Goal: Task Accomplishment & Management: Use online tool/utility

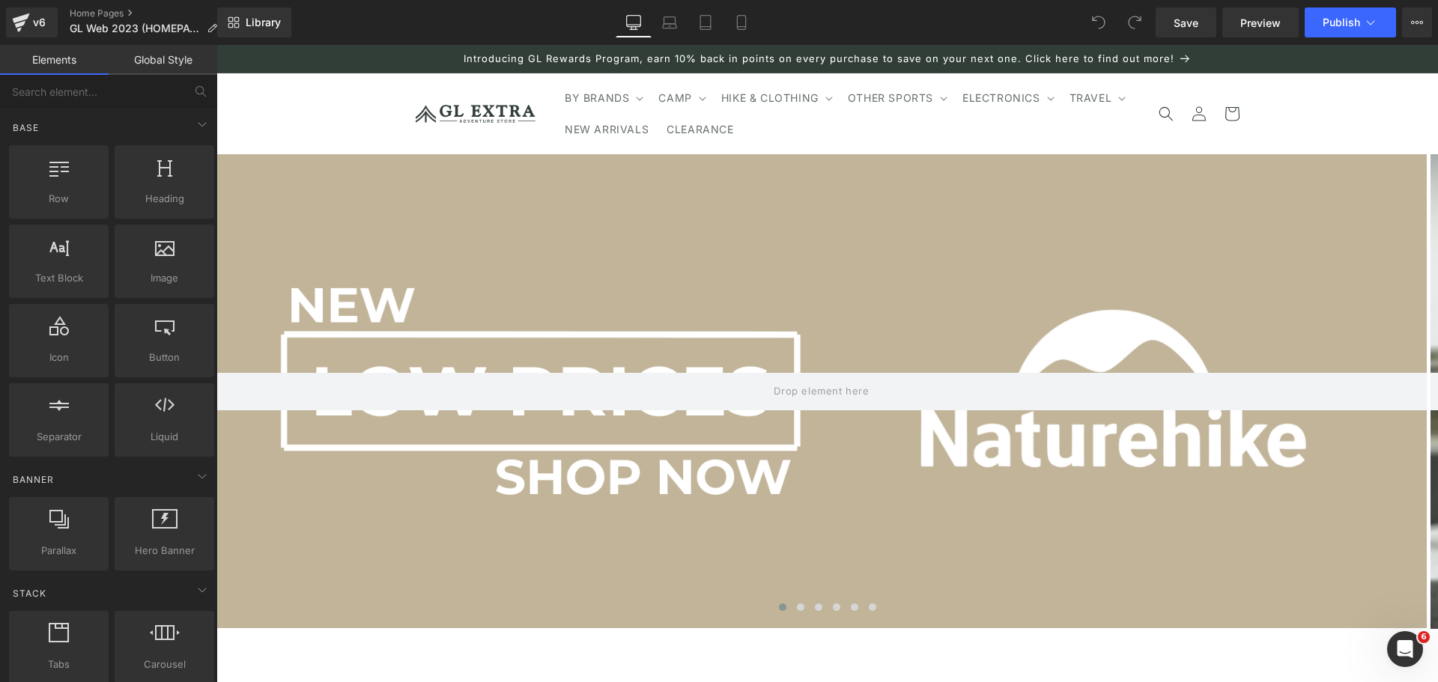
click at [974, 18] on div "Library Desktop Desktop Laptop Tablet Mobile Save Preview Publish Scheduled Vie…" at bounding box center [827, 22] width 1221 height 30
click at [875, 27] on div "Library Desktop Desktop Laptop Tablet Mobile Save Preview Publish Scheduled Vie…" at bounding box center [827, 22] width 1221 height 30
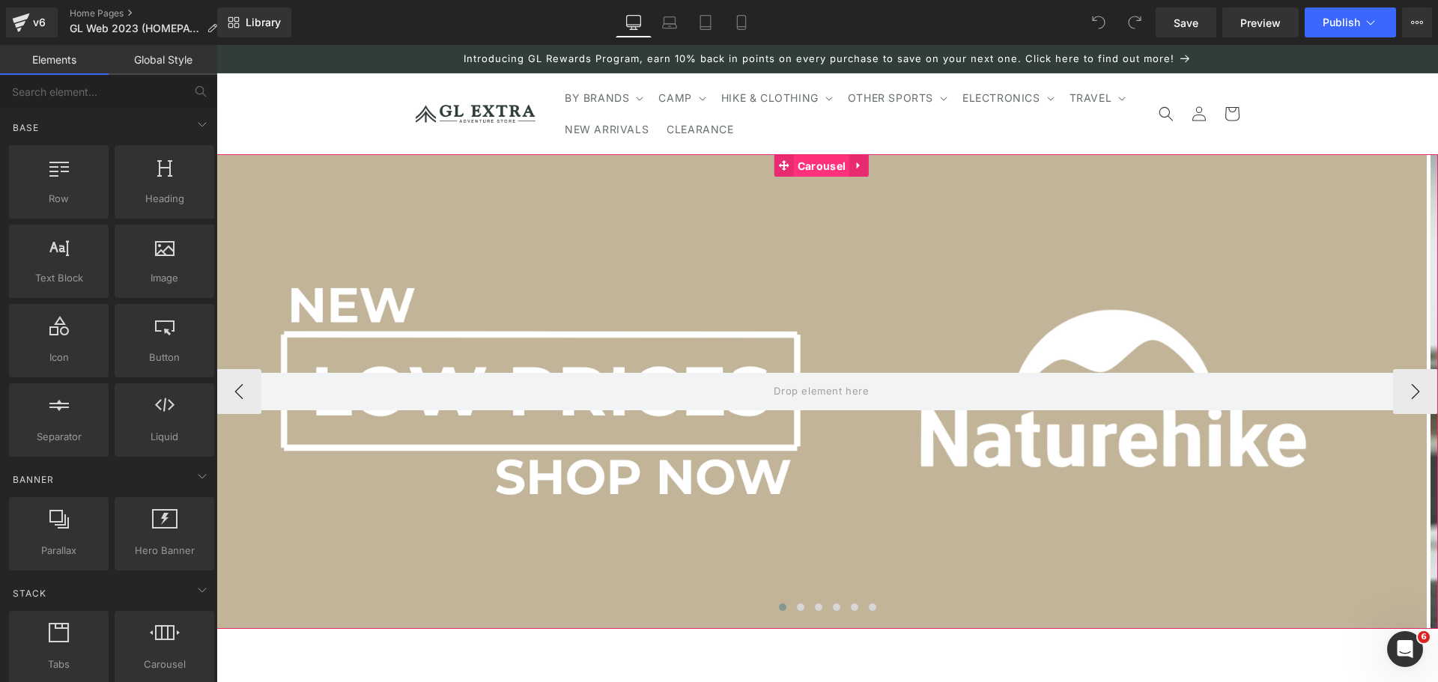
click at [821, 165] on span "Carousel" at bounding box center [821, 166] width 55 height 22
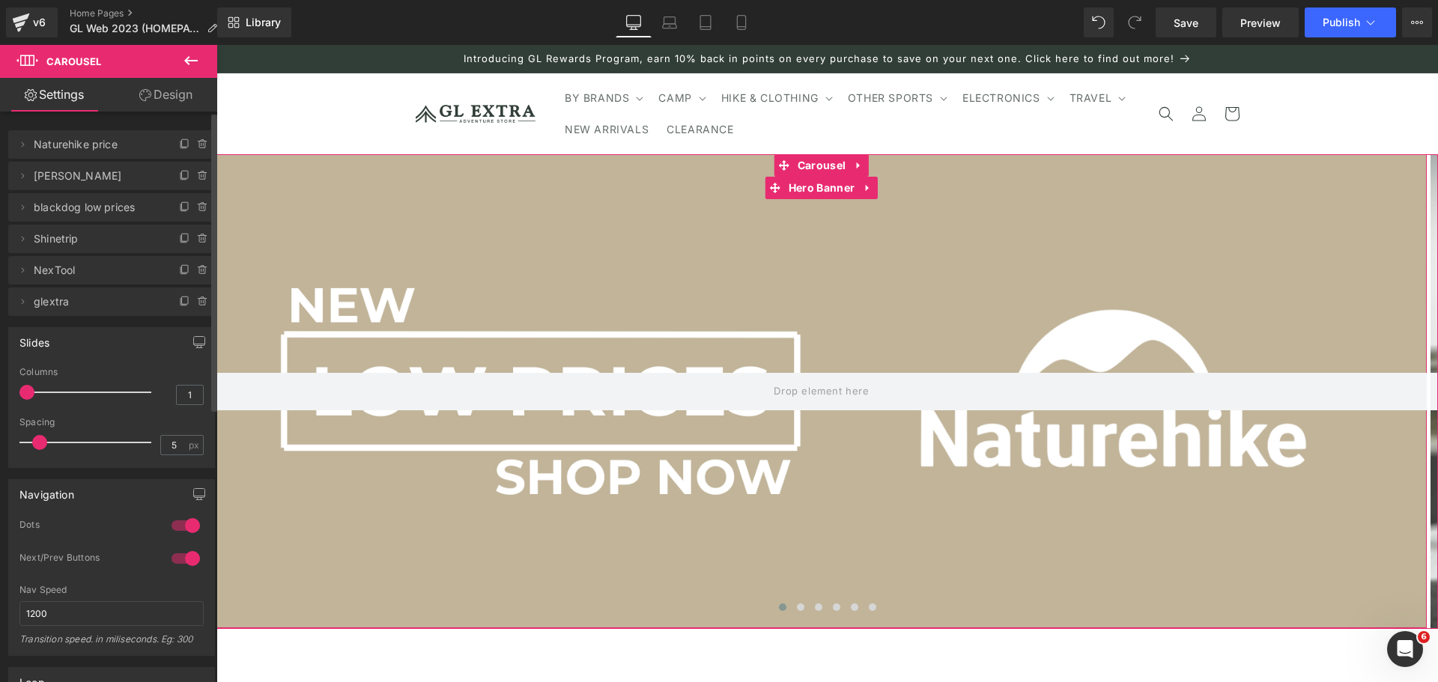
click at [63, 144] on span "Naturehike price" at bounding box center [97, 144] width 126 height 28
click at [179, 140] on icon at bounding box center [185, 145] width 12 height 12
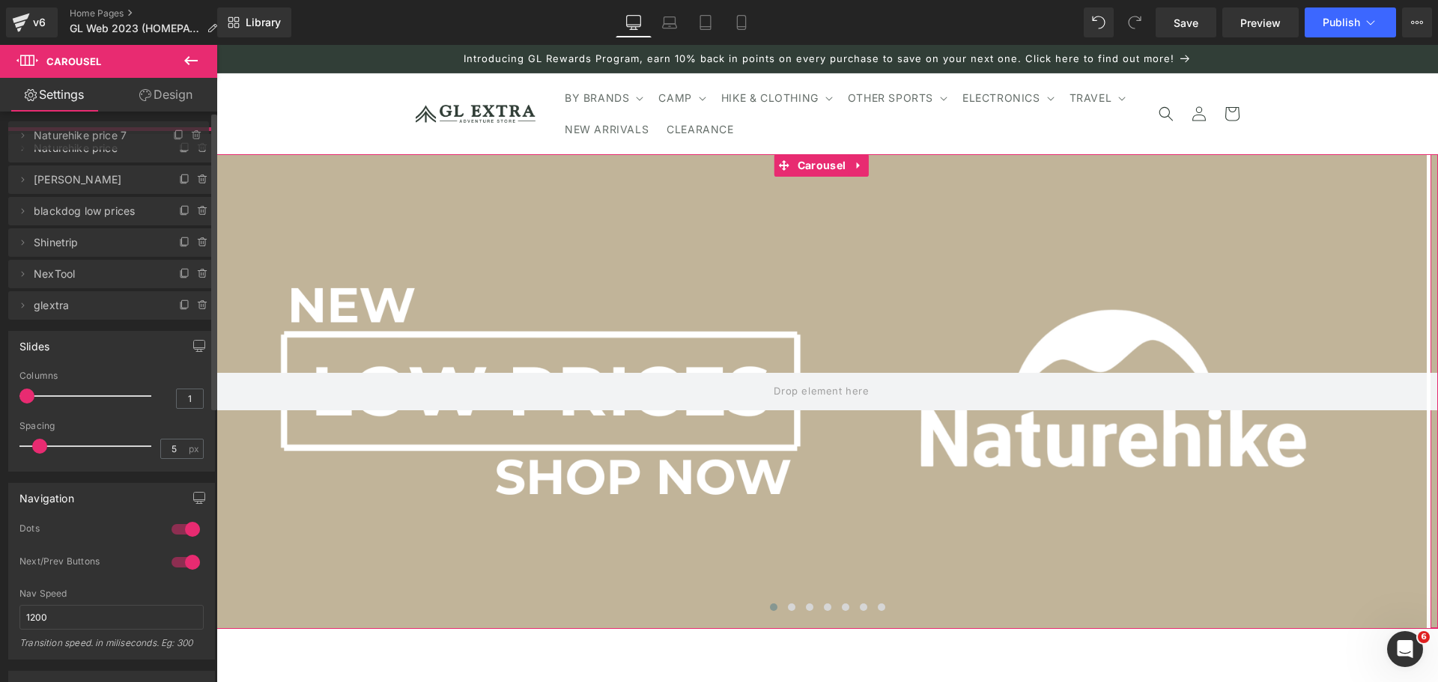
drag, startPoint x: 49, startPoint y: 172, endPoint x: 60, endPoint y: 131, distance: 41.8
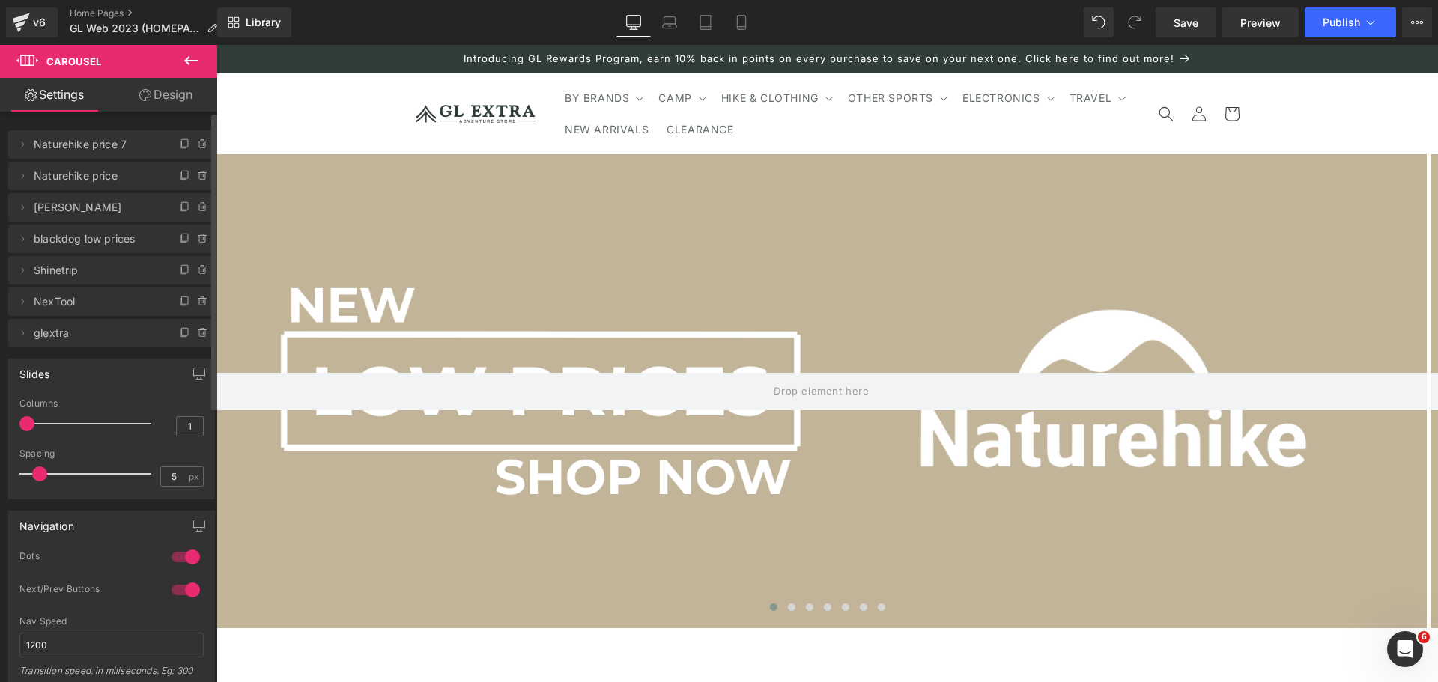
click at [83, 143] on span "Naturehike price 7" at bounding box center [97, 144] width 126 height 28
click at [19, 148] on icon at bounding box center [22, 145] width 12 height 12
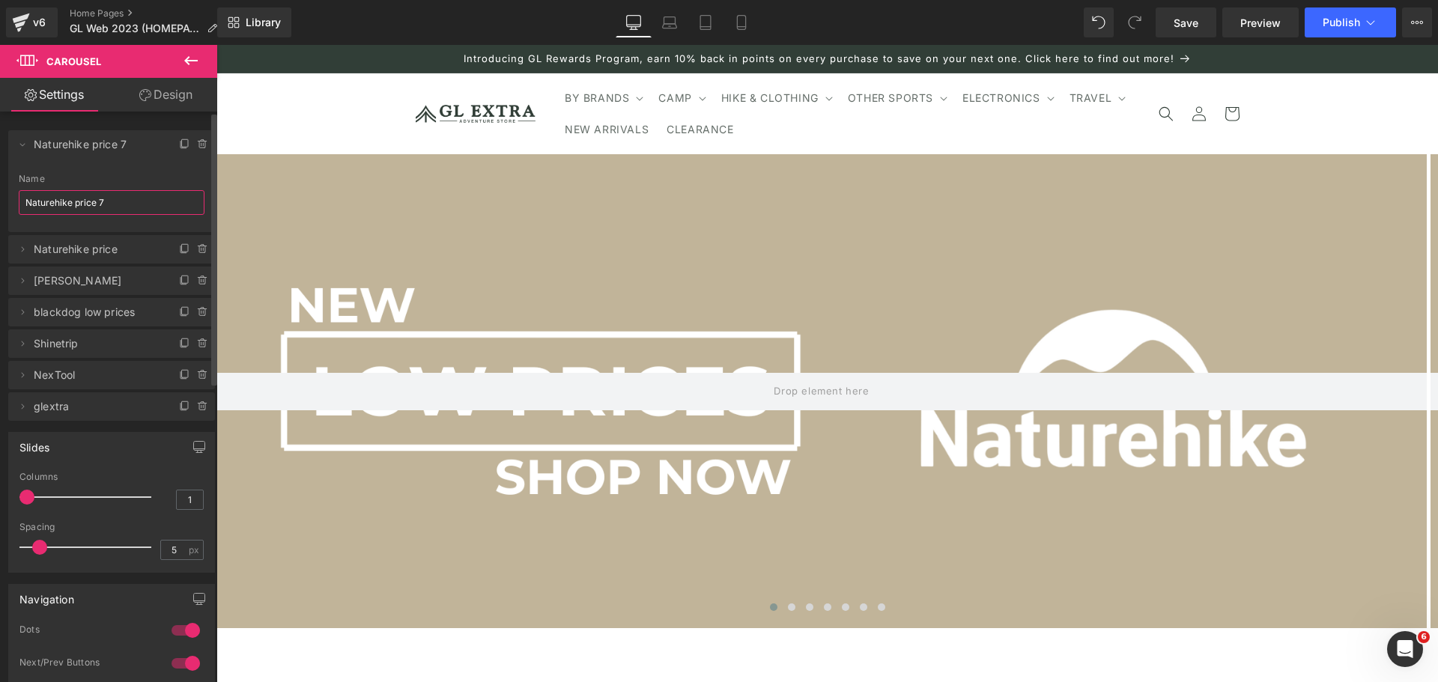
drag, startPoint x: 124, startPoint y: 204, endPoint x: 0, endPoint y: 204, distance: 123.6
click at [0, 204] on div "Delete Cancel Naturehike price 7 Naturehike price 7 Name Naturehike price 7 Del…" at bounding box center [112, 268] width 224 height 306
type input "n"
type input "aonijie"
click at [98, 164] on li "Delete Cancel aonijie Naturehike price 7 Name aonijie" at bounding box center [111, 181] width 207 height 102
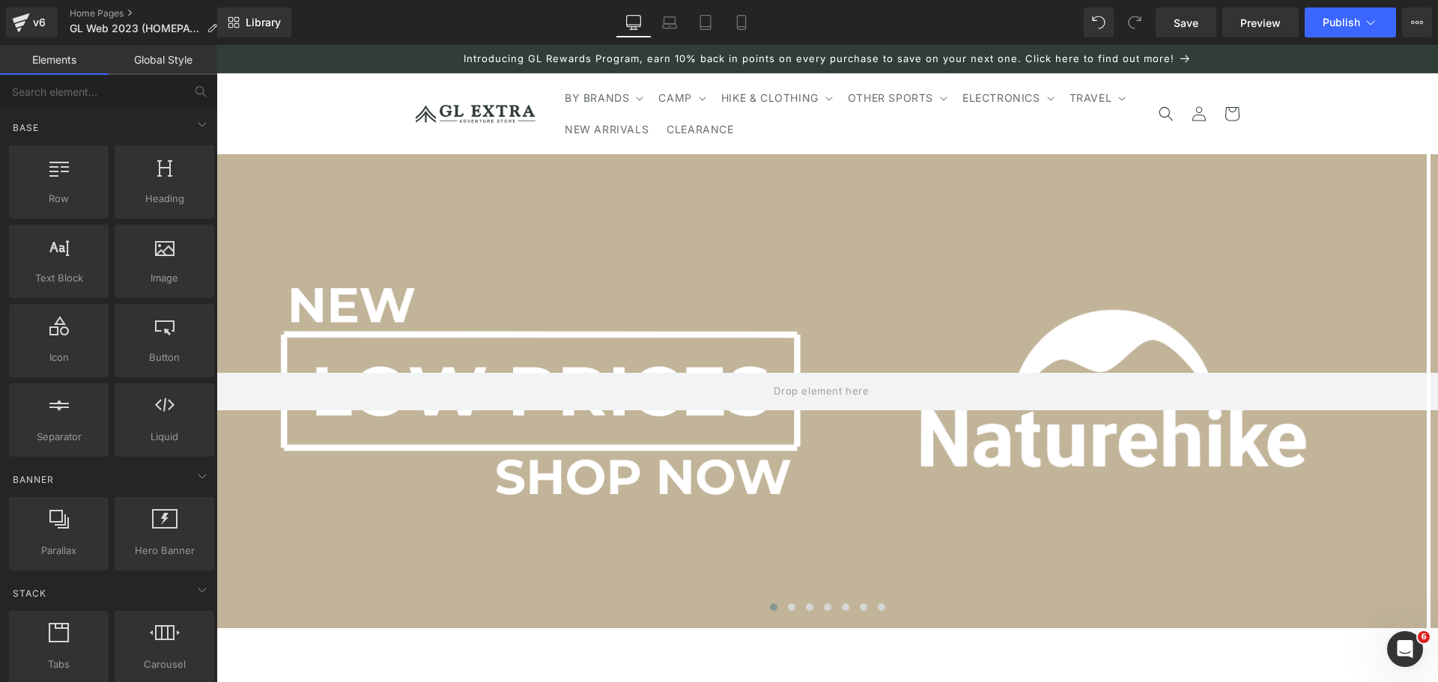
click at [326, 96] on div "BY BRANDS BY BRANDS A - C" at bounding box center [827, 113] width 1222 height 81
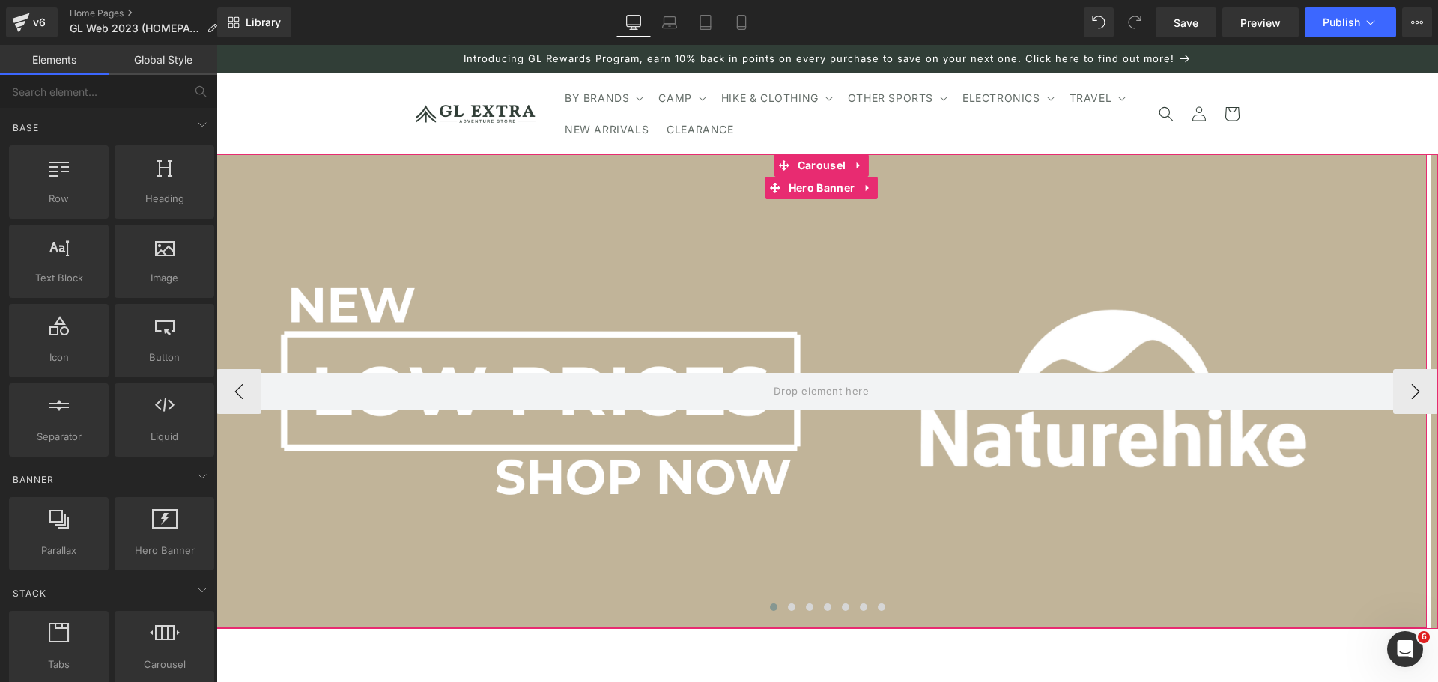
click at [407, 281] on div at bounding box center [821, 391] width 1210 height 474
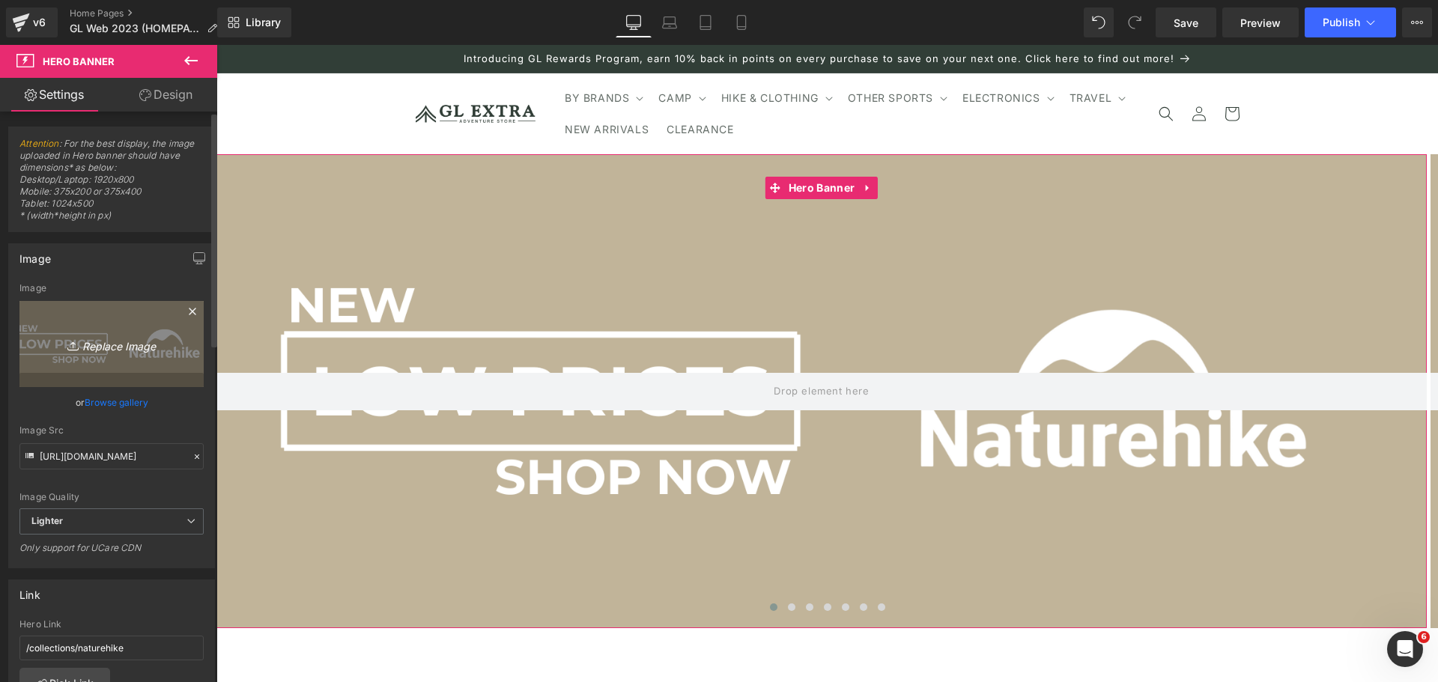
click at [121, 335] on icon "Replace Image" at bounding box center [112, 344] width 120 height 19
type input "C:\fakepath\Artboard 1.png"
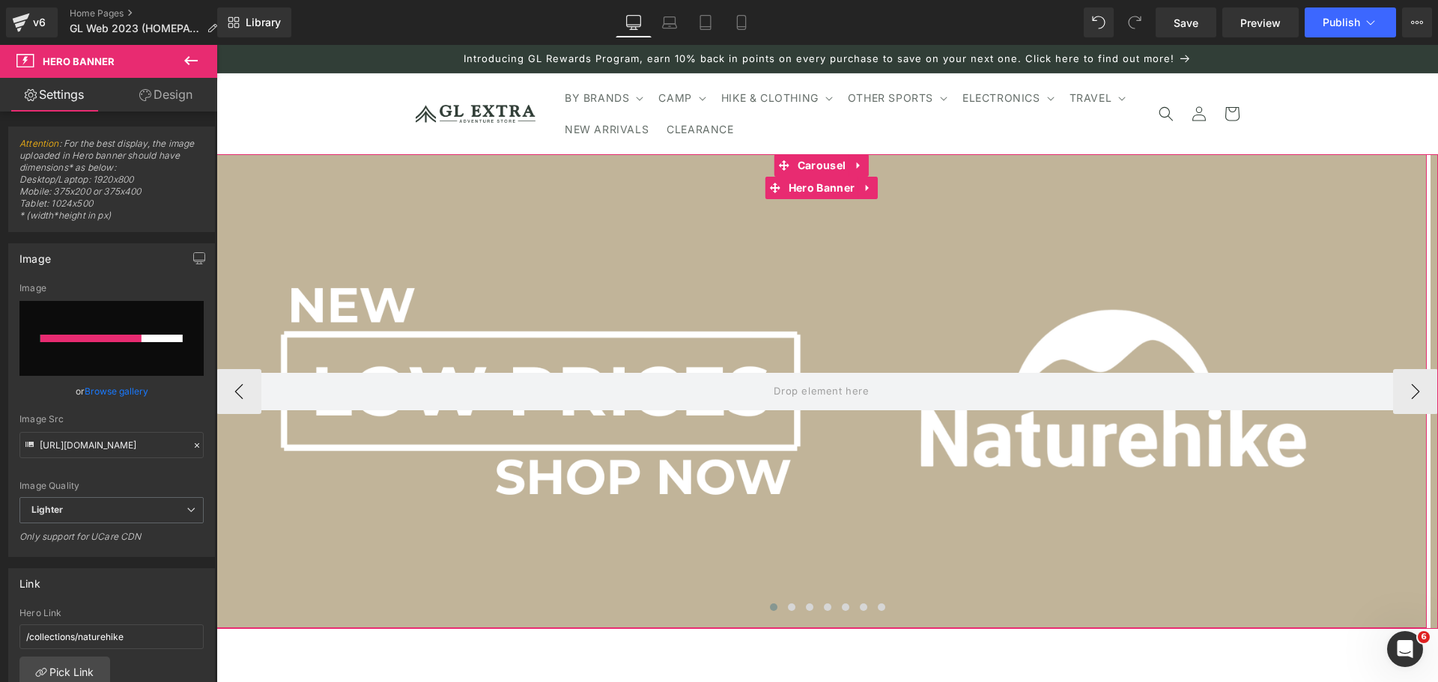
click at [777, 302] on div at bounding box center [821, 391] width 1210 height 474
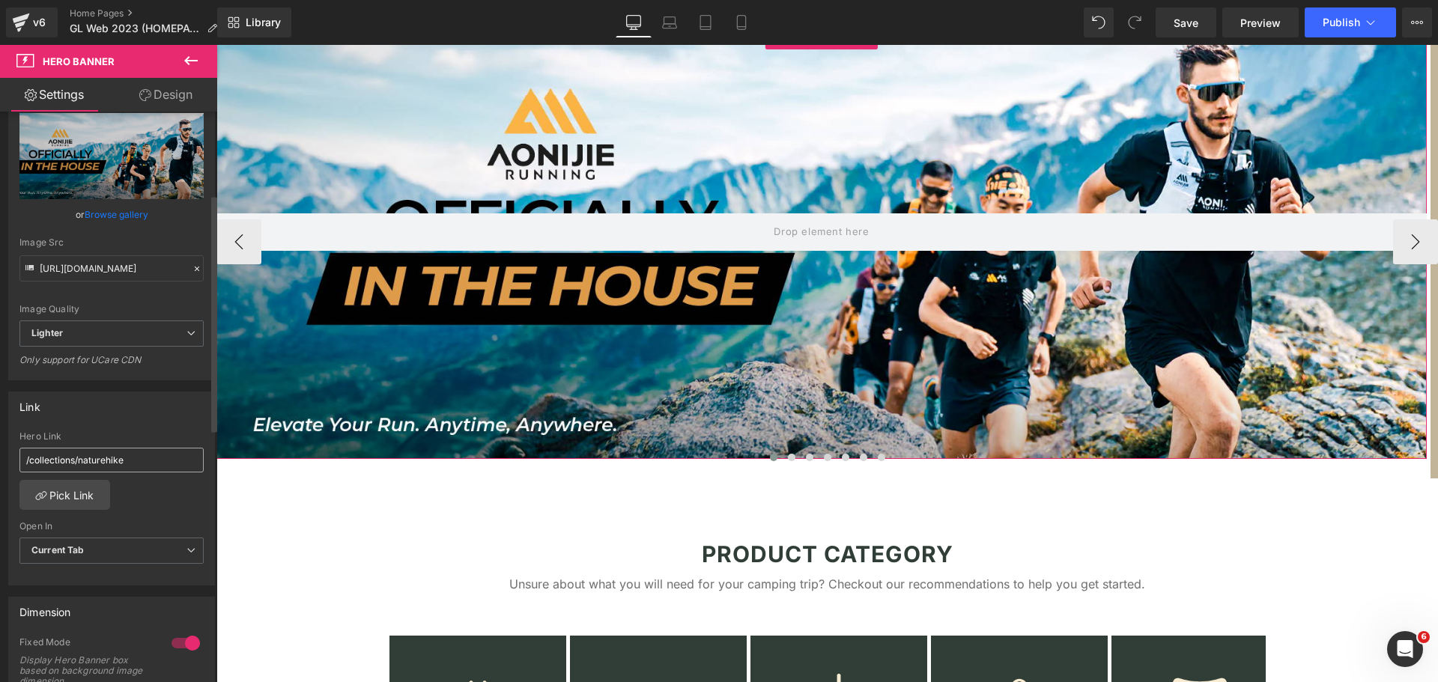
scroll to position [200, 0]
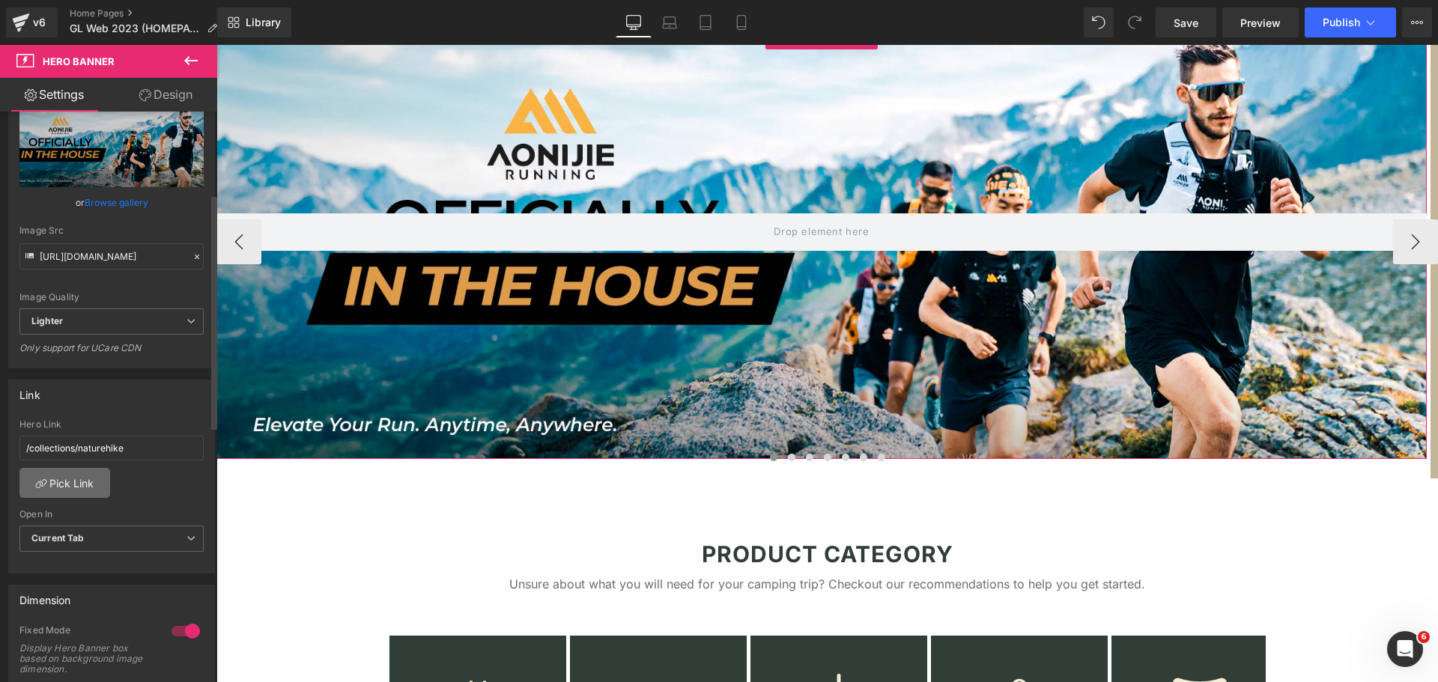
click at [92, 483] on link "Pick Link" at bounding box center [64, 483] width 91 height 30
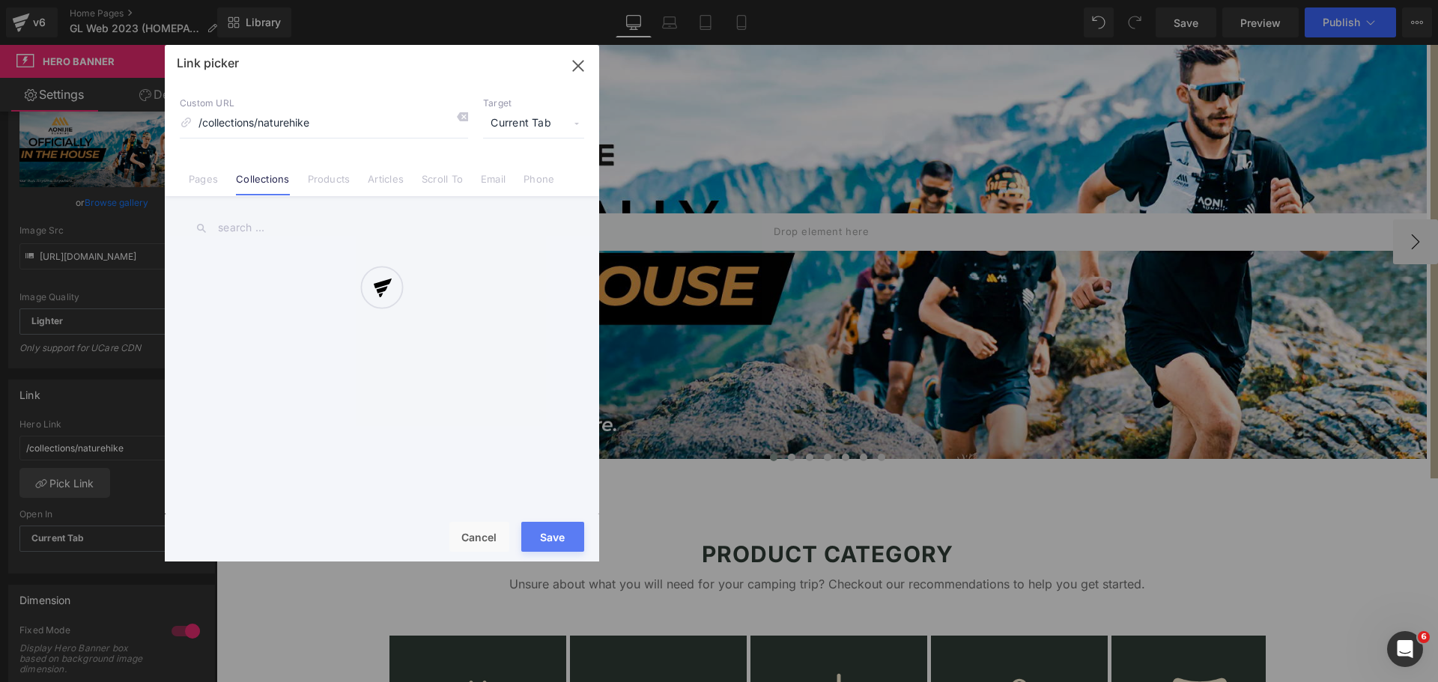
drag, startPoint x: 361, startPoint y: 121, endPoint x: 348, endPoint y: 125, distance: 13.5
click at [357, 118] on div at bounding box center [382, 303] width 434 height 517
click at [265, 228] on div at bounding box center [382, 303] width 434 height 517
click at [276, 223] on div at bounding box center [382, 303] width 434 height 517
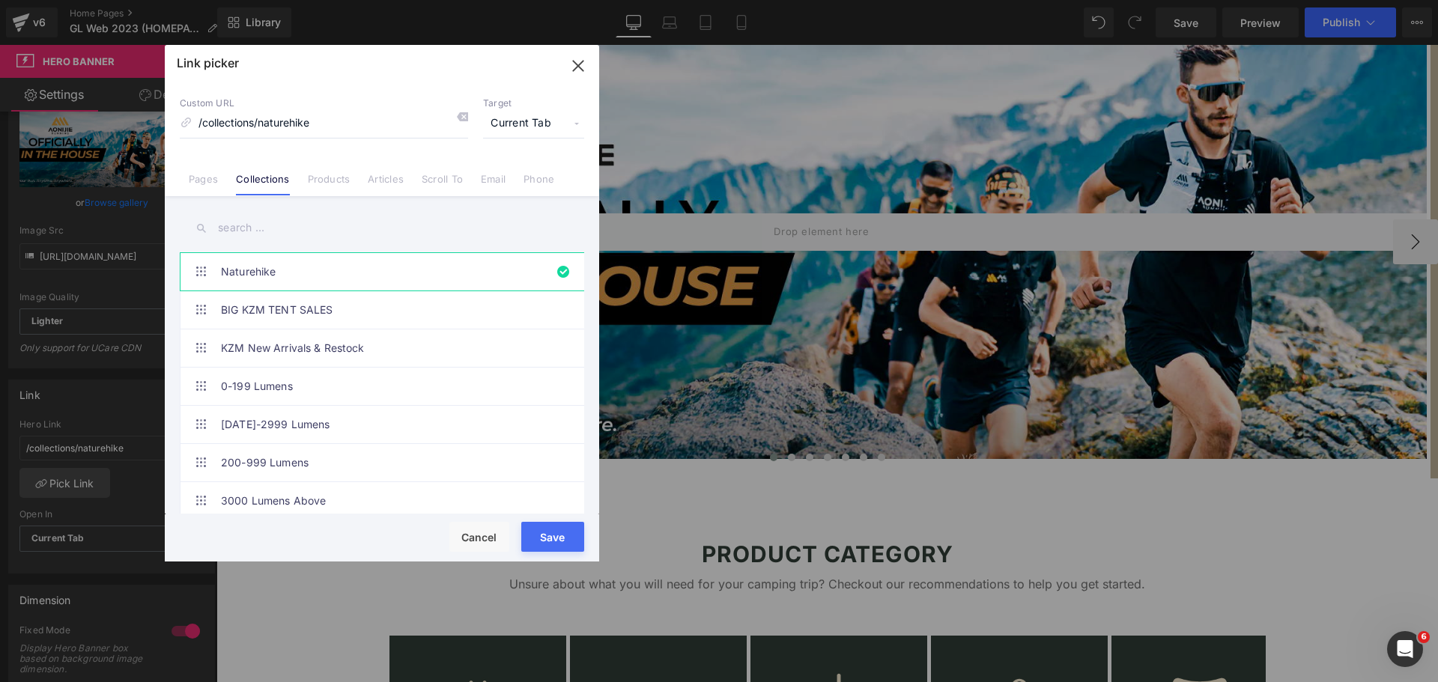
click at [278, 228] on input "text" at bounding box center [382, 228] width 404 height 34
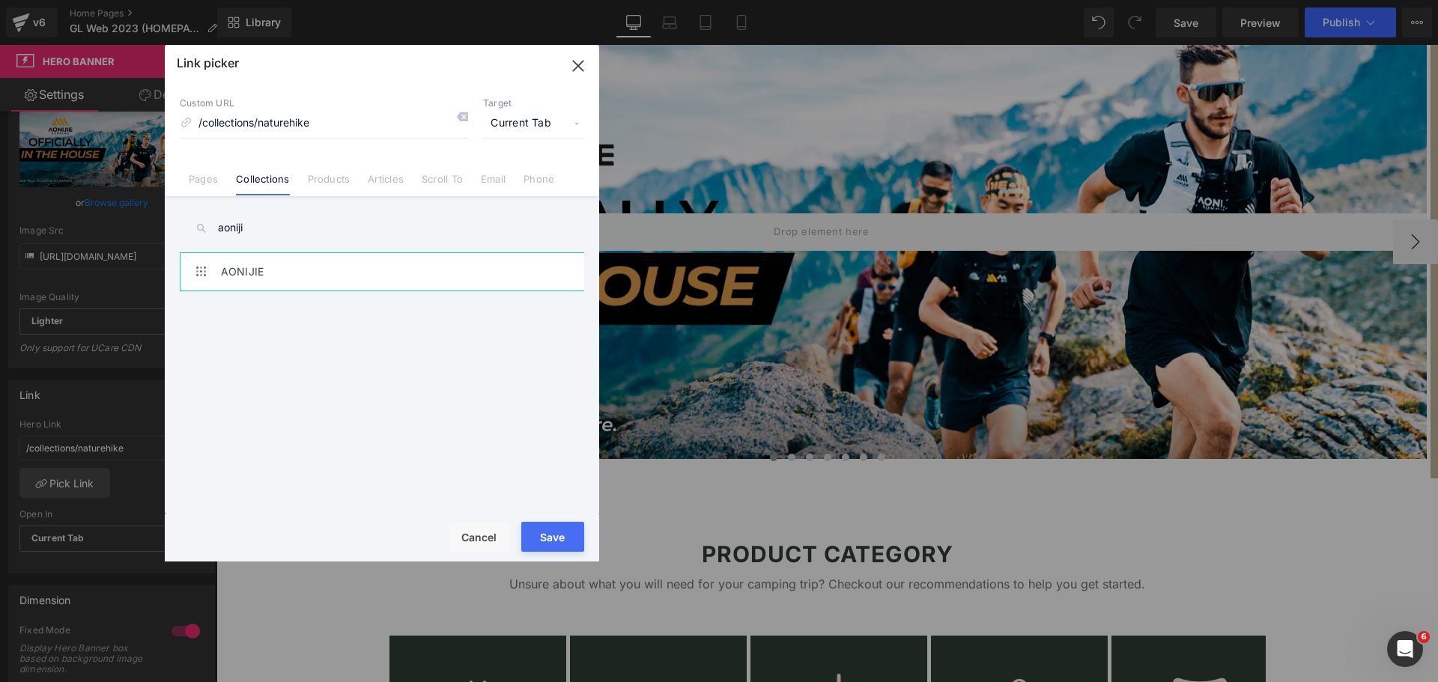
type input "aoniji"
click at [305, 288] on link "AONIJIE" at bounding box center [386, 271] width 330 height 37
click at [551, 534] on button "Save" at bounding box center [552, 537] width 63 height 30
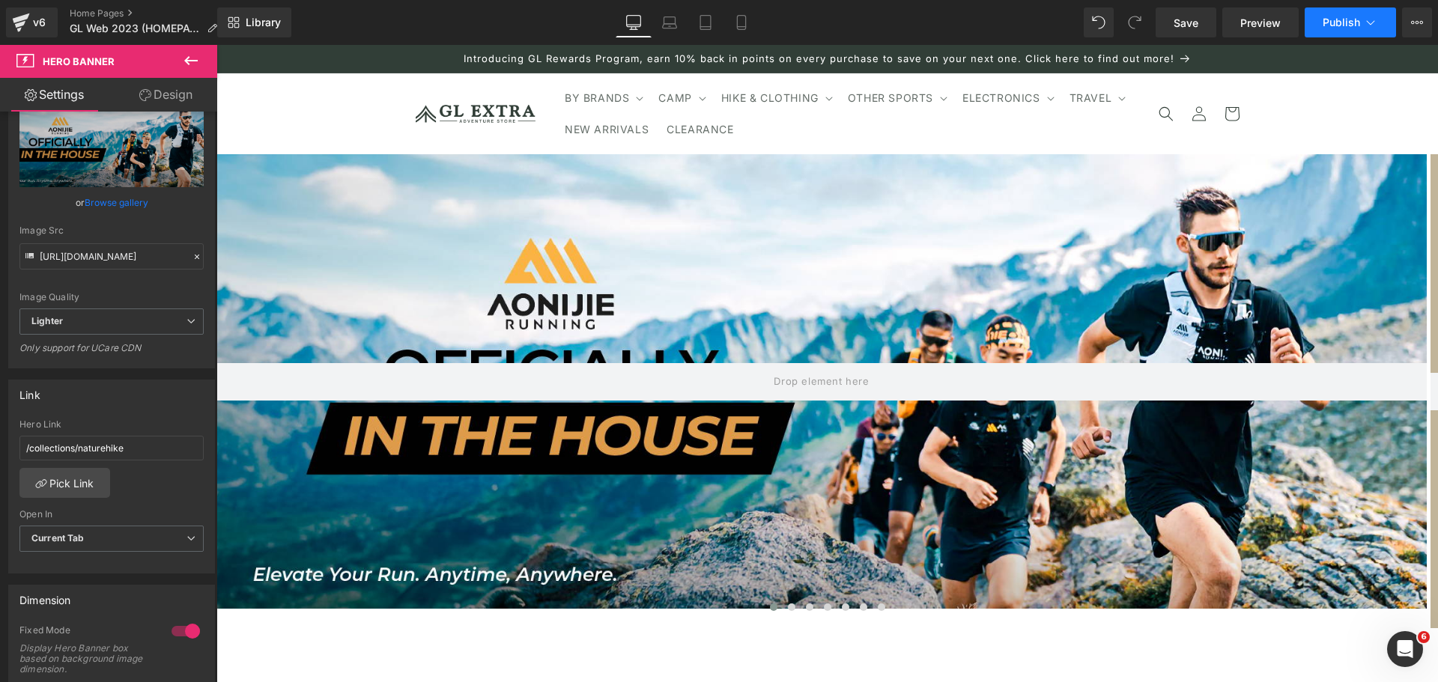
click at [1327, 25] on span "Publish" at bounding box center [1341, 22] width 37 height 12
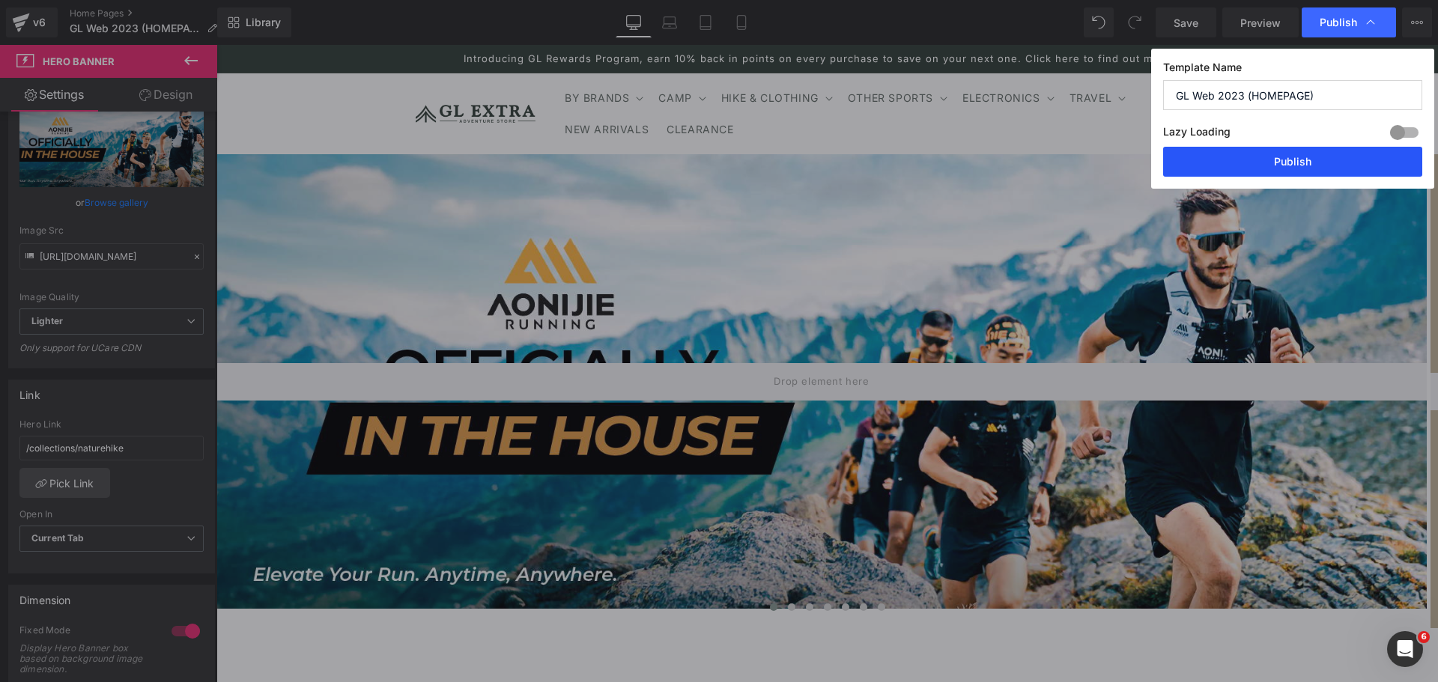
click at [1277, 160] on button "Publish" at bounding box center [1292, 162] width 259 height 30
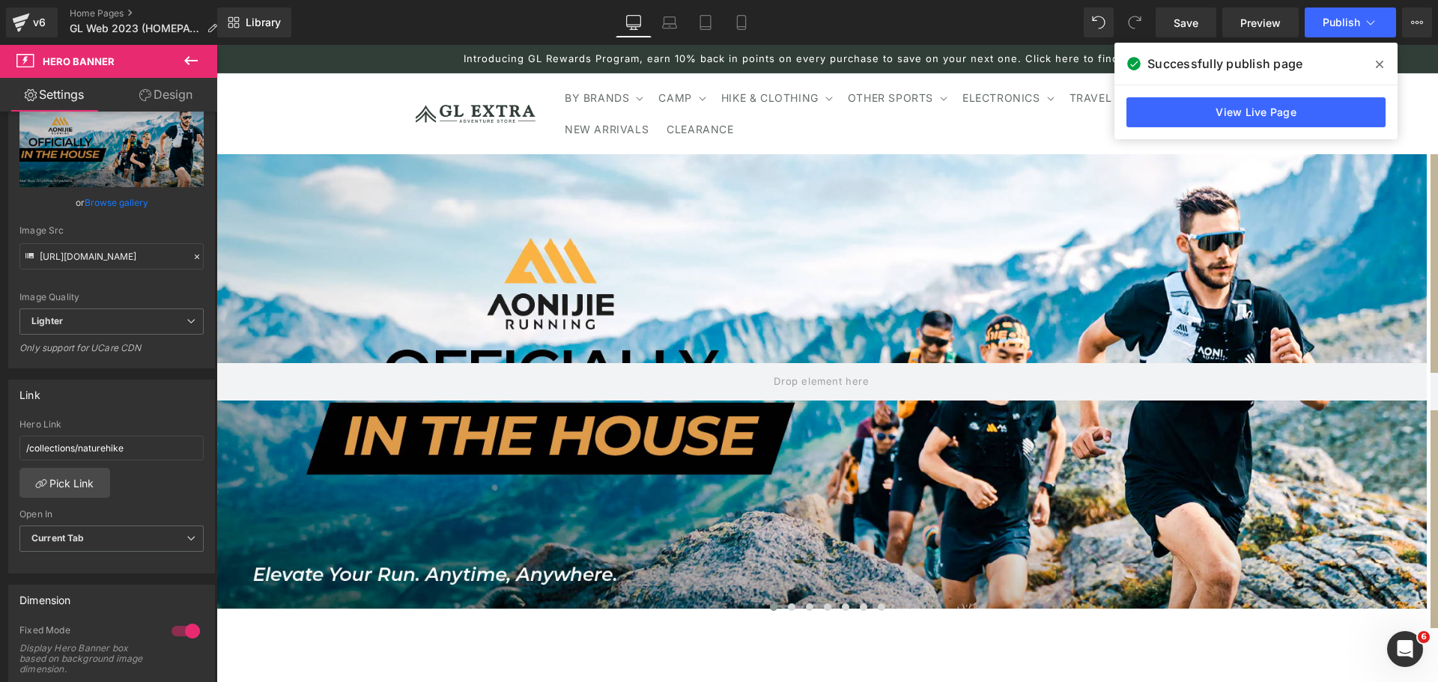
drag, startPoint x: 1375, startPoint y: 58, endPoint x: 1115, endPoint y: 10, distance: 264.3
click at [1375, 58] on span at bounding box center [1380, 64] width 24 height 24
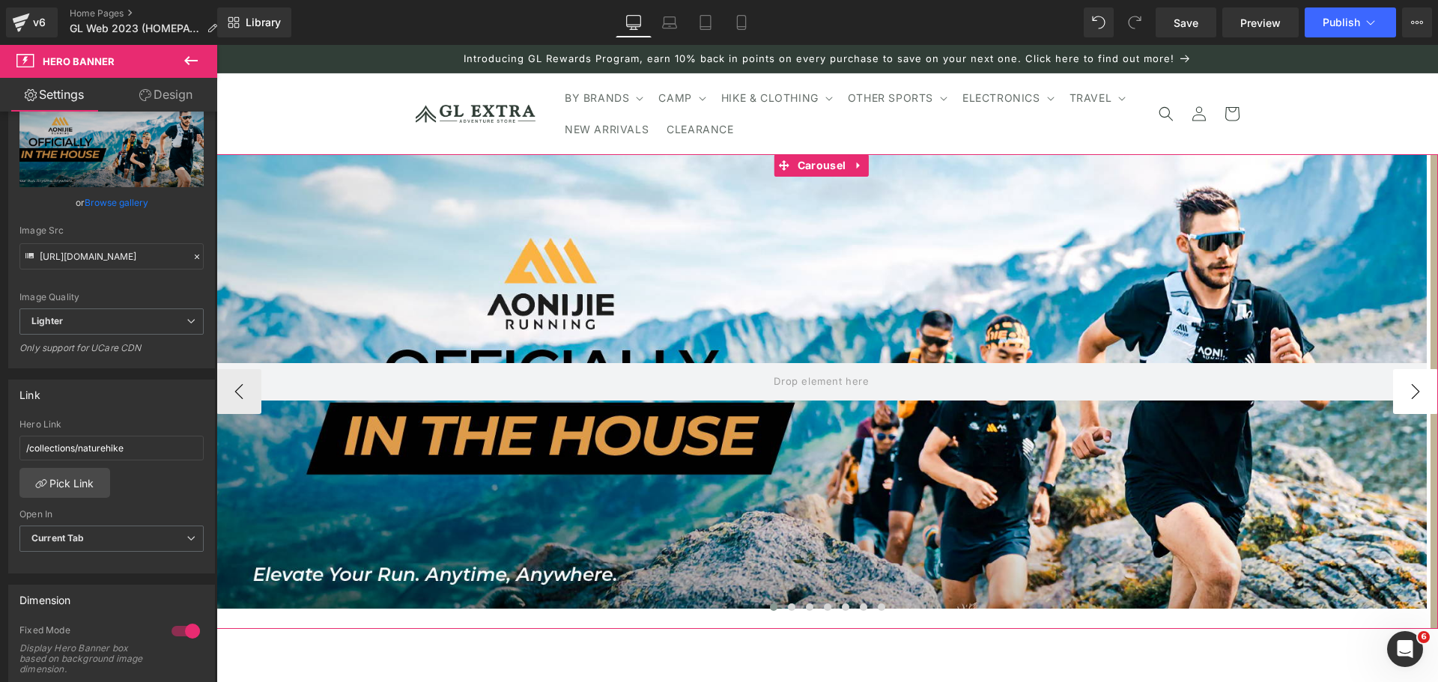
click at [1401, 389] on button "›" at bounding box center [1415, 391] width 45 height 45
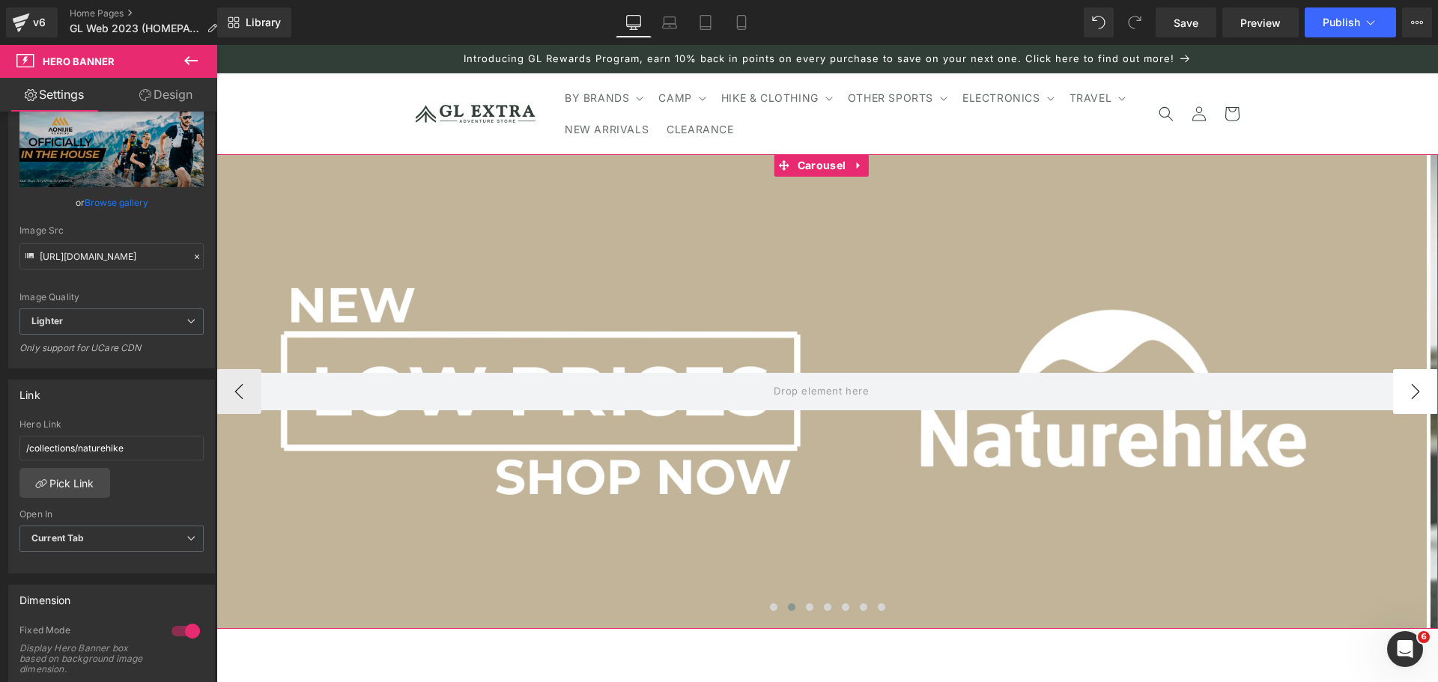
click at [1401, 389] on button "›" at bounding box center [1415, 391] width 45 height 45
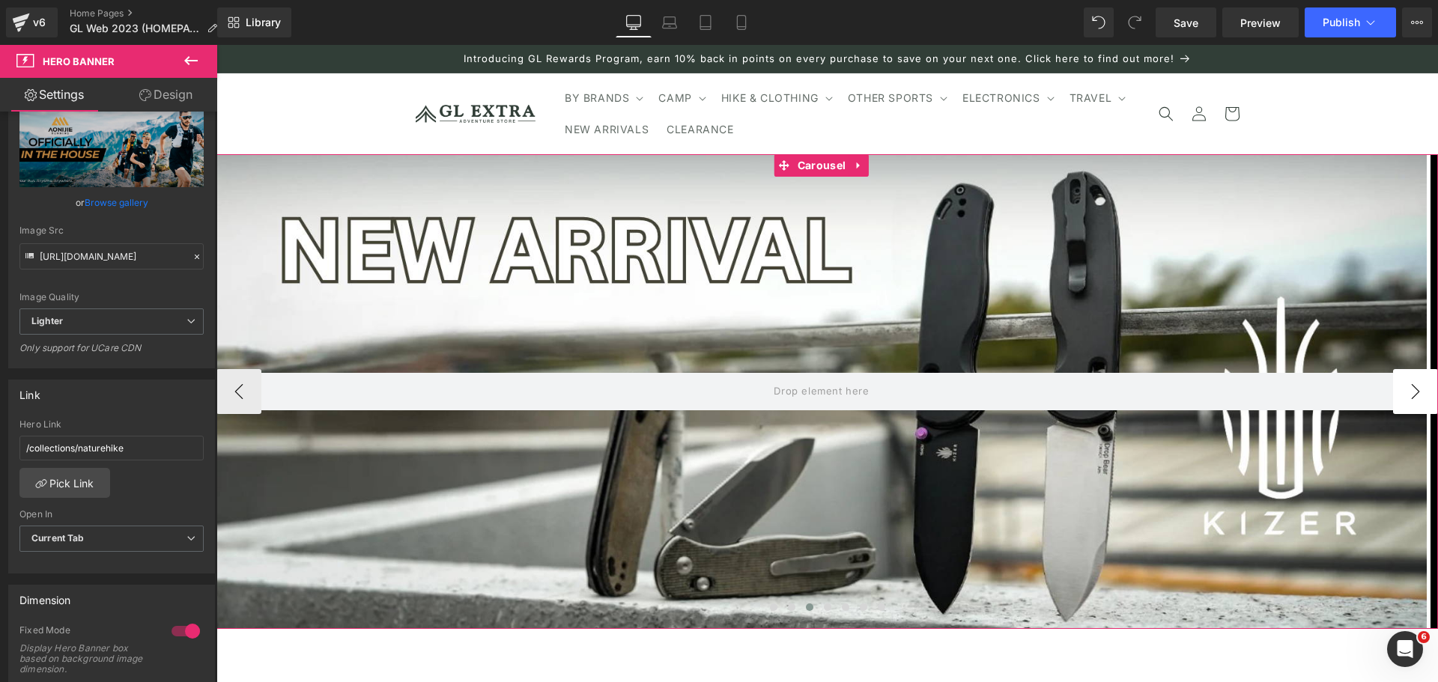
click at [1401, 389] on button "›" at bounding box center [1415, 391] width 45 height 45
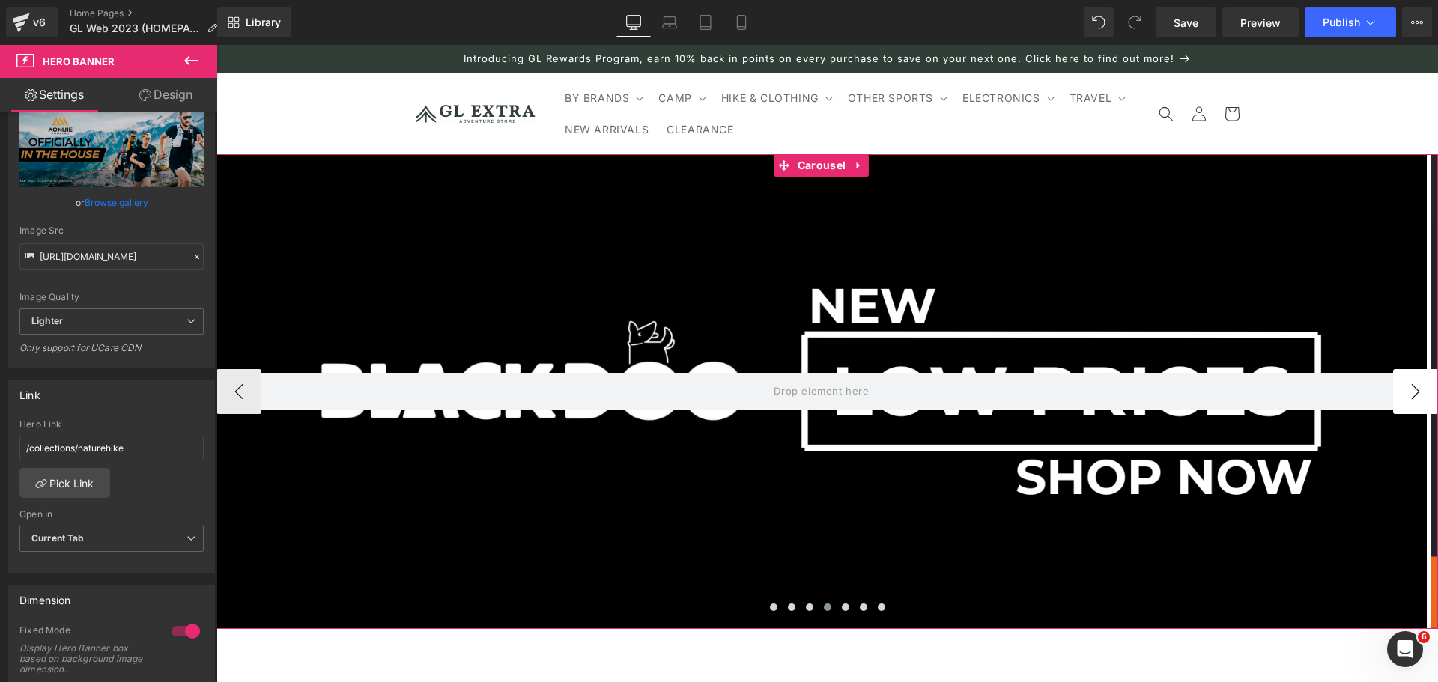
click at [1401, 389] on button "›" at bounding box center [1415, 391] width 45 height 45
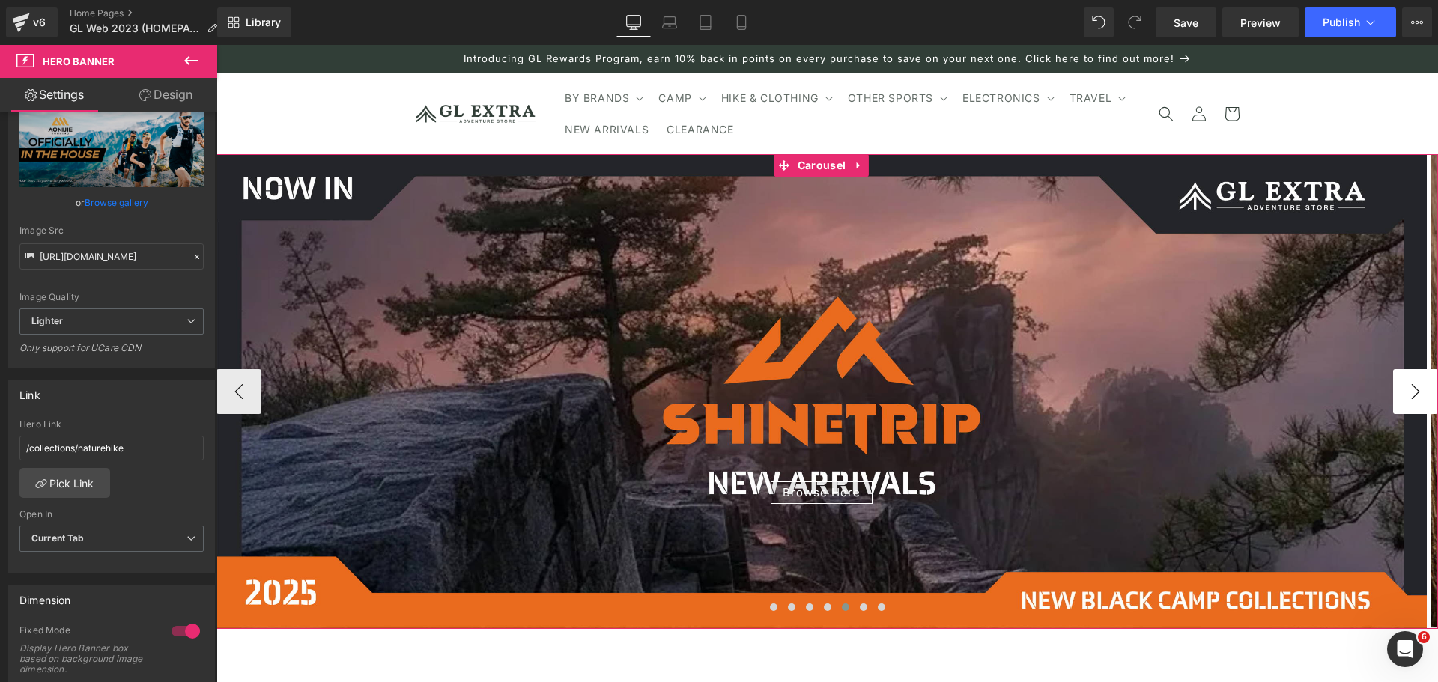
click at [1401, 389] on button "›" at bounding box center [1415, 391] width 45 height 45
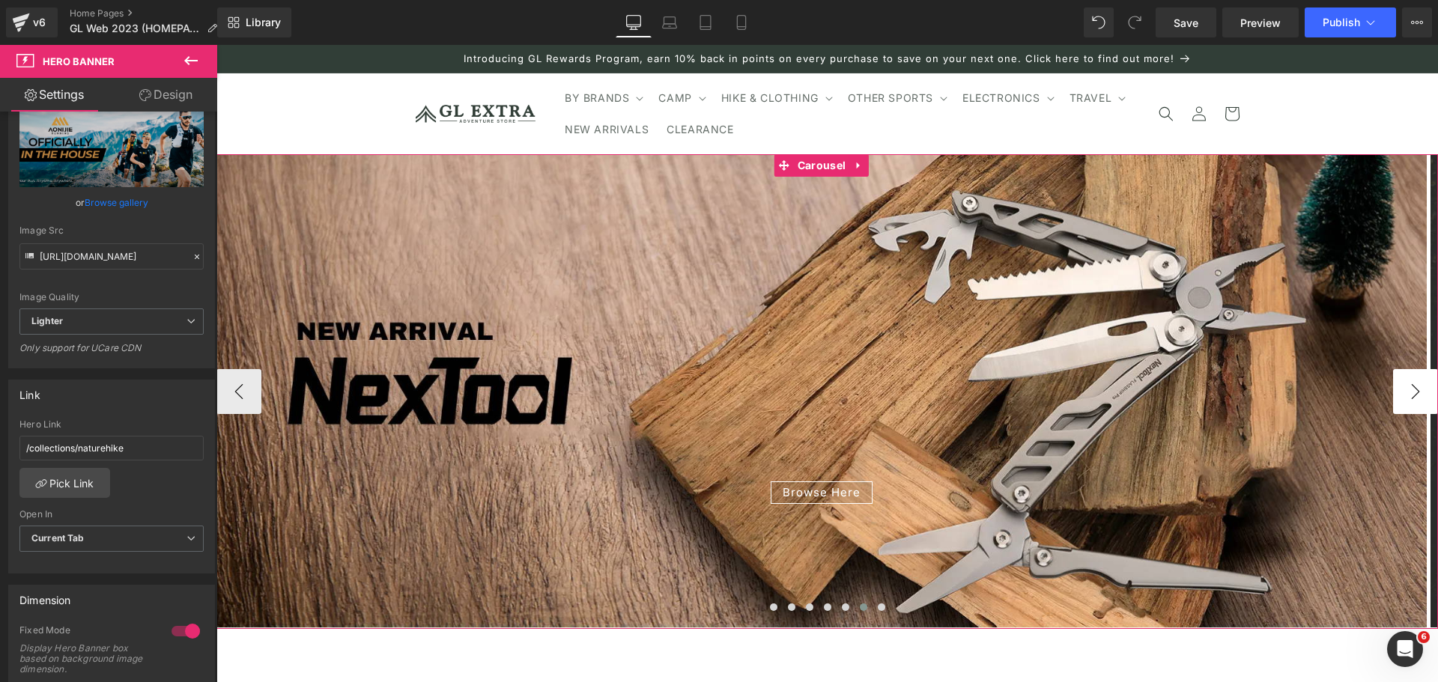
click at [1401, 389] on button "›" at bounding box center [1415, 391] width 45 height 45
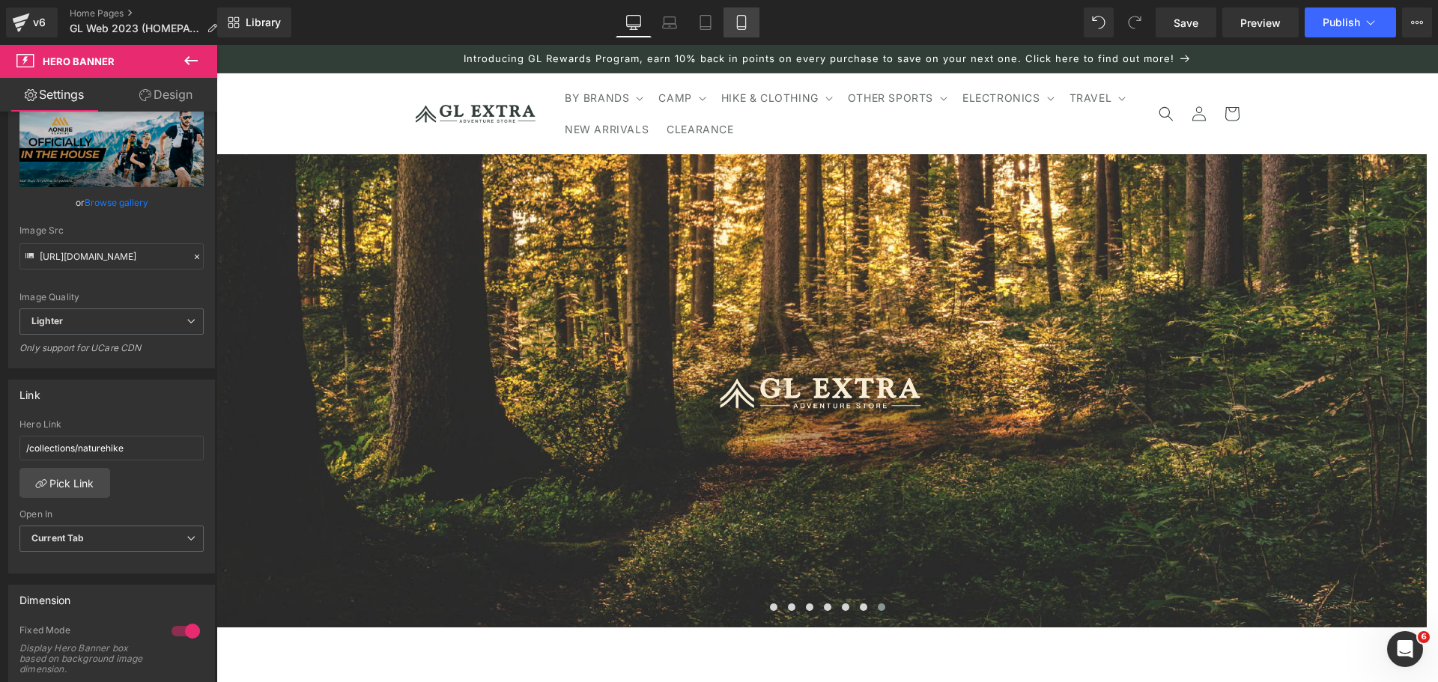
click at [742, 20] on icon at bounding box center [741, 22] width 15 height 15
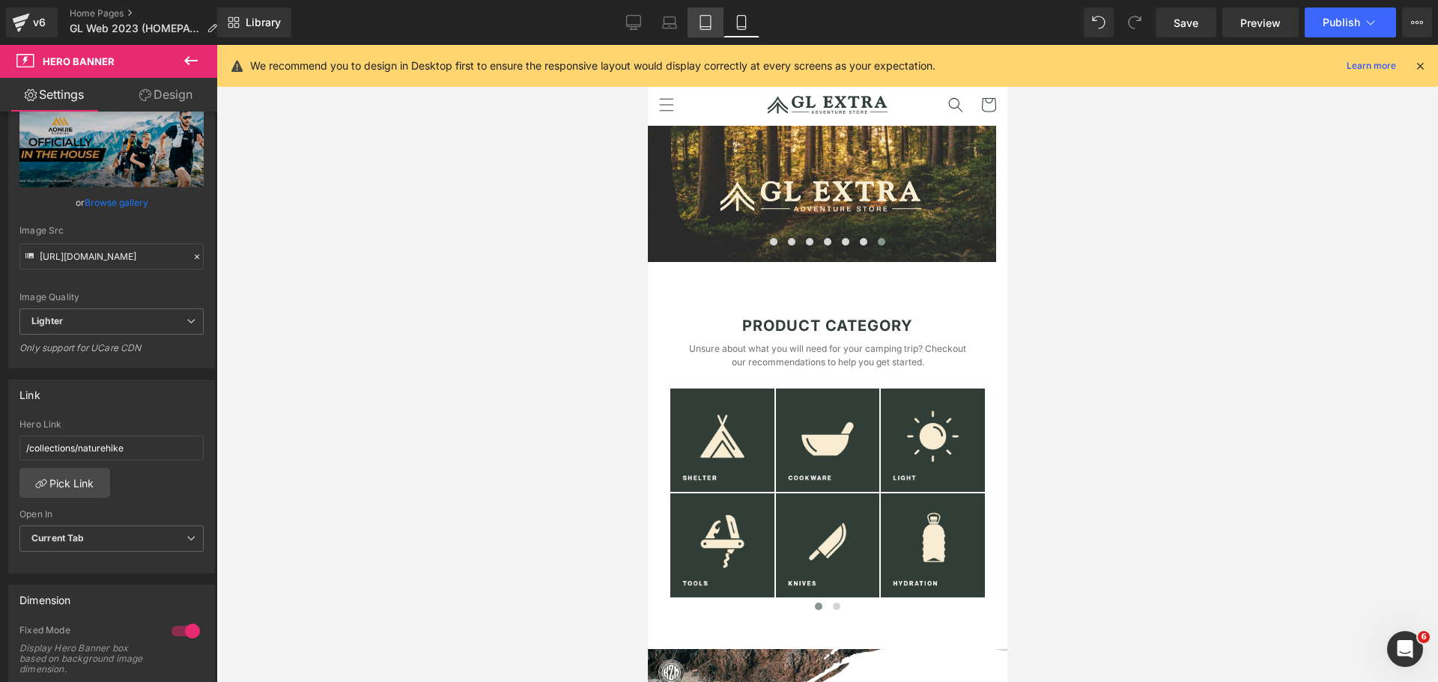
click at [709, 19] on icon at bounding box center [705, 22] width 15 height 15
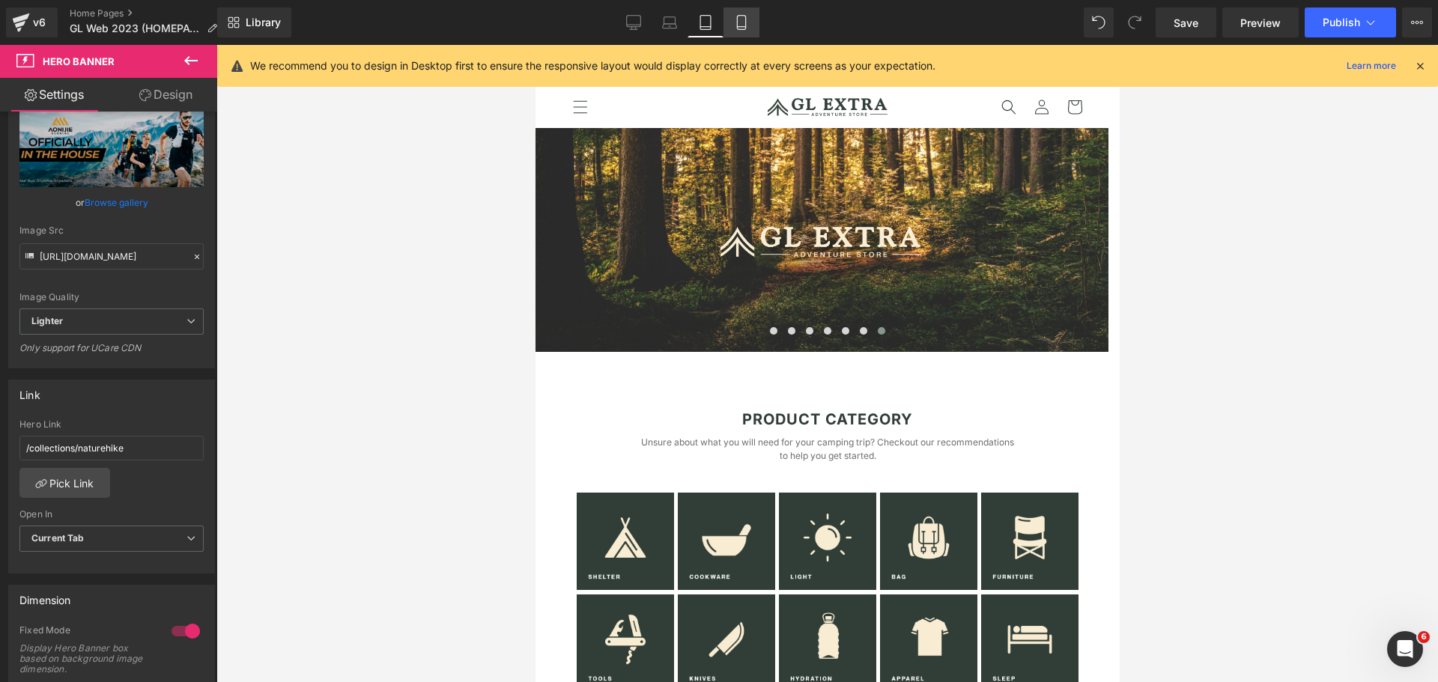
click at [745, 29] on icon at bounding box center [741, 23] width 8 height 14
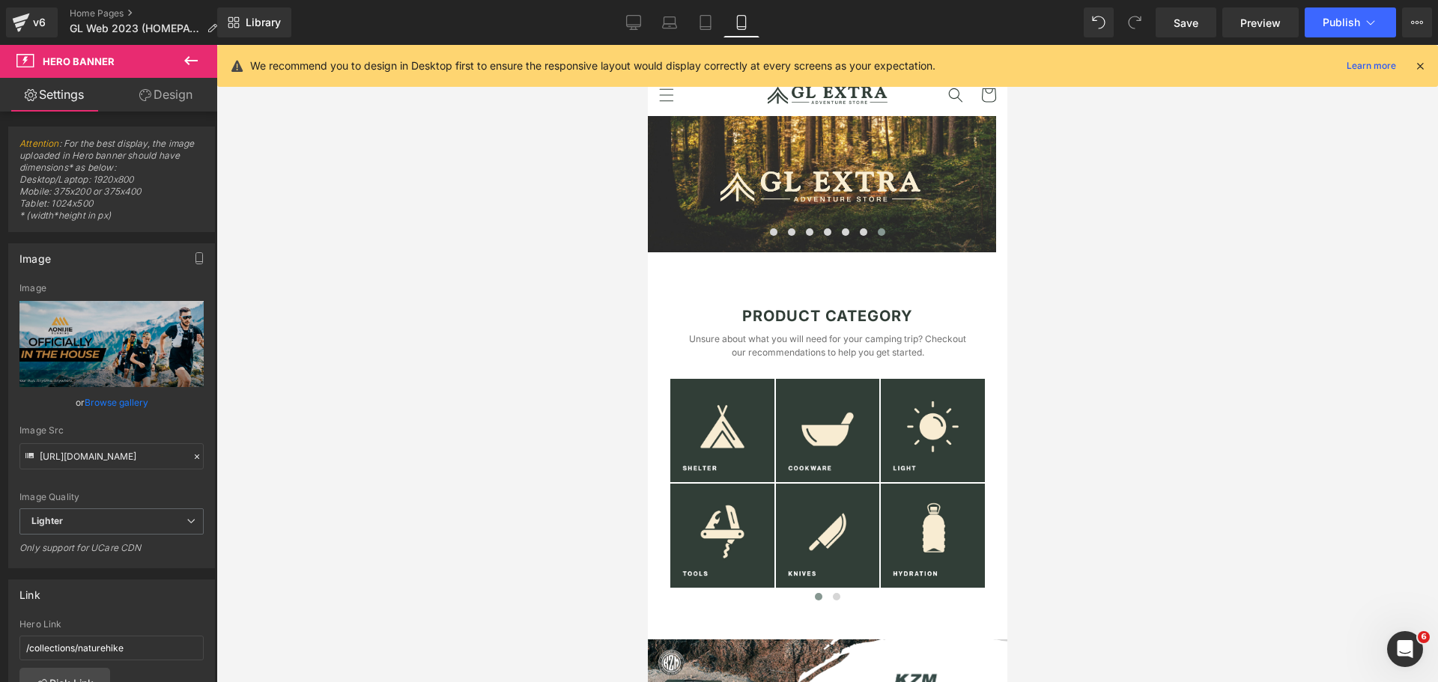
click at [175, 100] on link "Design" at bounding box center [166, 95] width 109 height 34
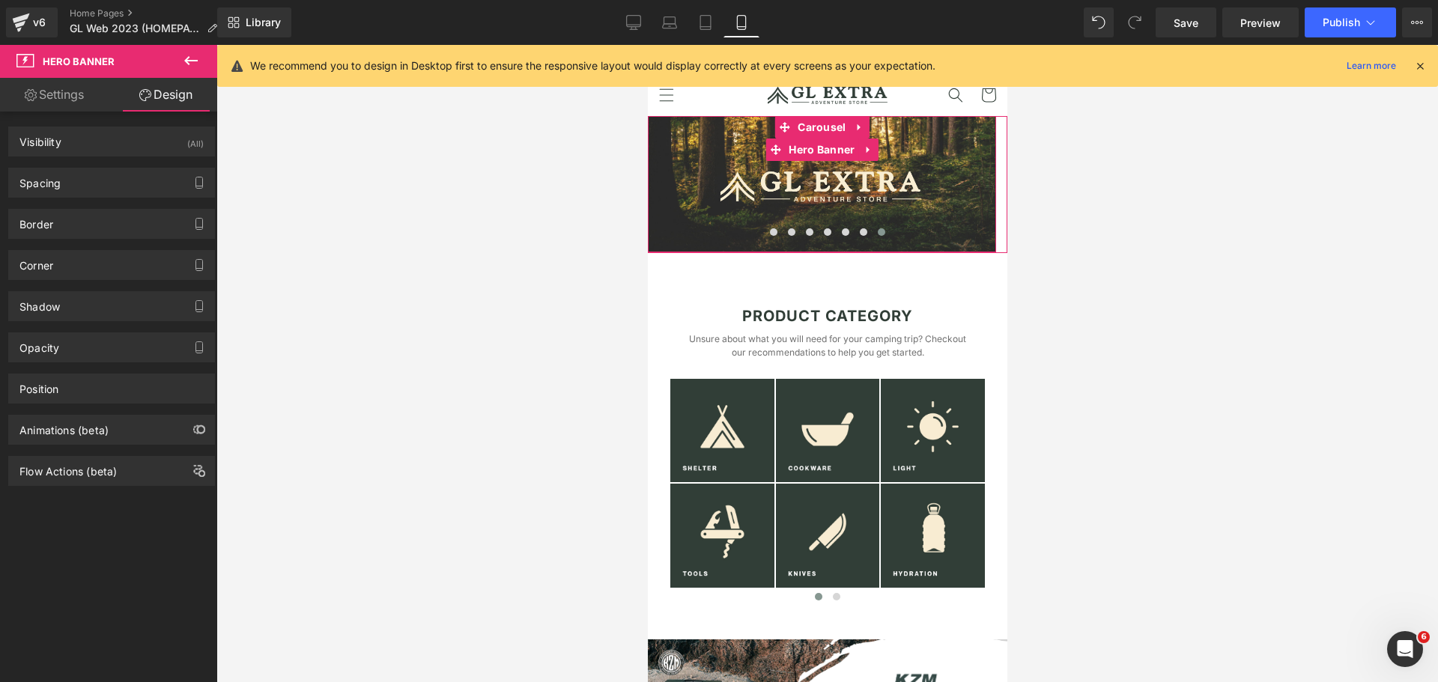
click at [688, 155] on div "Image" at bounding box center [821, 184] width 348 height 136
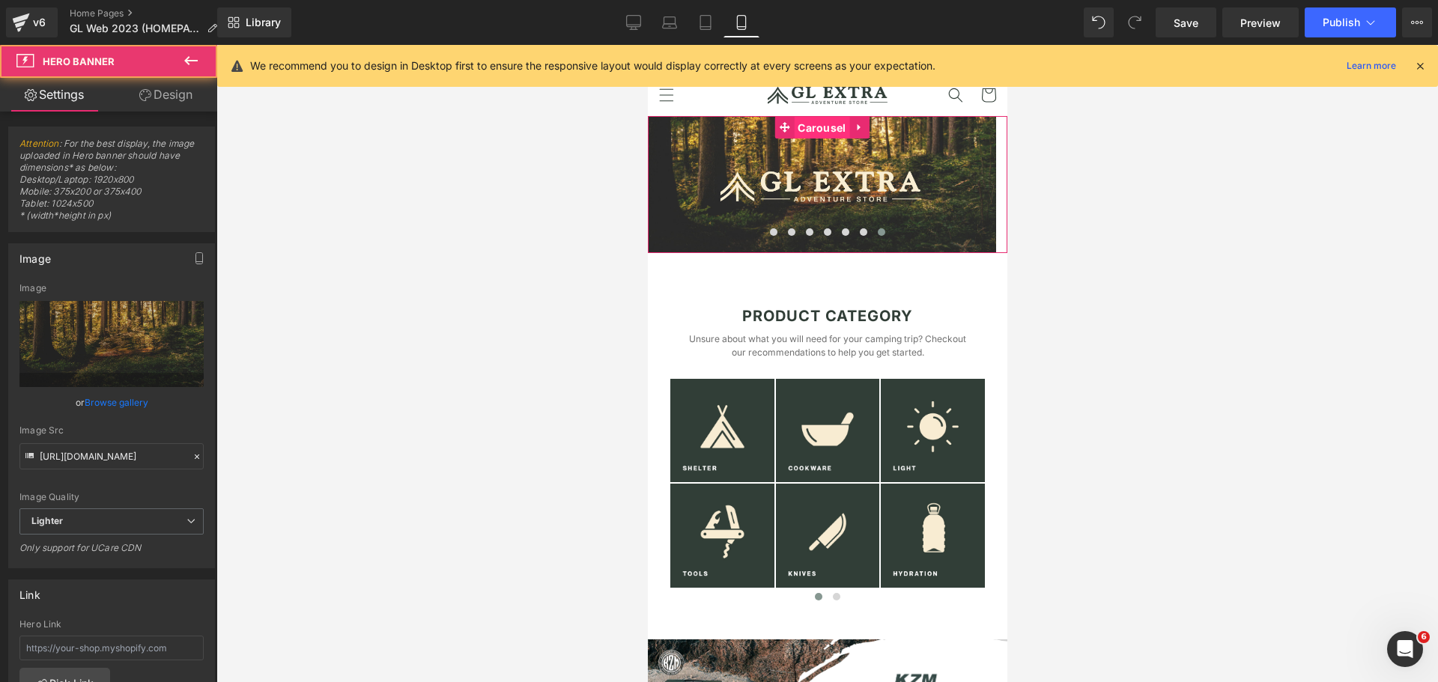
click at [823, 136] on span "Carousel" at bounding box center [820, 128] width 55 height 22
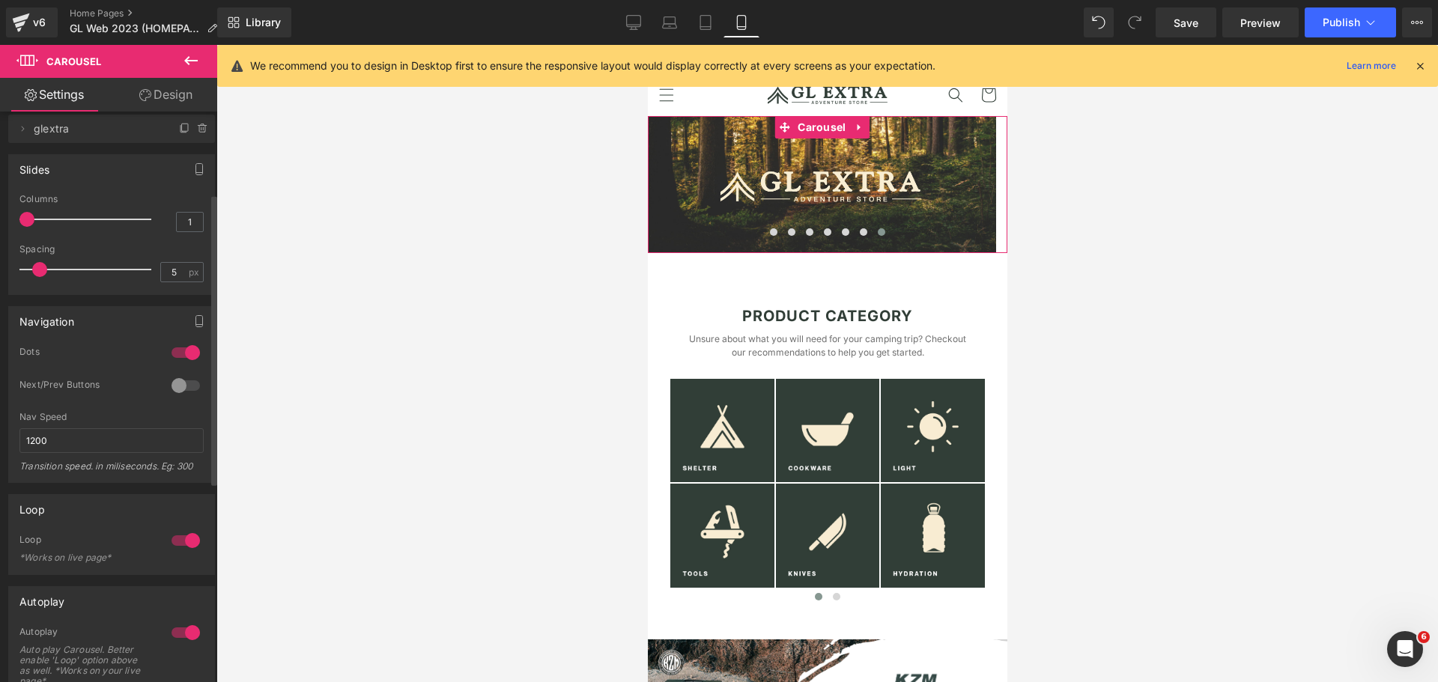
scroll to position [249, 0]
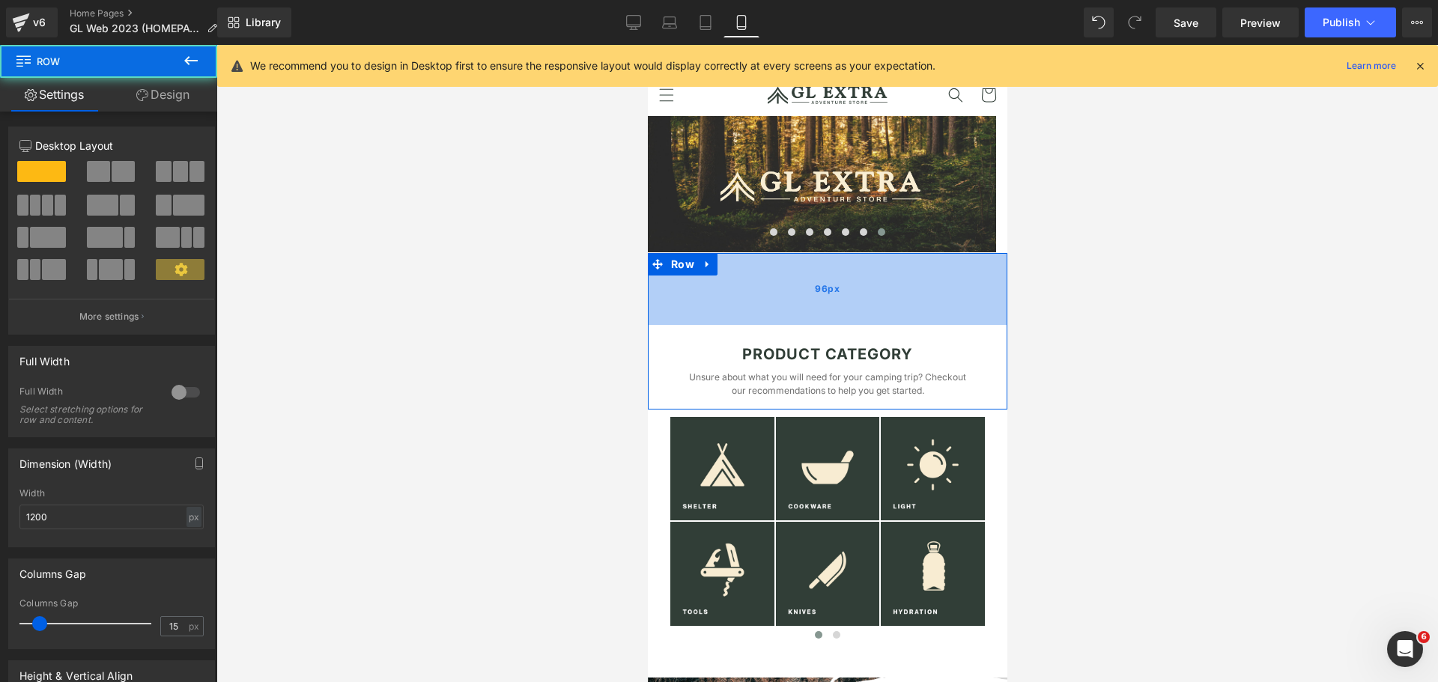
drag, startPoint x: 835, startPoint y: 265, endPoint x: 831, endPoint y: 303, distance: 38.5
click at [831, 303] on div "96px" at bounding box center [827, 289] width 360 height 72
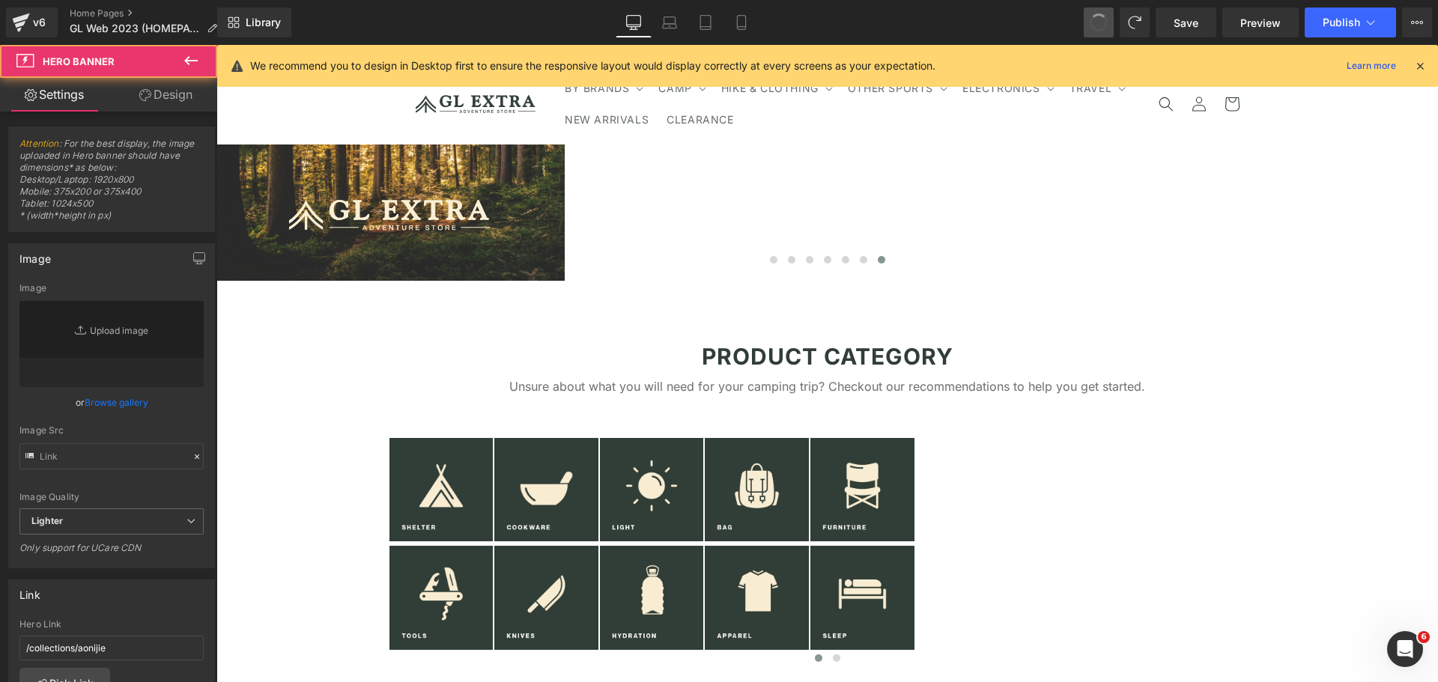
scroll to position [26, 0]
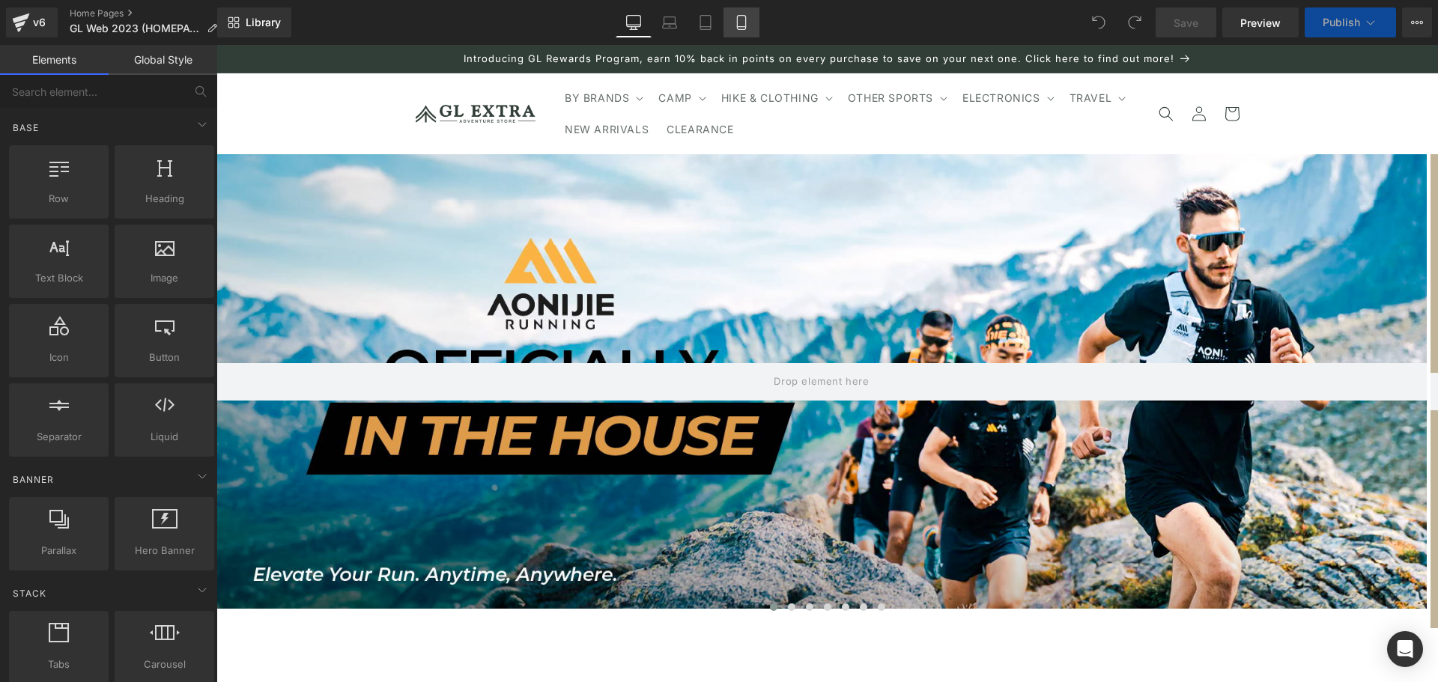
click at [741, 24] on icon at bounding box center [741, 22] width 15 height 15
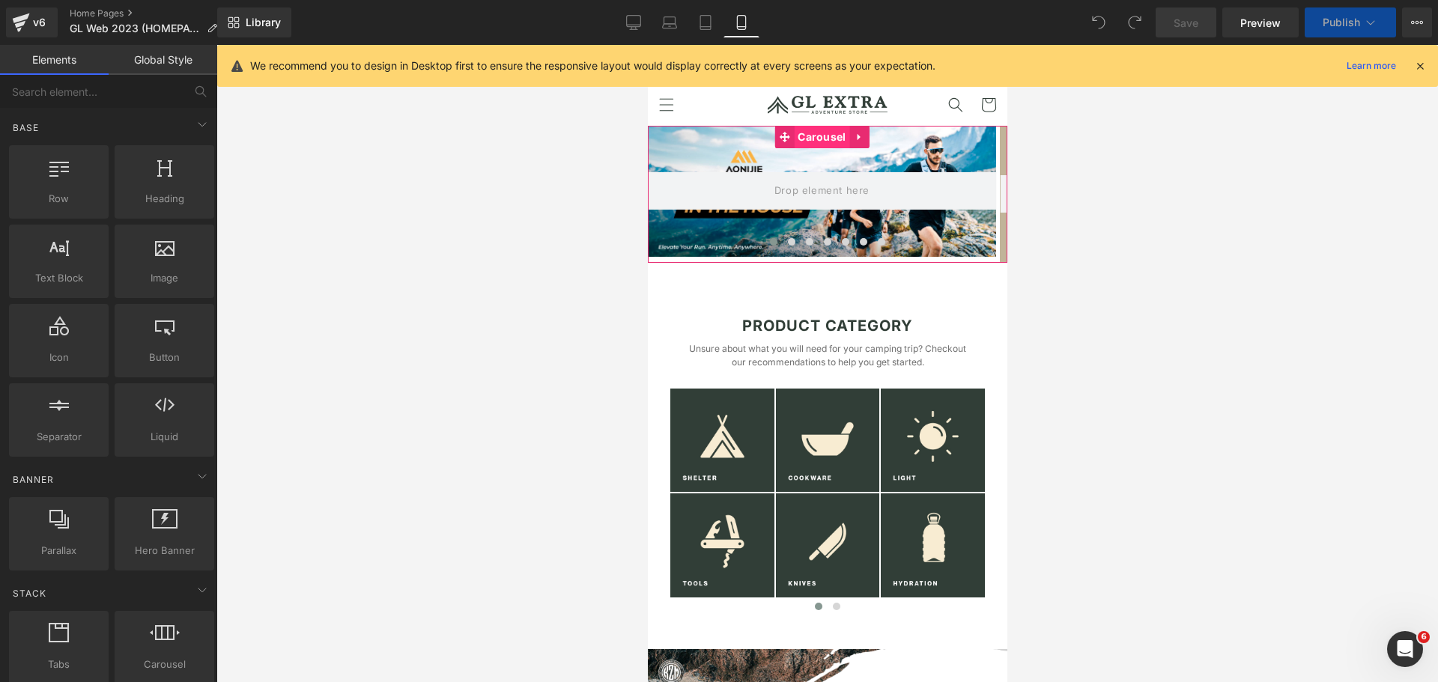
click at [825, 145] on span "Carousel" at bounding box center [820, 137] width 55 height 22
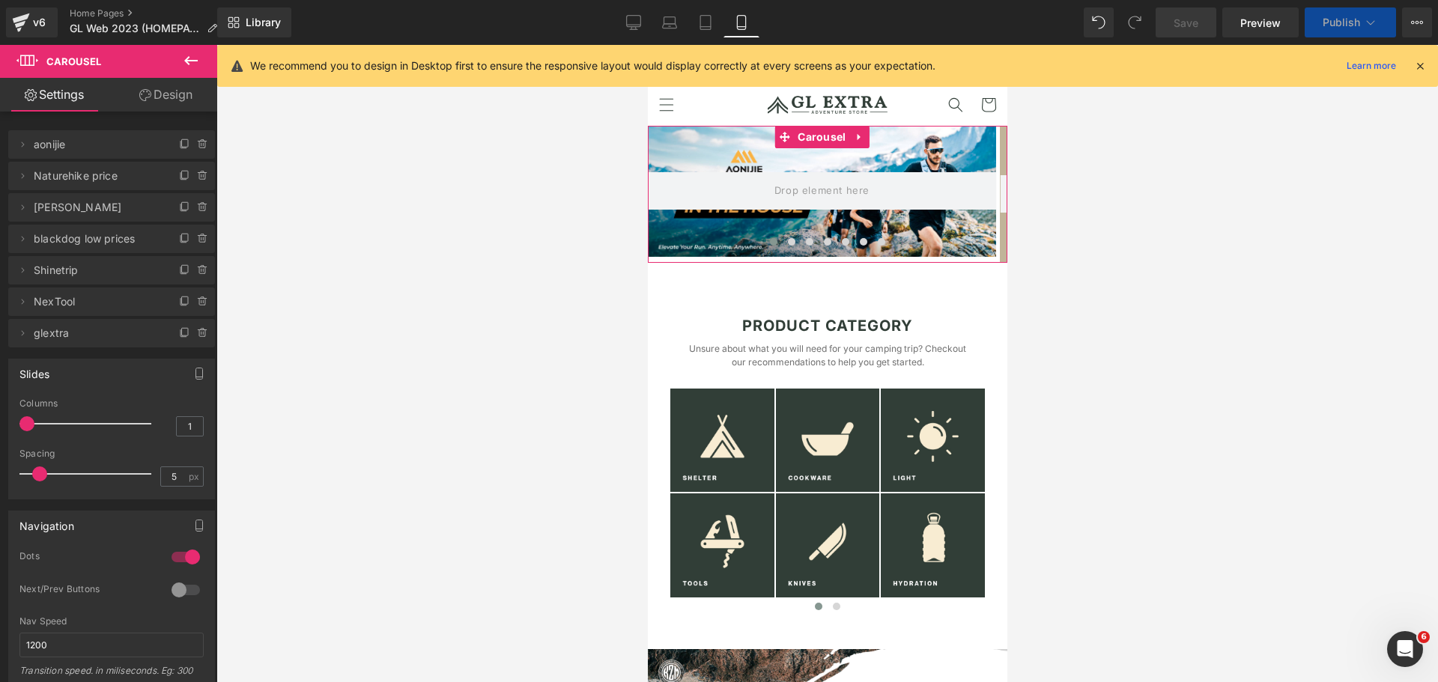
click at [160, 95] on link "Design" at bounding box center [166, 95] width 109 height 34
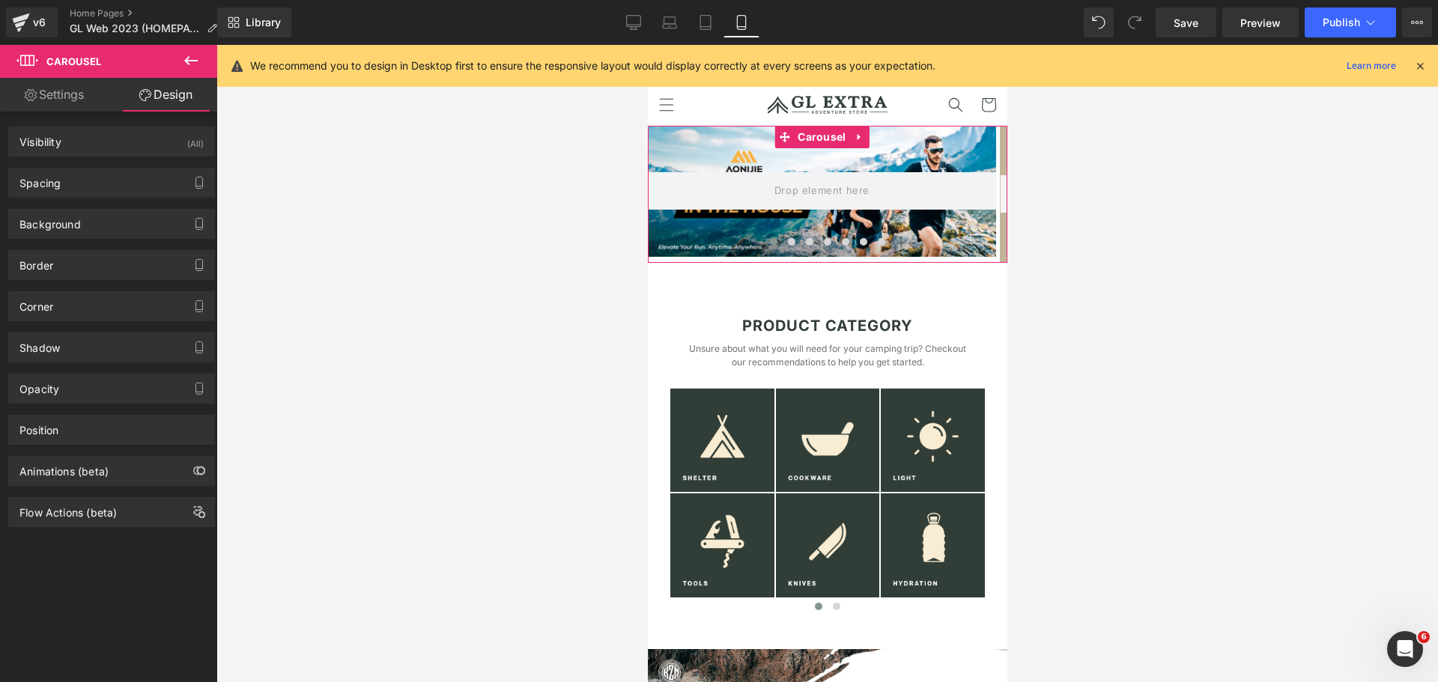
click at [70, 99] on link "Settings" at bounding box center [54, 95] width 109 height 34
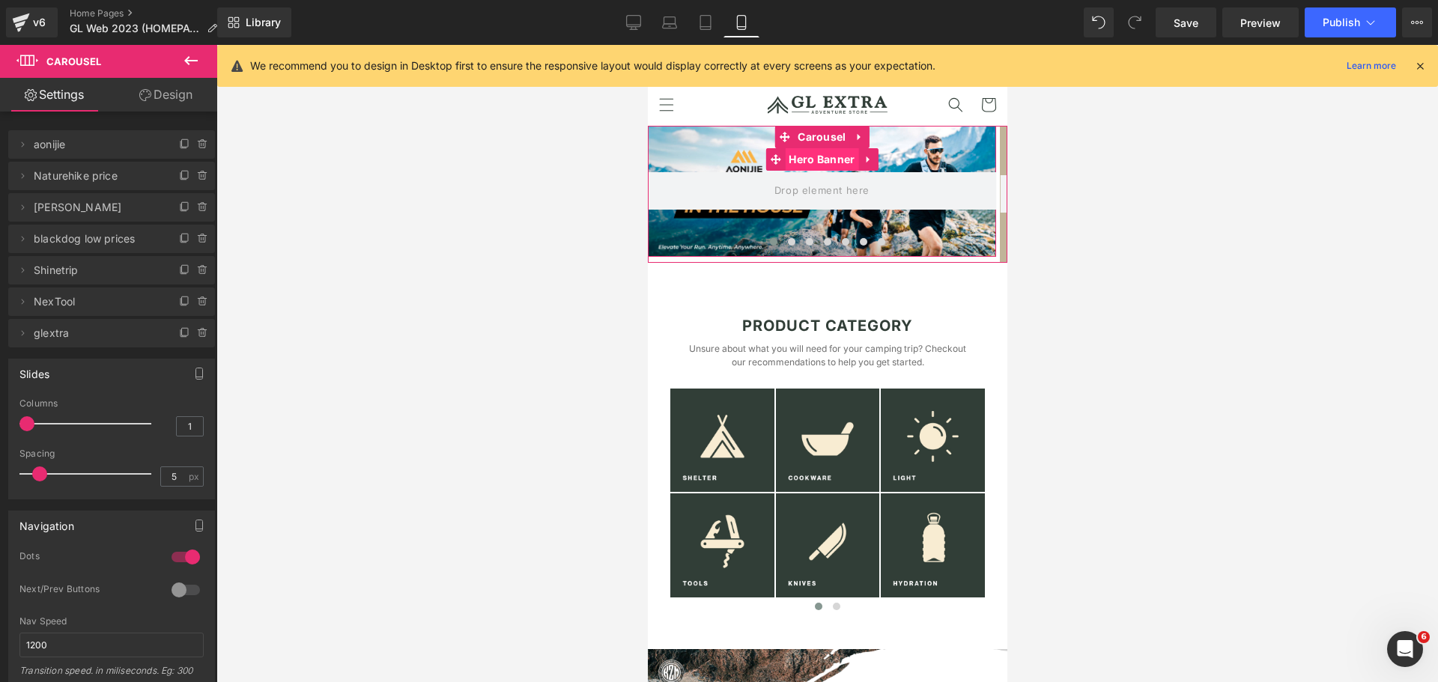
click at [812, 167] on span "Hero Banner" at bounding box center [820, 159] width 73 height 22
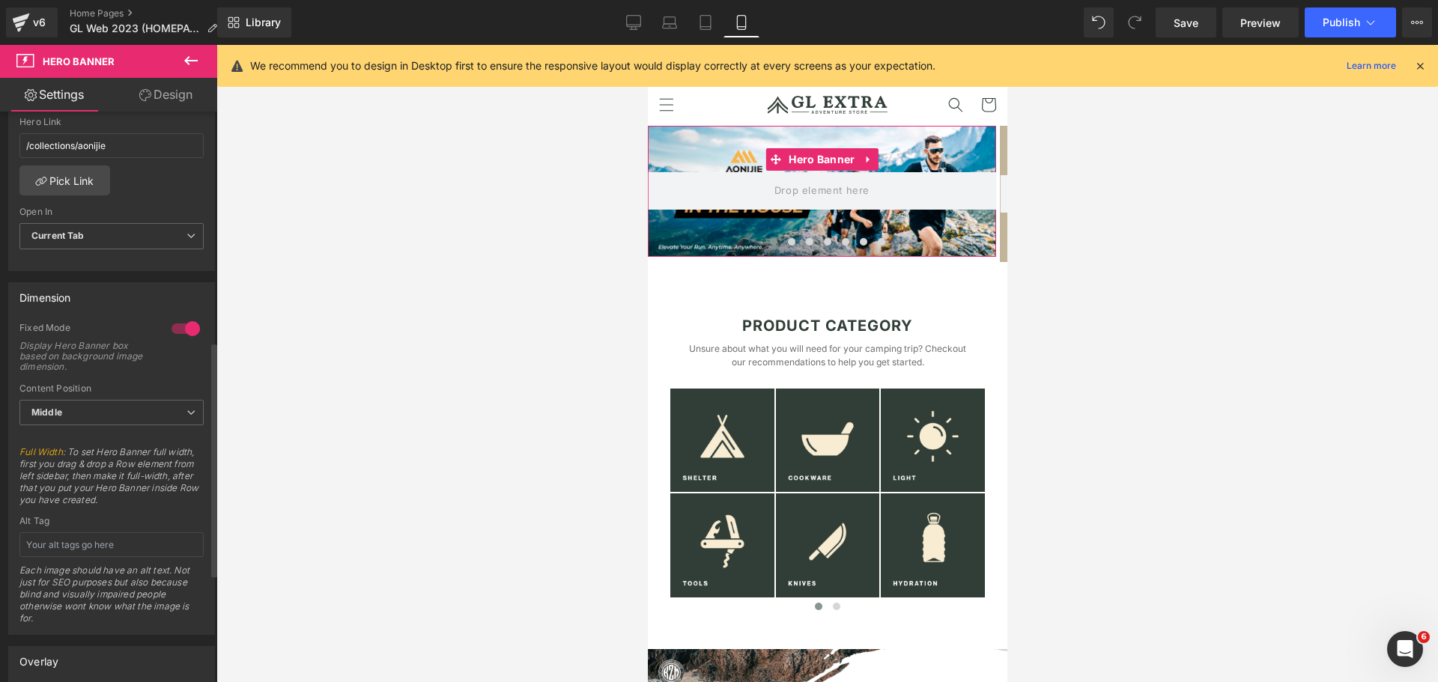
scroll to position [422, 0]
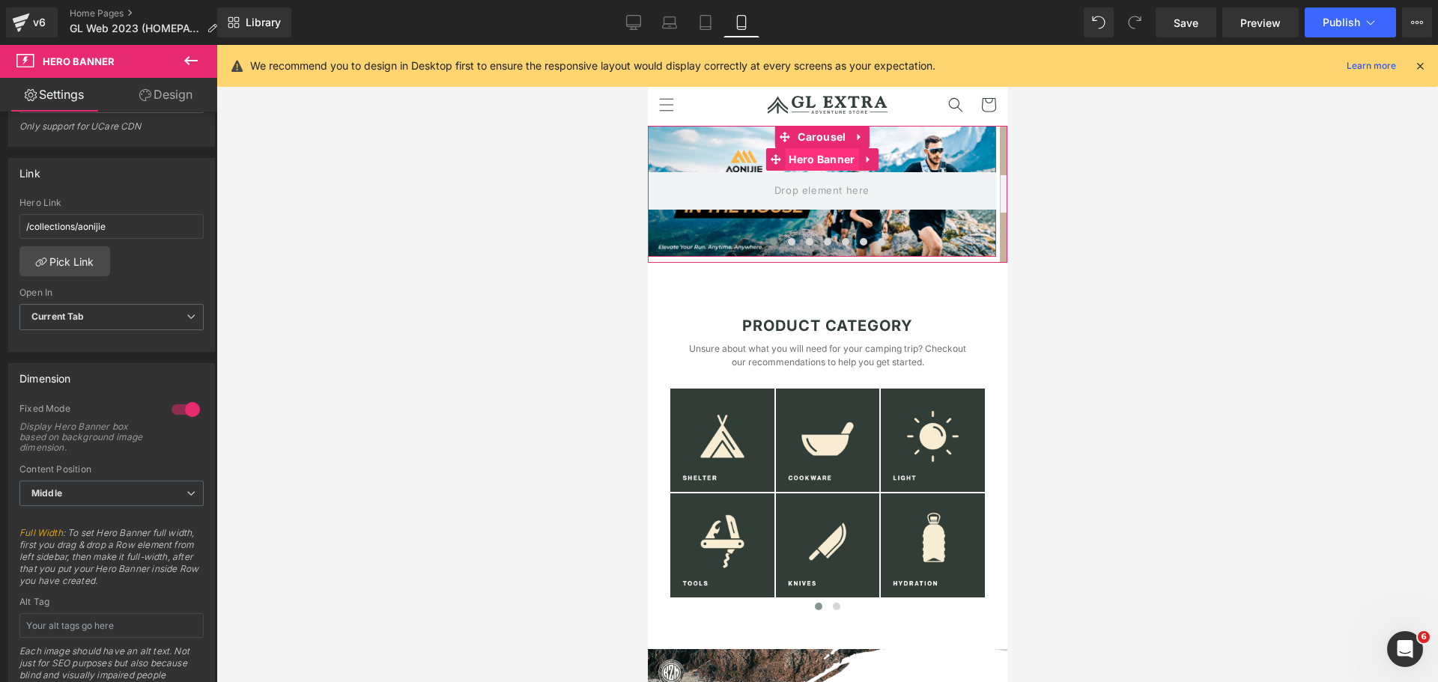
click at [820, 169] on span "Hero Banner" at bounding box center [820, 159] width 73 height 22
click at [828, 169] on span "Hero Banner" at bounding box center [820, 159] width 73 height 22
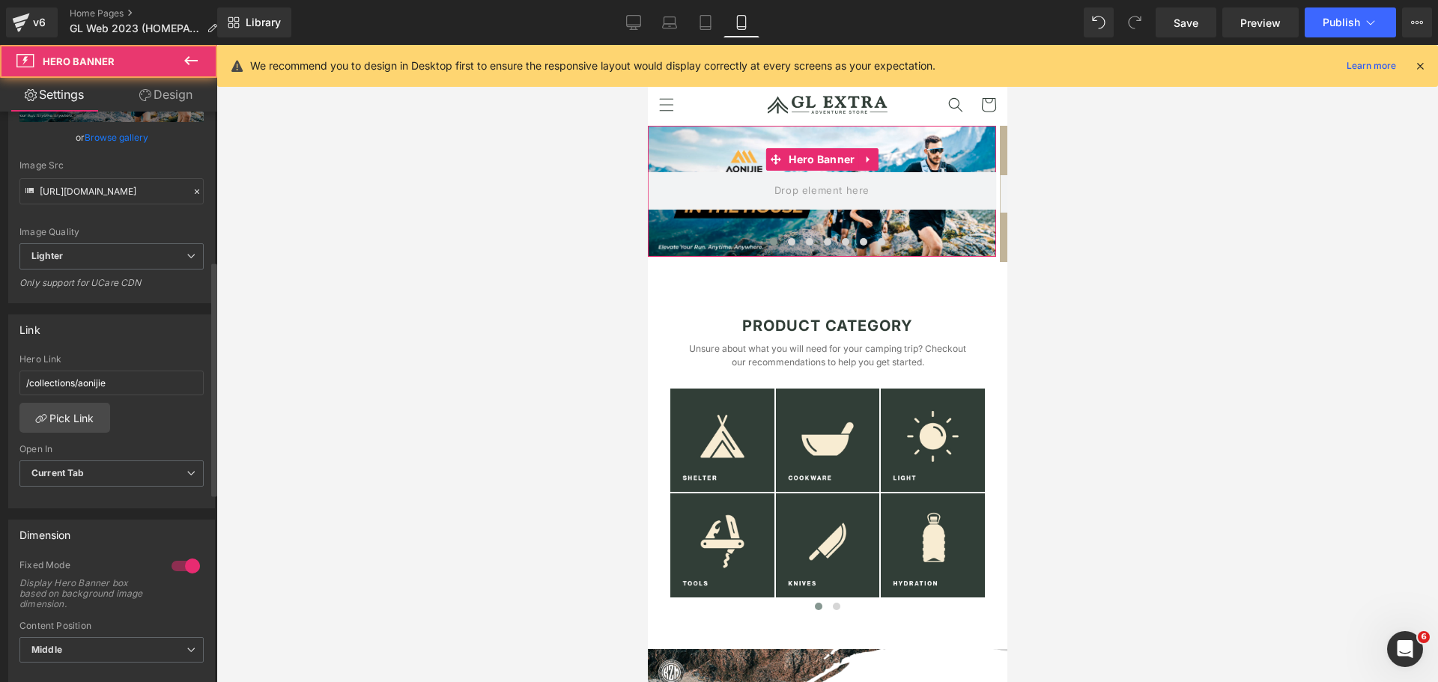
scroll to position [172, 0]
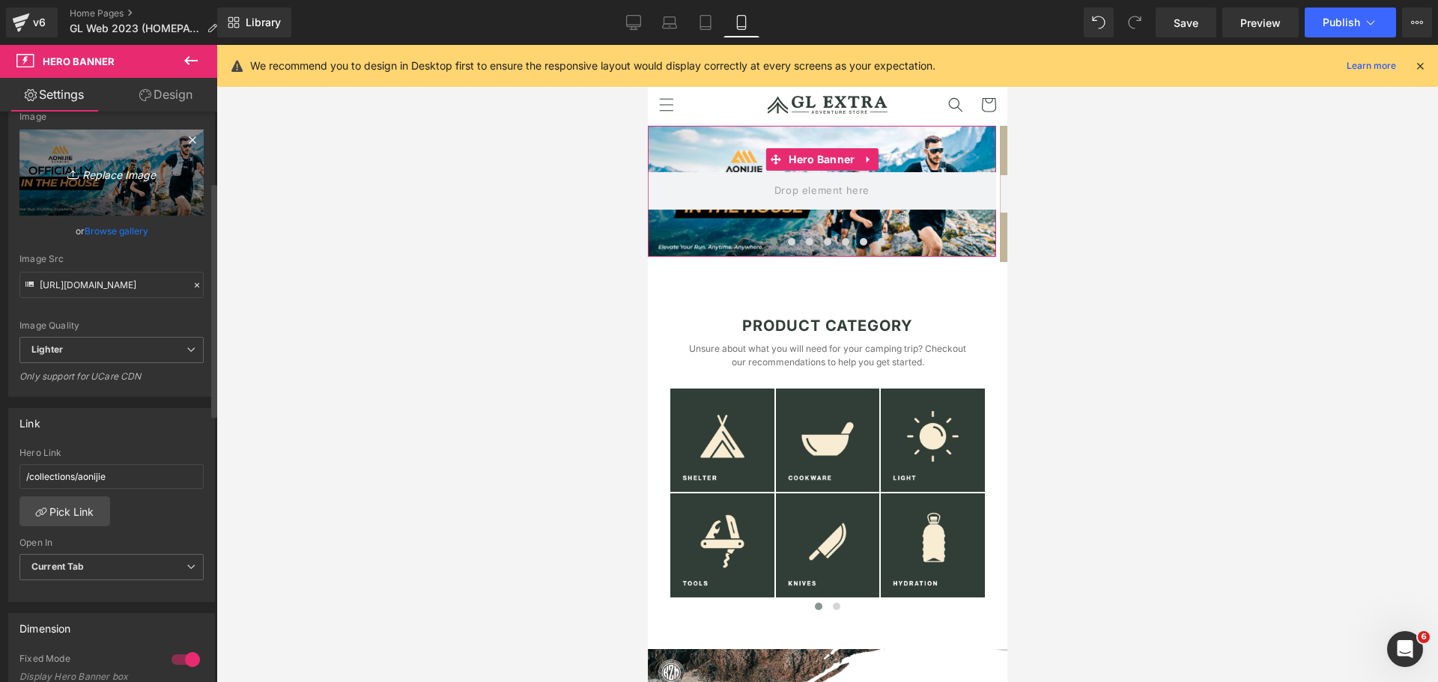
click at [127, 184] on link "Replace Image" at bounding box center [111, 173] width 184 height 86
type input "C:\fakepath\Artboard 12.png"
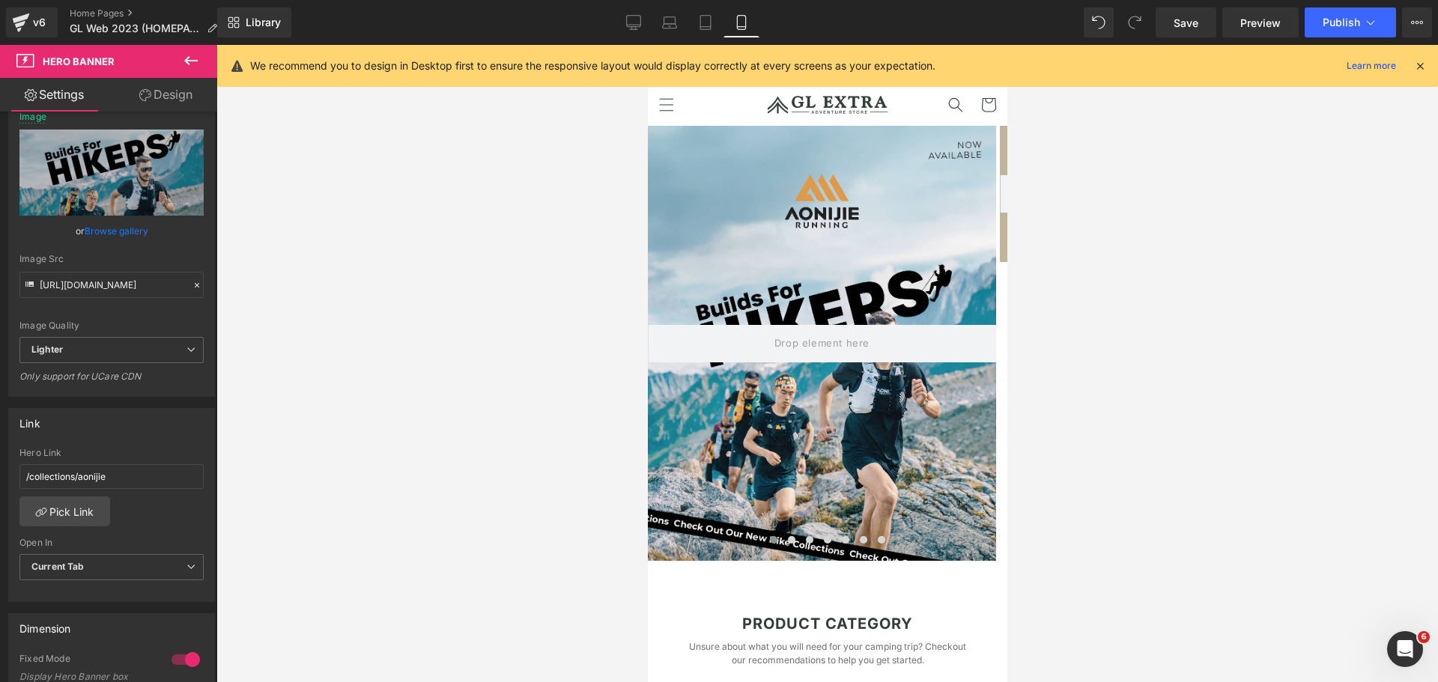
click at [1422, 68] on icon at bounding box center [1419, 65] width 13 height 13
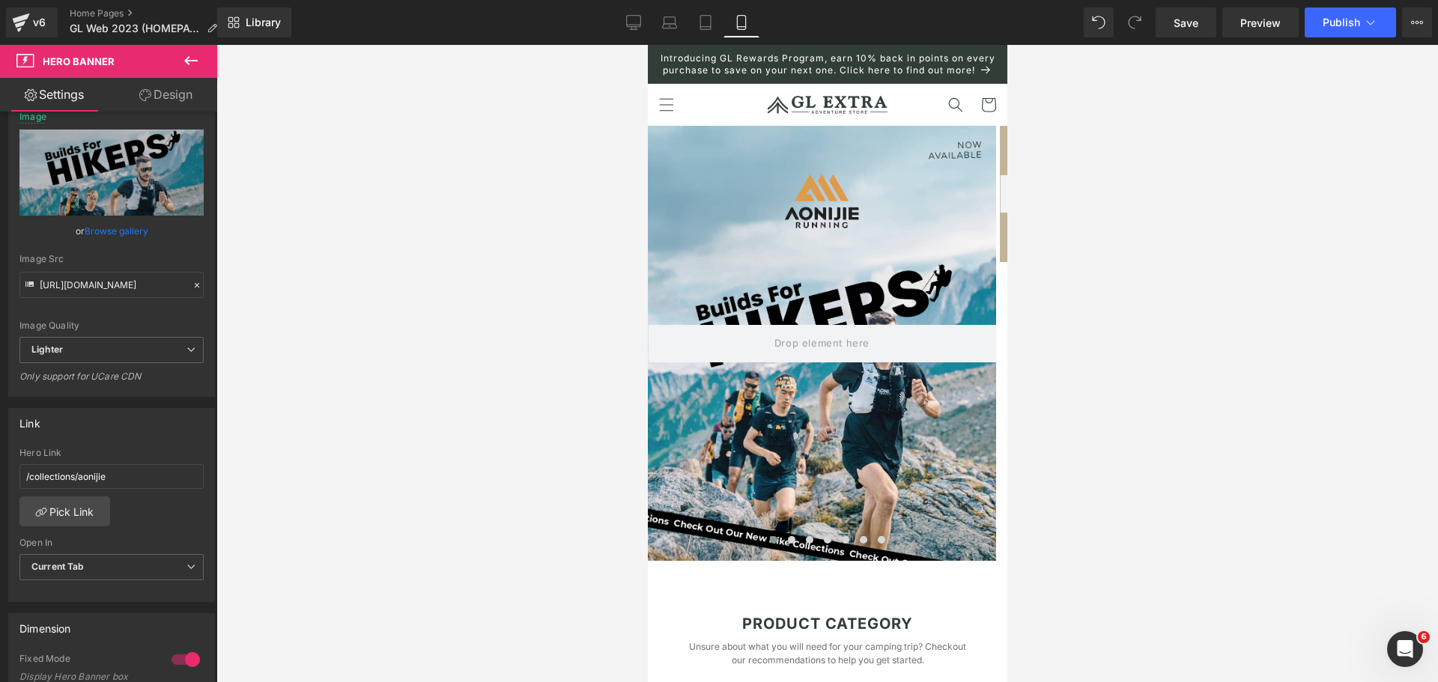
click at [196, 55] on icon at bounding box center [191, 61] width 18 height 18
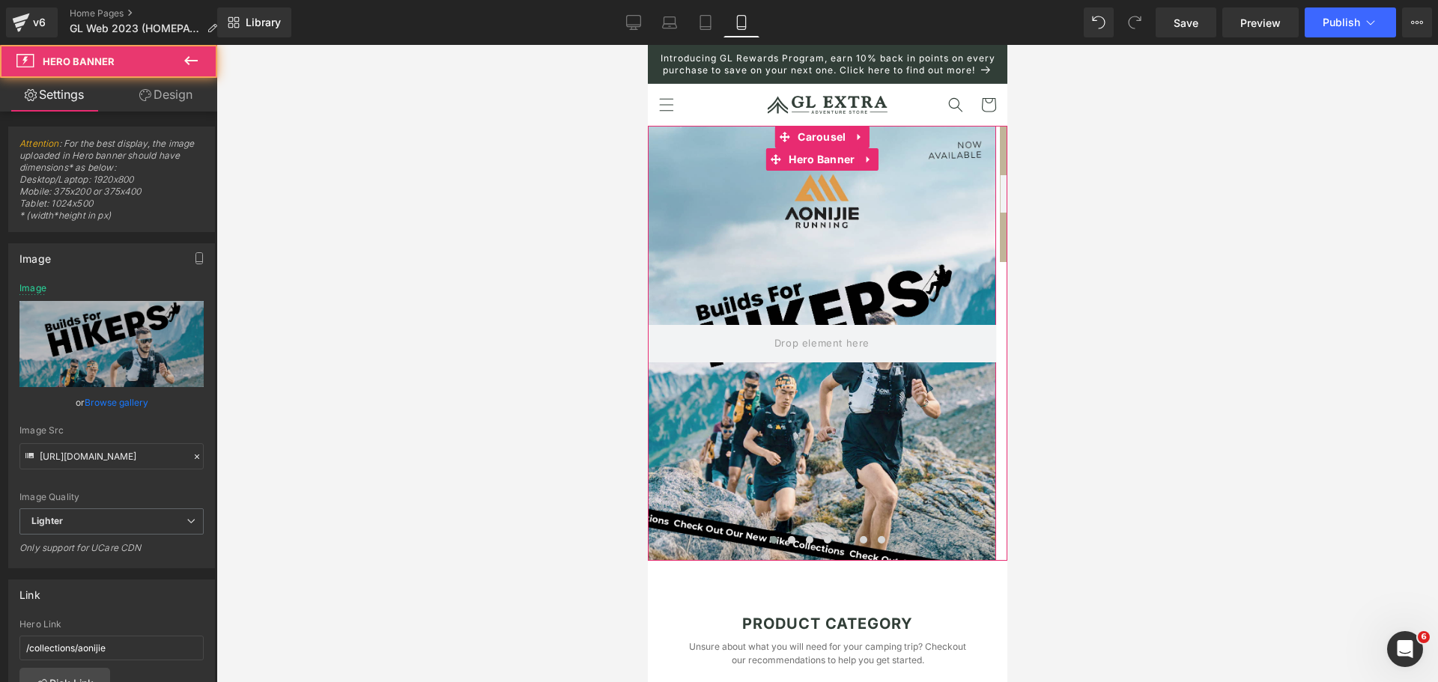
drag, startPoint x: 912, startPoint y: 298, endPoint x: 791, endPoint y: 306, distance: 121.6
click at [791, 306] on div at bounding box center [821, 343] width 348 height 435
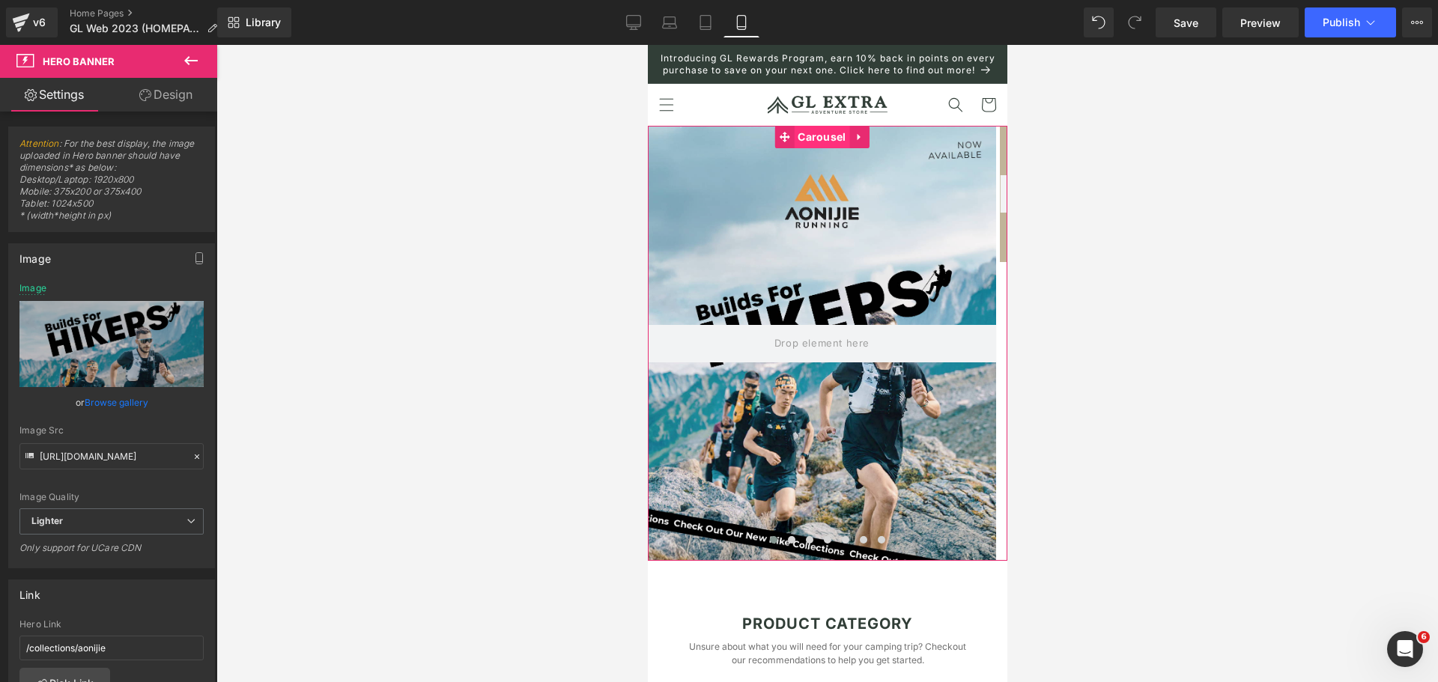
click at [831, 148] on span "Carousel" at bounding box center [820, 137] width 55 height 22
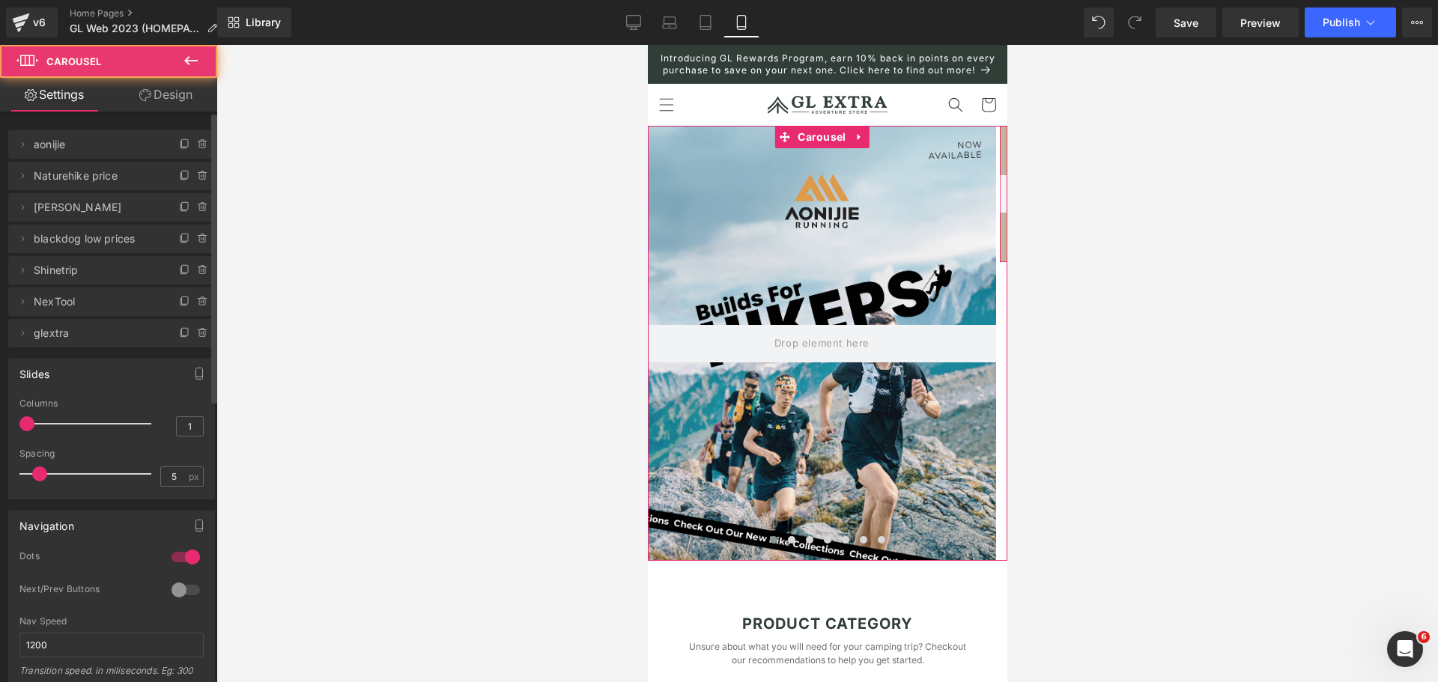
click at [87, 180] on span "Naturehike price" at bounding box center [97, 176] width 126 height 28
click at [787, 544] on span at bounding box center [790, 539] width 7 height 7
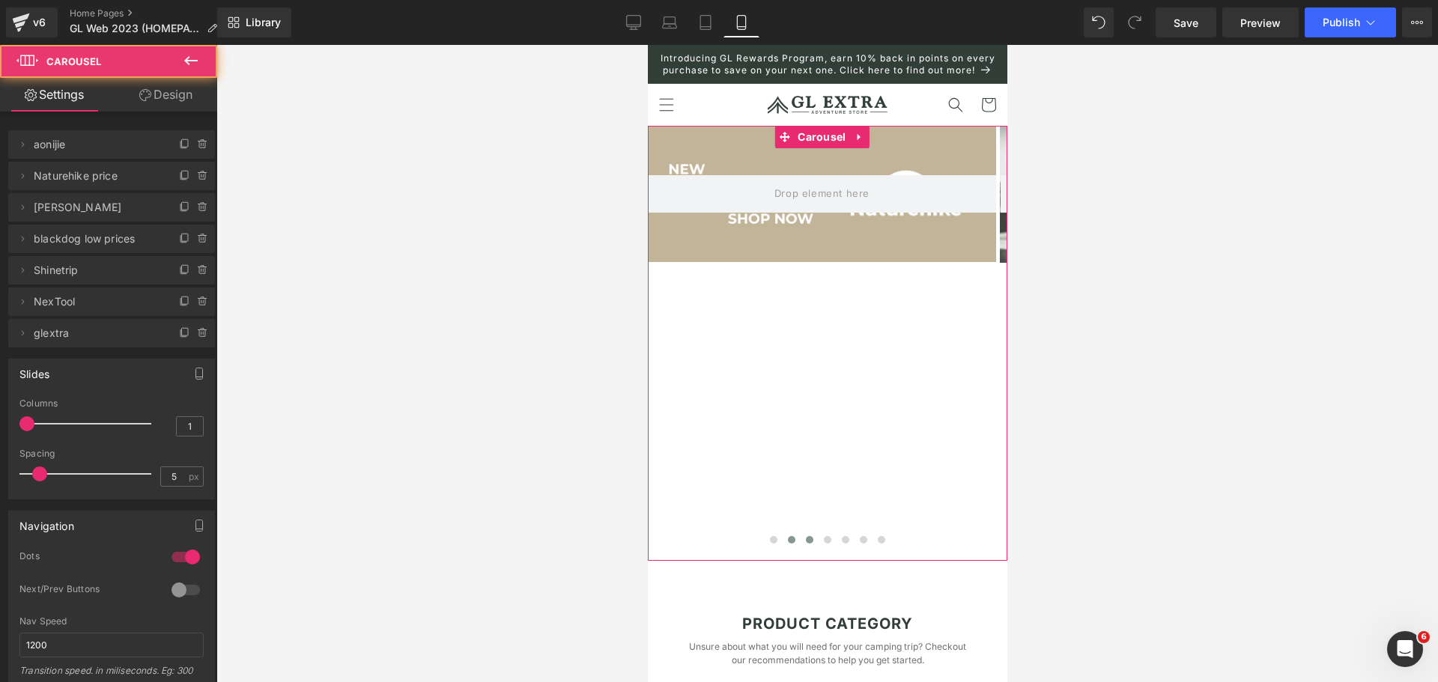
click at [805, 544] on span at bounding box center [808, 539] width 7 height 7
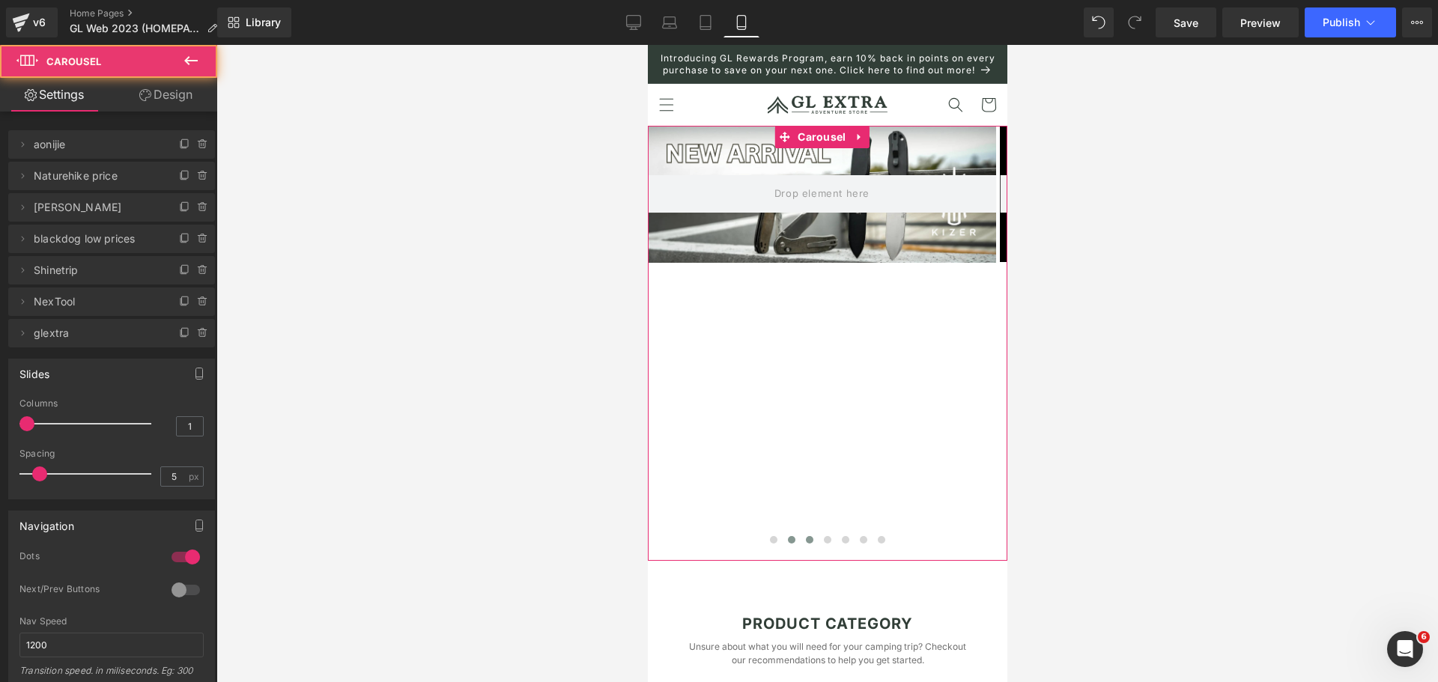
click at [787, 544] on span at bounding box center [790, 539] width 7 height 7
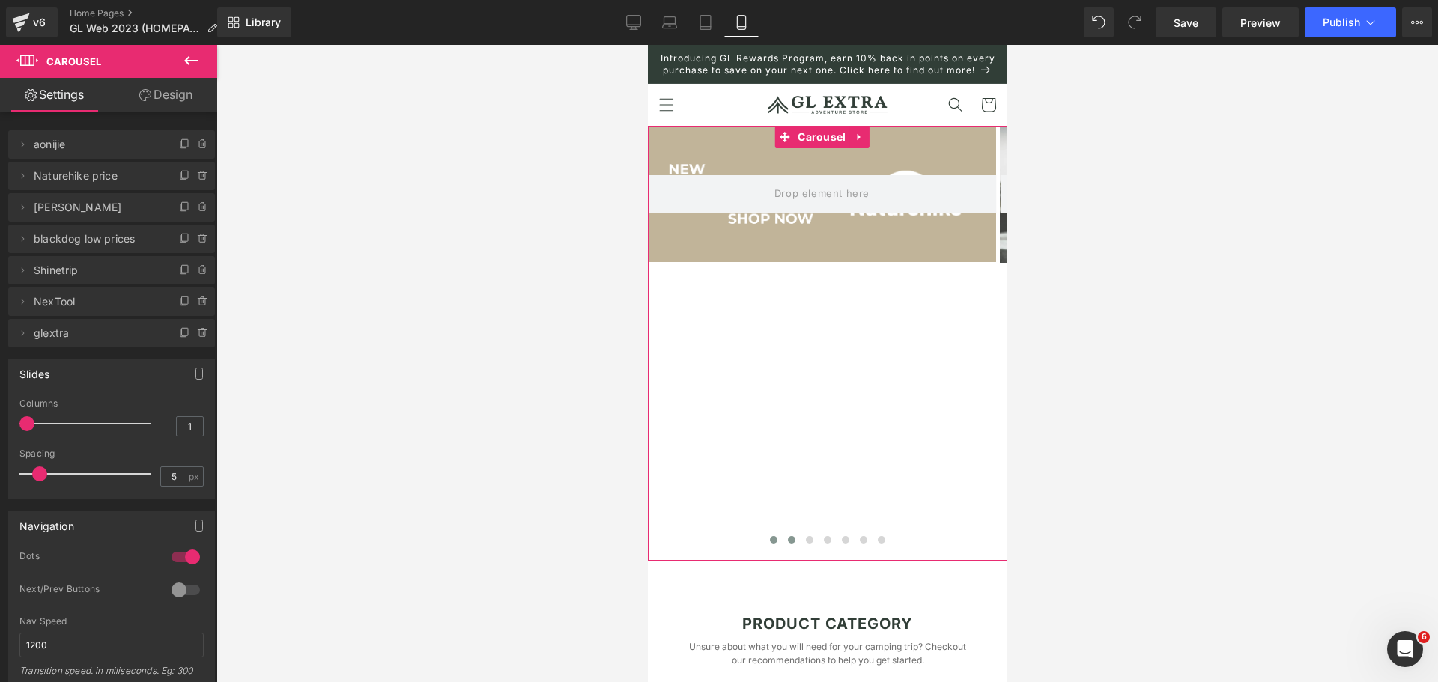
click at [764, 548] on button at bounding box center [773, 540] width 18 height 15
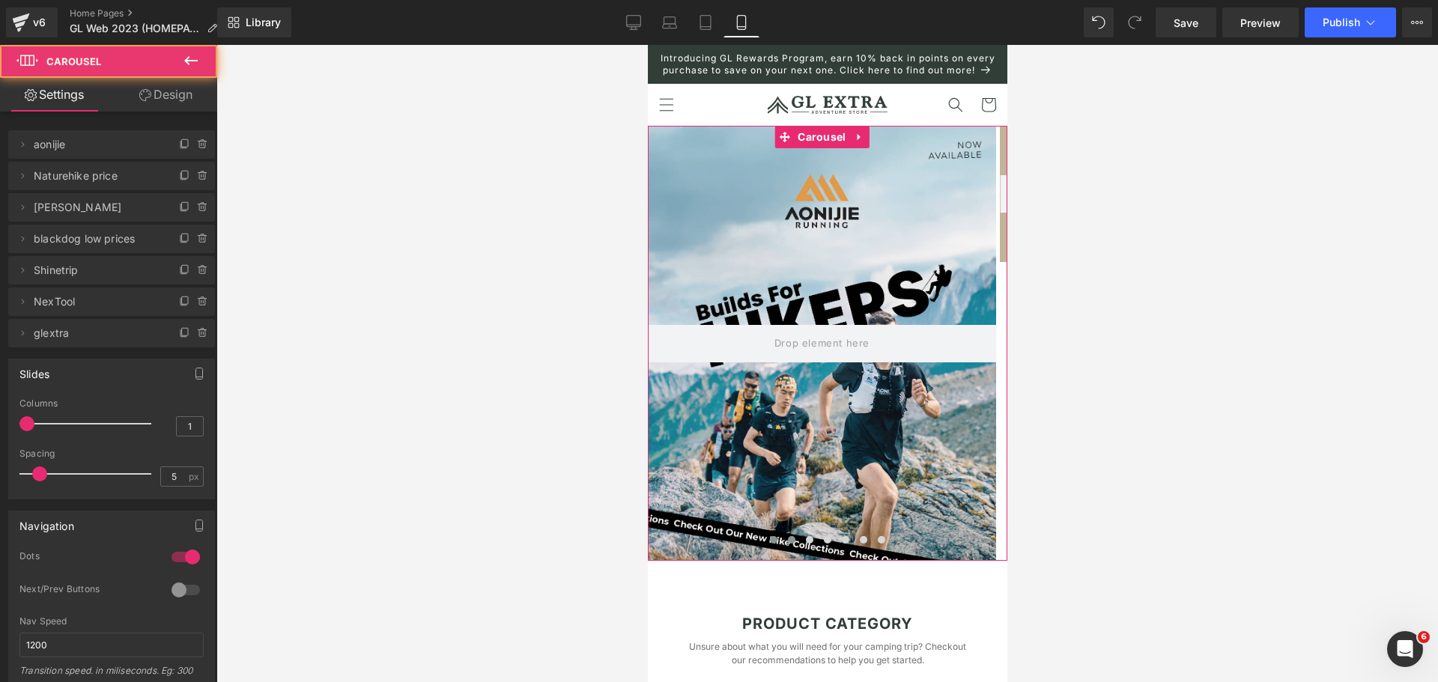
click at [787, 544] on span at bounding box center [790, 539] width 7 height 7
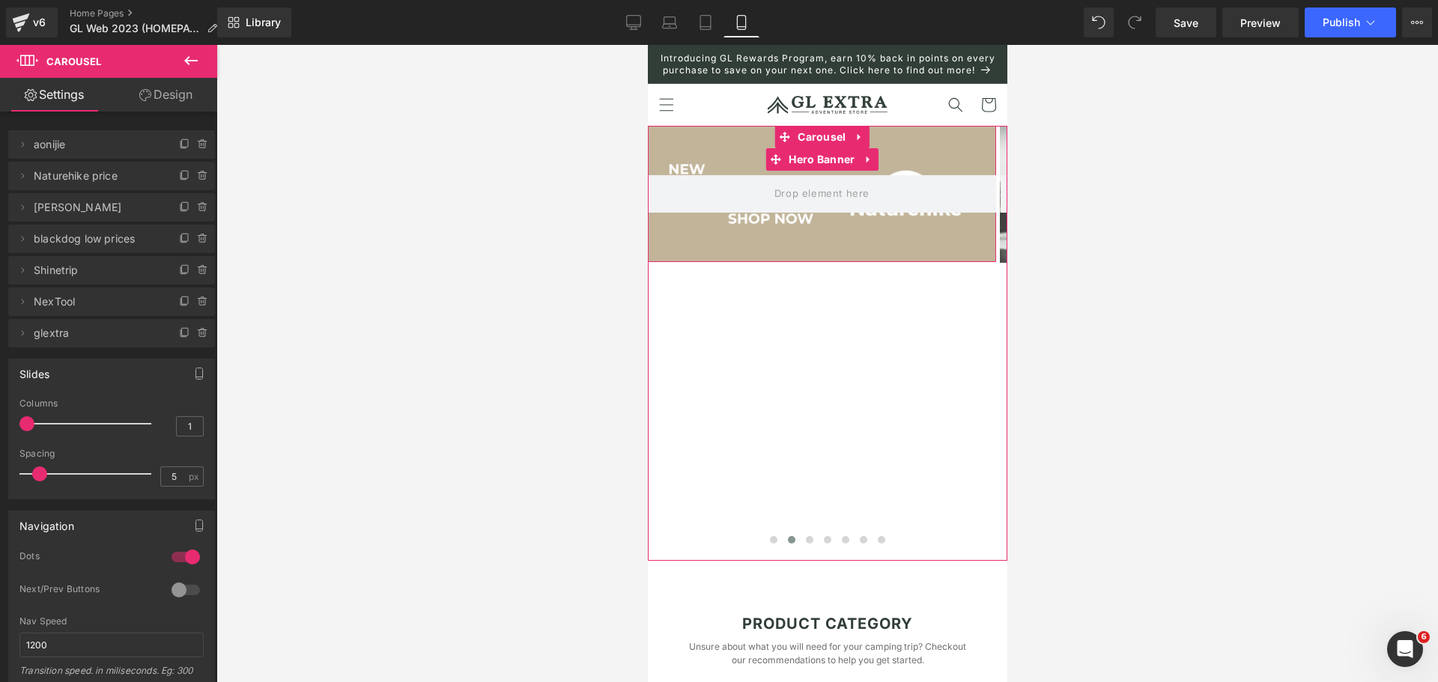
click at [737, 167] on div at bounding box center [821, 194] width 348 height 136
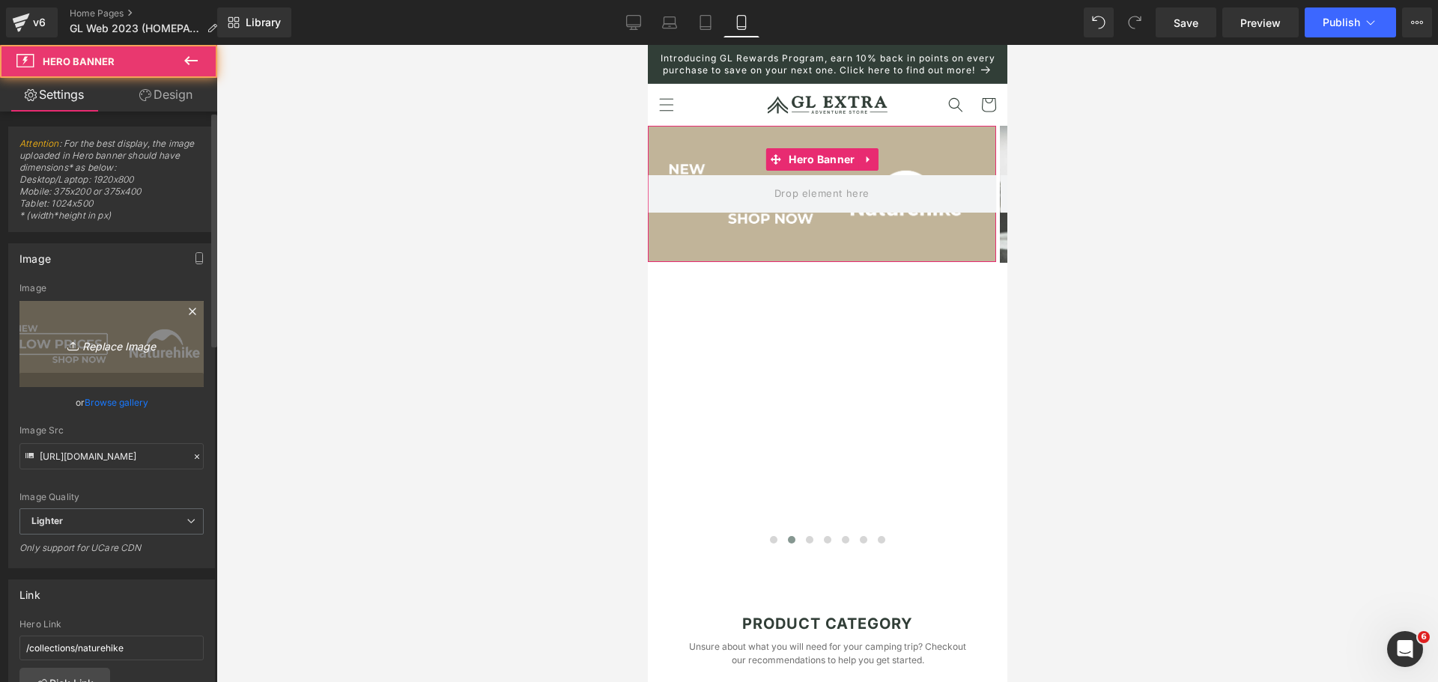
click at [109, 333] on link "Replace Image" at bounding box center [111, 344] width 184 height 86
type input "C:\fakepath\2.png"
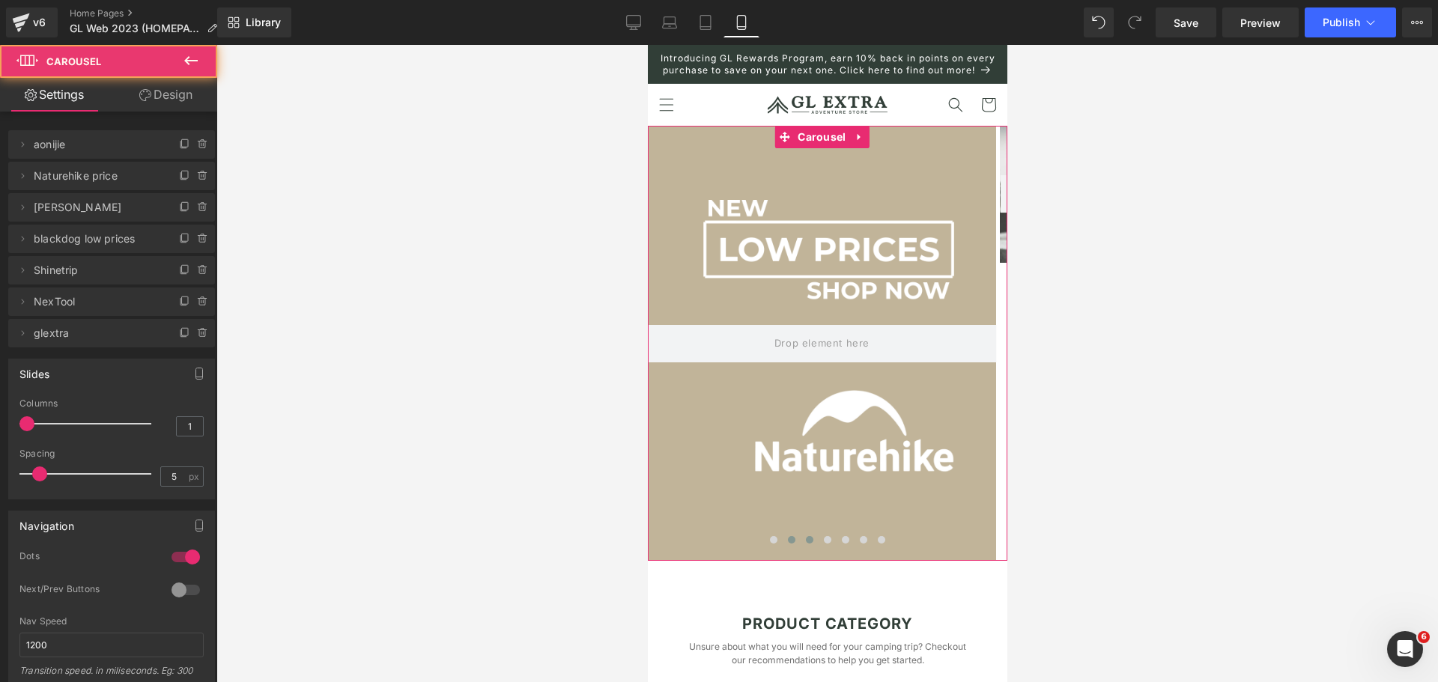
click at [805, 544] on span at bounding box center [808, 539] width 7 height 7
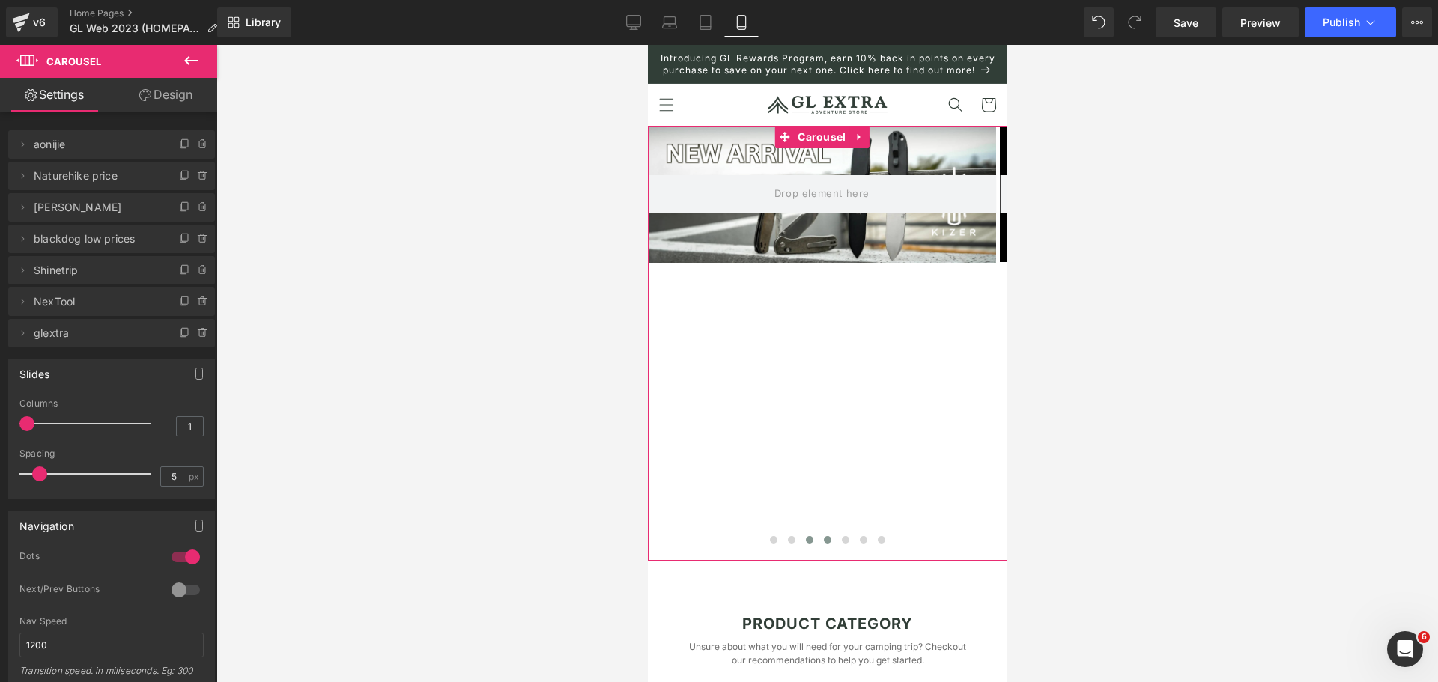
click at [825, 548] on button at bounding box center [827, 540] width 18 height 15
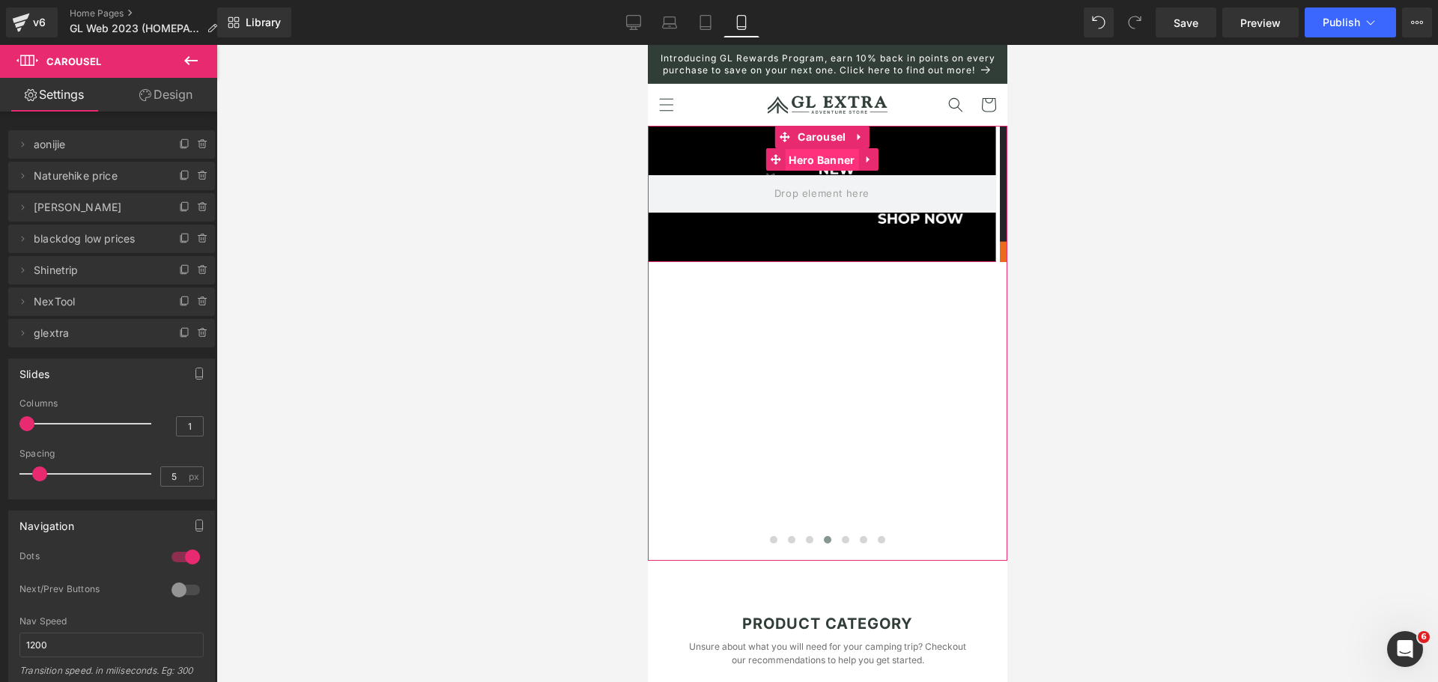
click at [818, 170] on span "Hero Banner" at bounding box center [820, 160] width 73 height 22
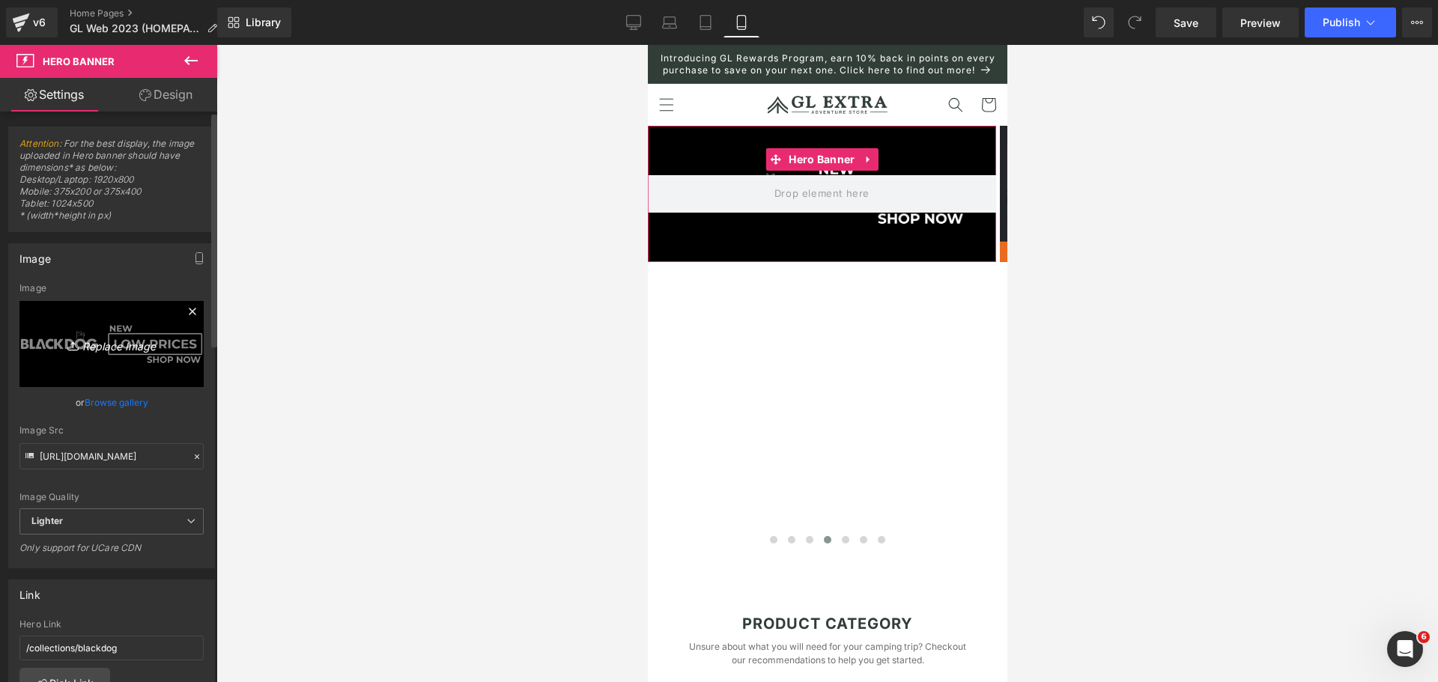
click at [121, 343] on icon "Replace Image" at bounding box center [112, 344] width 120 height 19
type input "C:\fakepath\1.png"
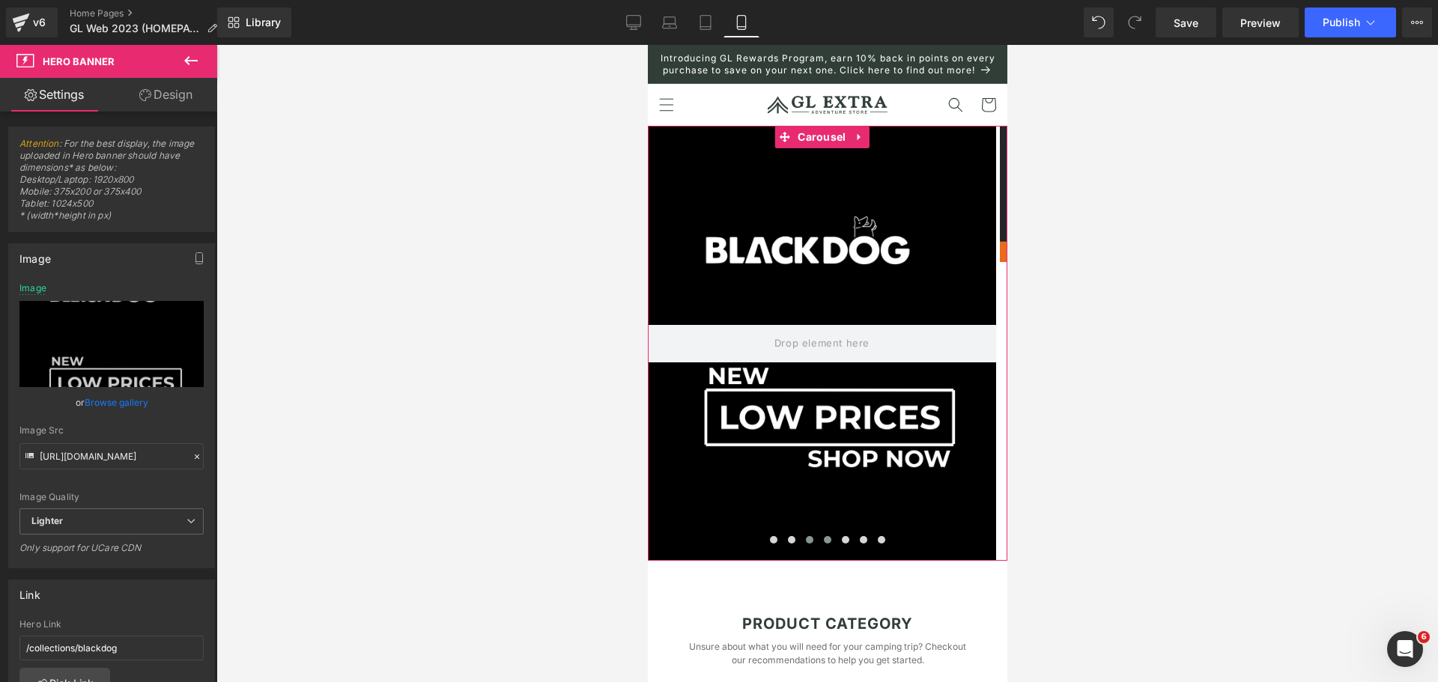
click at [805, 544] on span at bounding box center [808, 539] width 7 height 7
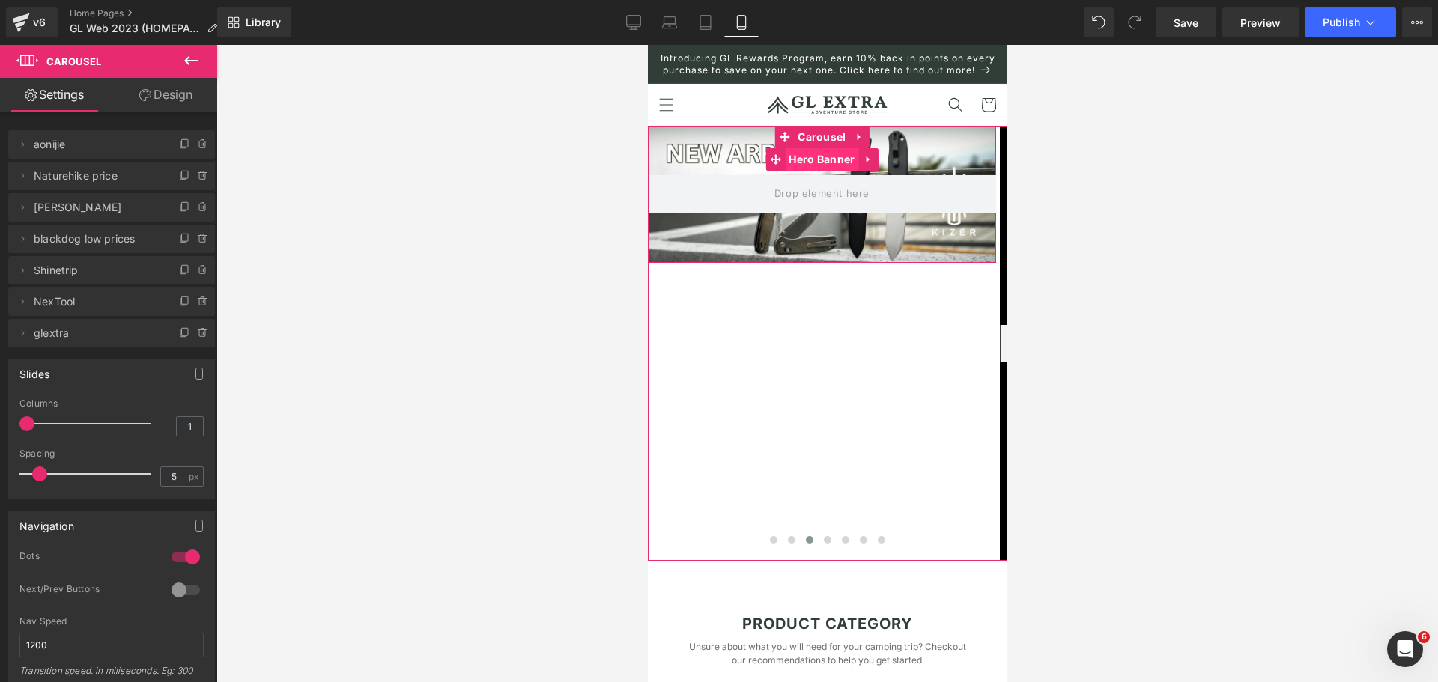
click at [823, 171] on span "Hero Banner" at bounding box center [820, 159] width 73 height 22
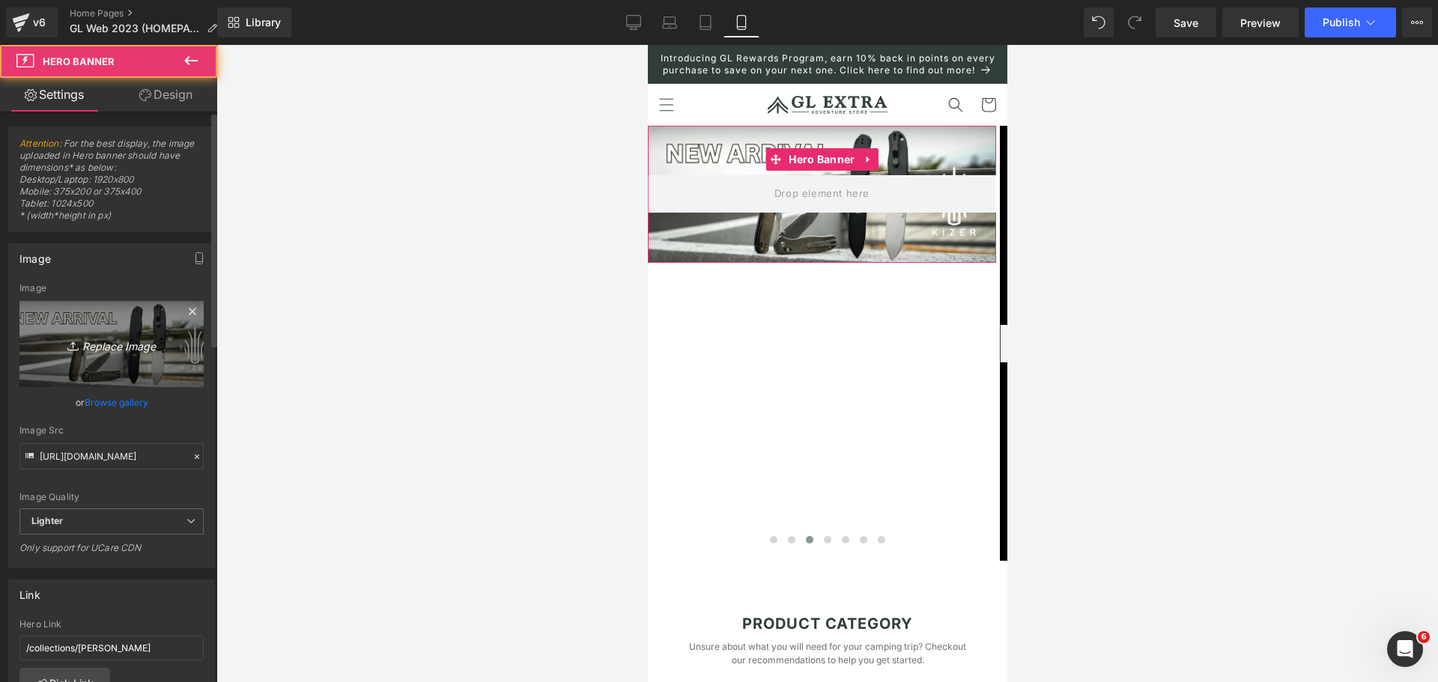
click at [82, 324] on link "Replace Image" at bounding box center [111, 344] width 184 height 86
type input "C:\fakepath\WhatsApp Image [DATE] 15.29.53_f8c150e5.jpg"
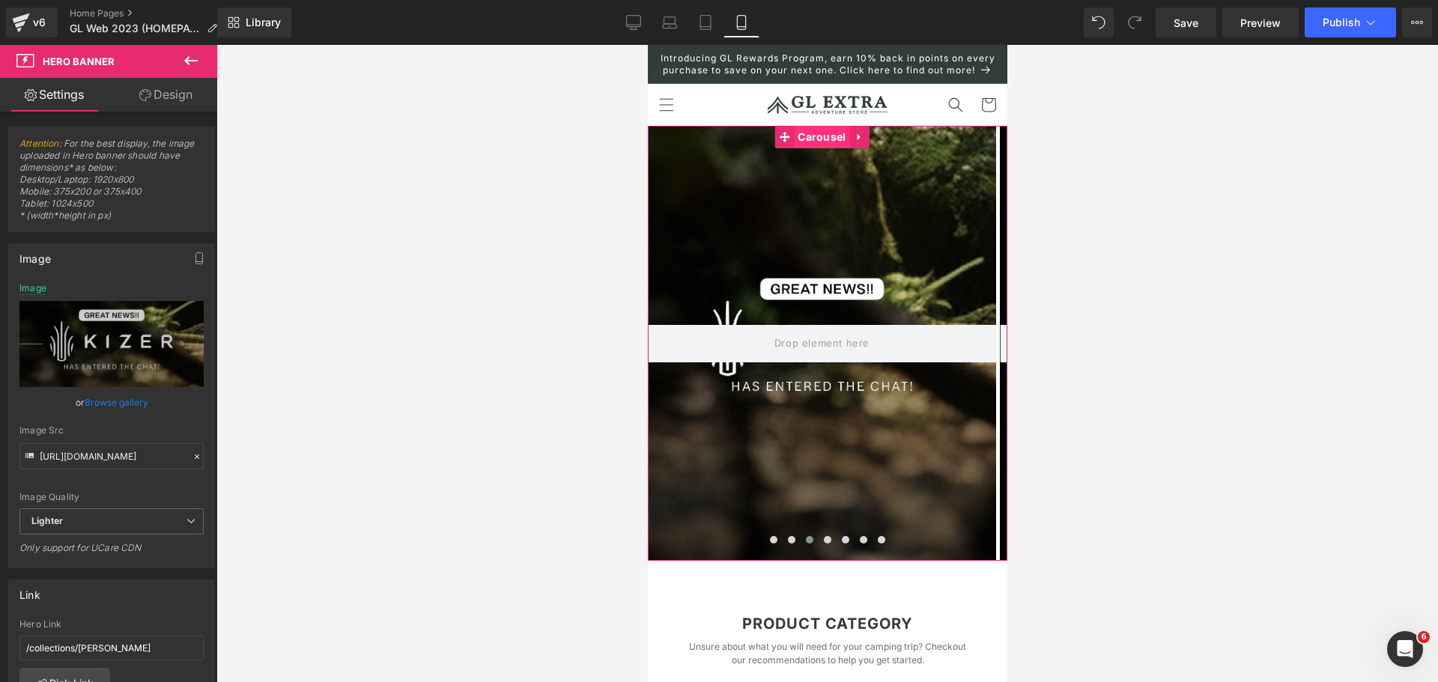
click at [817, 148] on span "Carousel" at bounding box center [820, 137] width 55 height 22
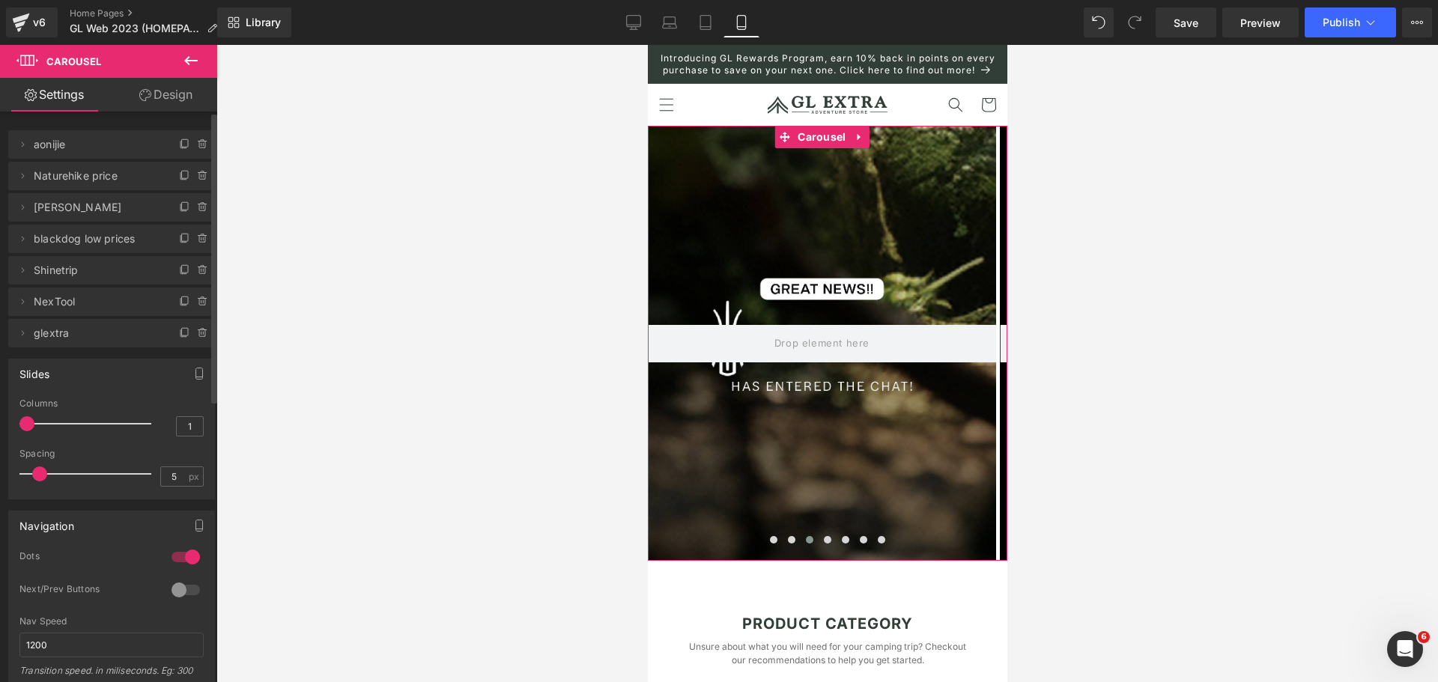
click at [83, 271] on span "Shinetrip" at bounding box center [97, 270] width 126 height 28
click at [129, 276] on span "Shinetrip" at bounding box center [97, 270] width 126 height 28
click at [64, 269] on span "Shinetrip" at bounding box center [97, 270] width 126 height 28
click at [112, 270] on span "Shinetrip" at bounding box center [97, 270] width 126 height 28
click at [843, 548] on button at bounding box center [845, 540] width 18 height 15
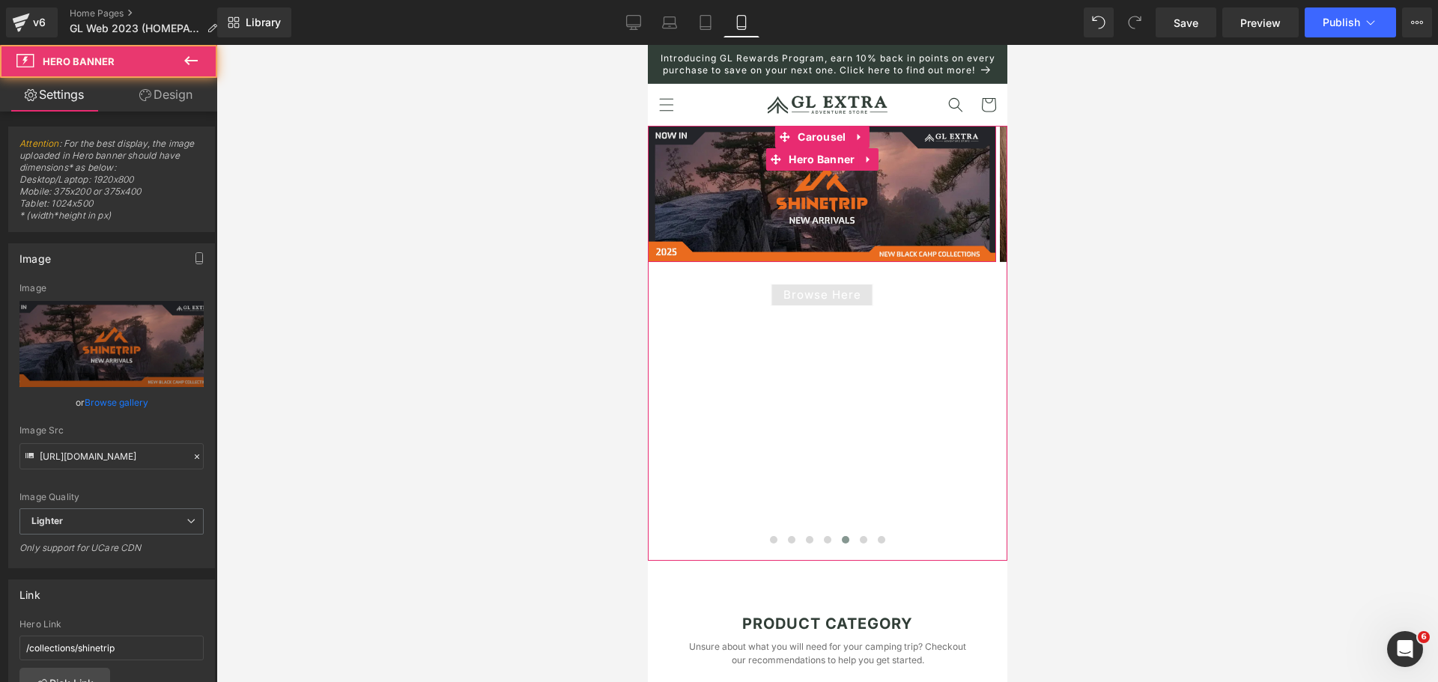
click at [792, 230] on span "Browse Here Button" at bounding box center [821, 194] width 348 height 225
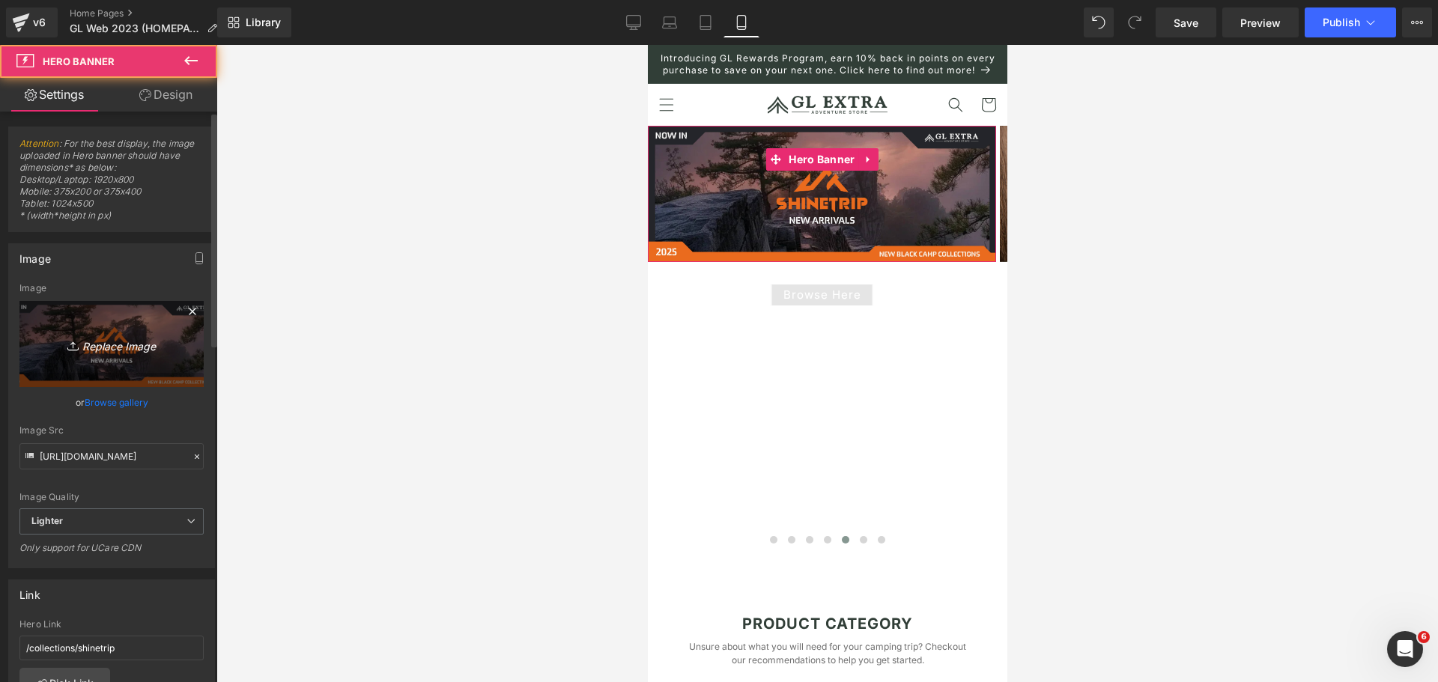
click at [91, 353] on icon "Replace Image" at bounding box center [112, 344] width 120 height 19
type input "C:\fakepath\WhatsApp Image [DATE] at 21.03.55_485e1a7e.jpg"
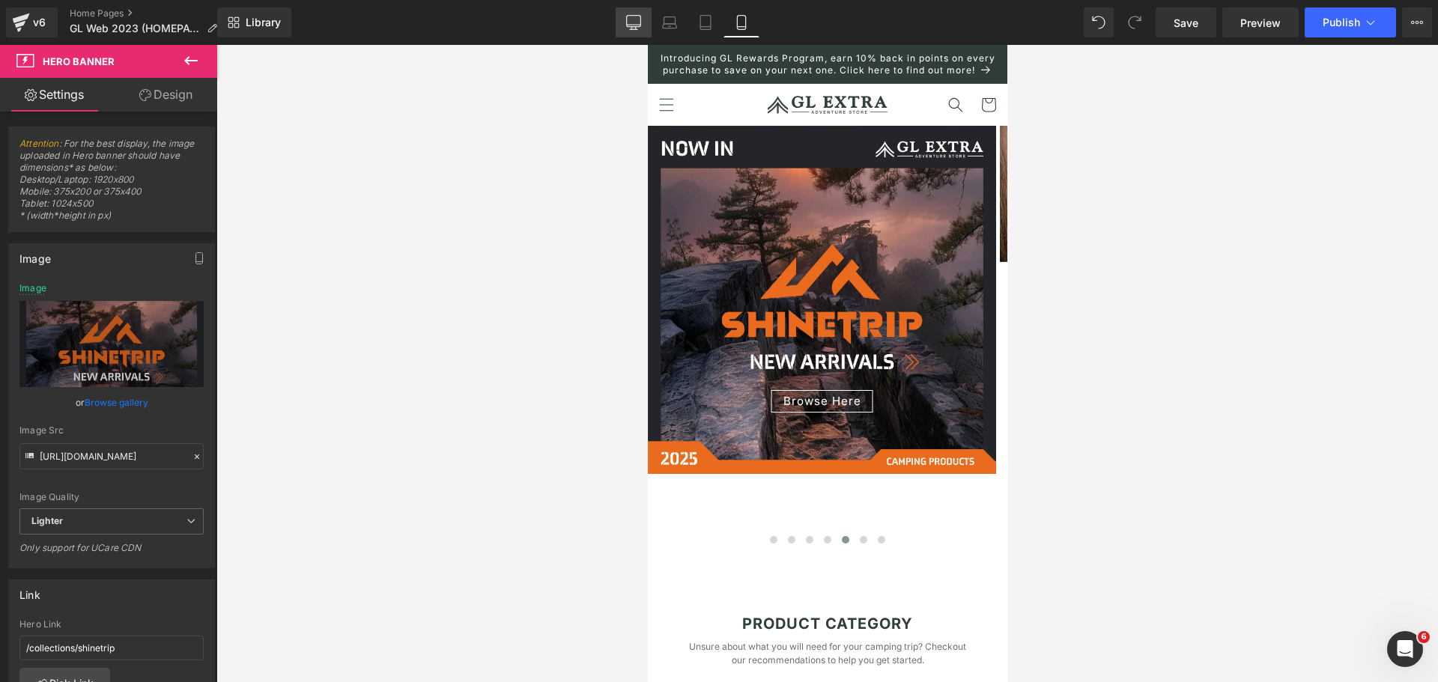
click at [642, 24] on link "Desktop" at bounding box center [634, 22] width 36 height 30
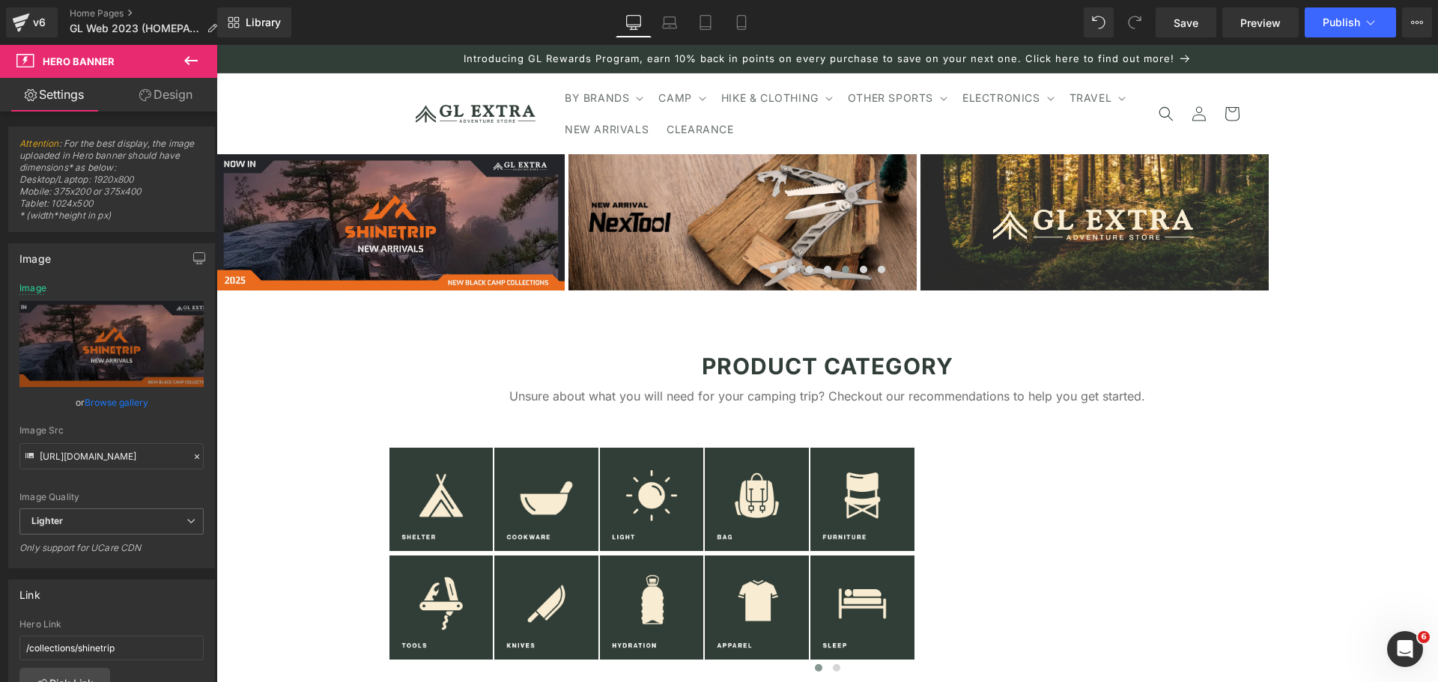
scroll to position [16, 0]
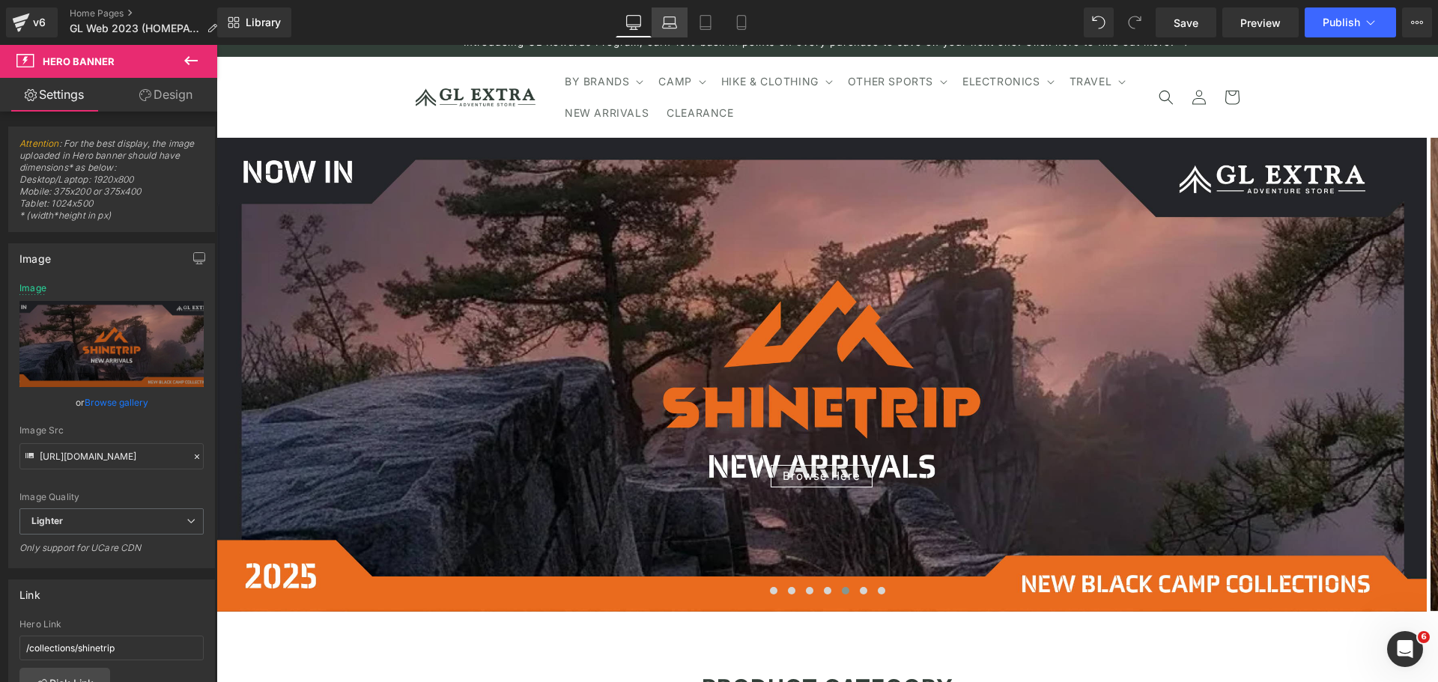
click at [669, 24] on icon at bounding box center [670, 26] width 14 height 4
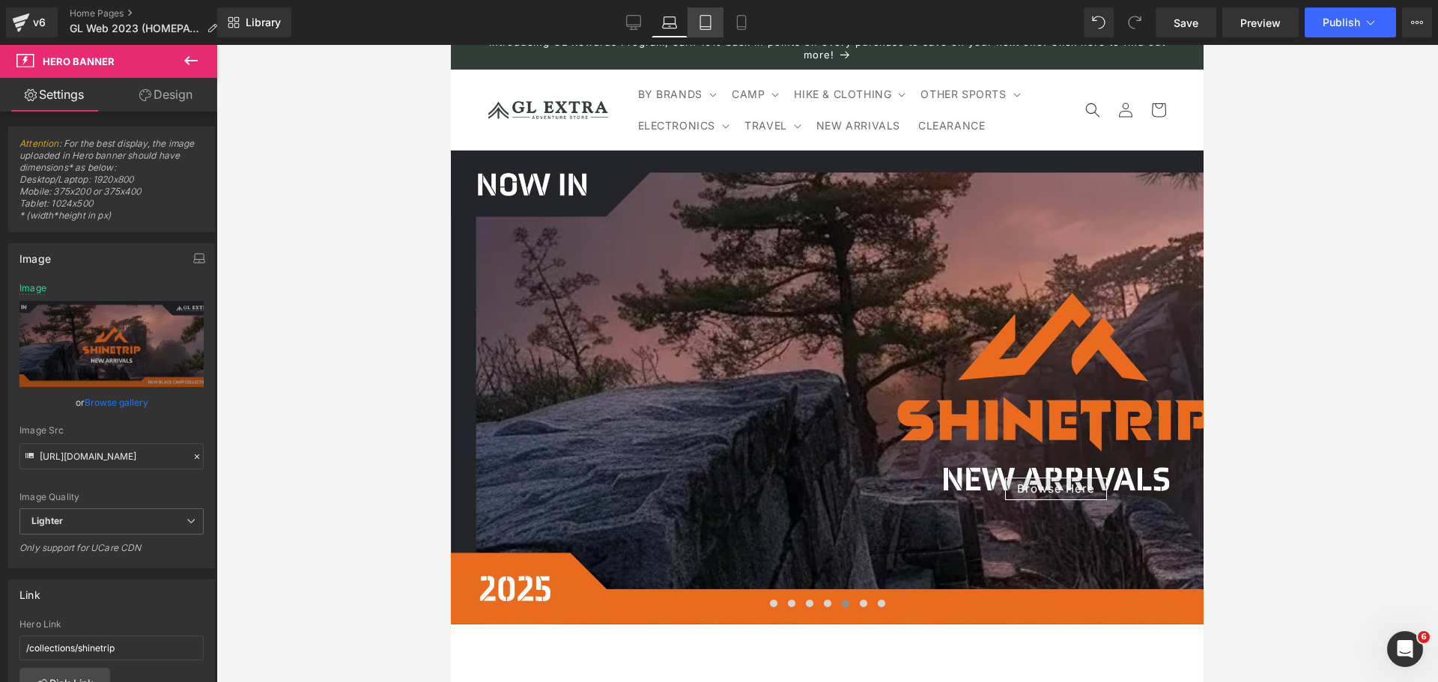
scroll to position [29, 0]
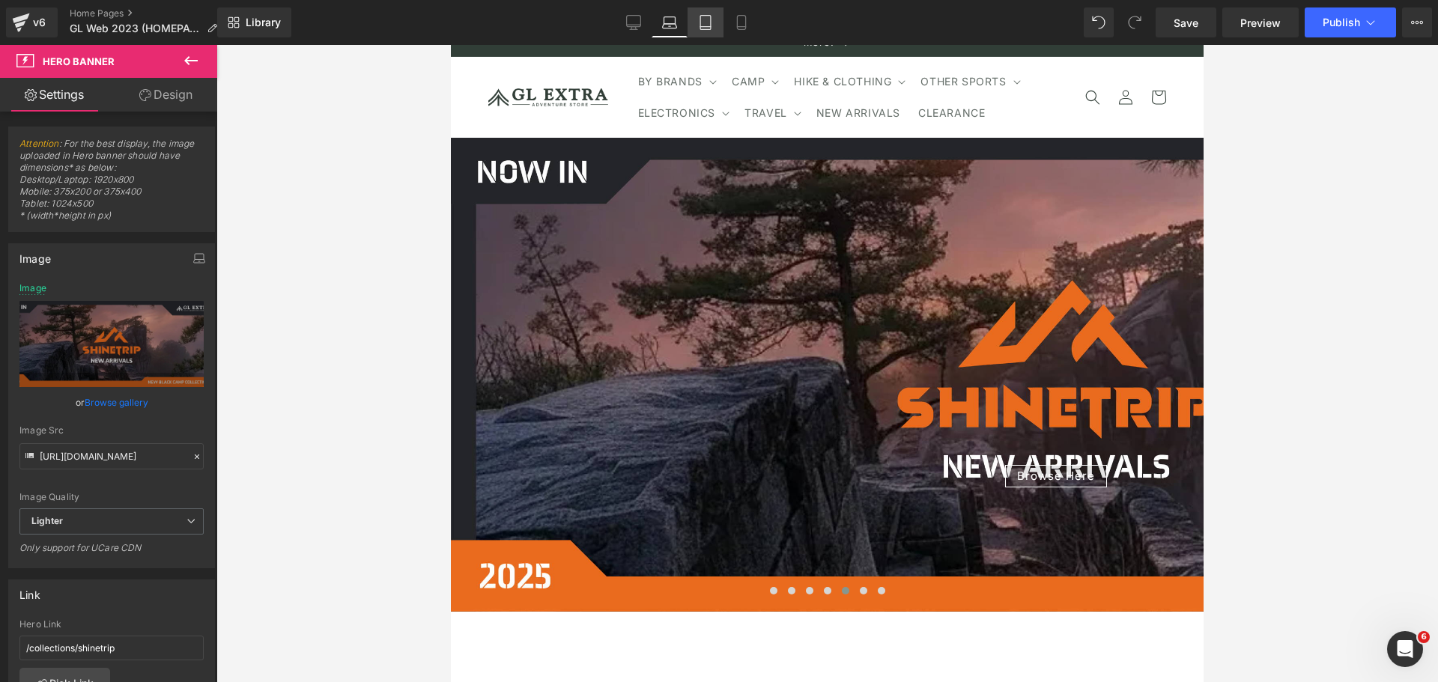
click at [702, 25] on icon at bounding box center [705, 22] width 15 height 15
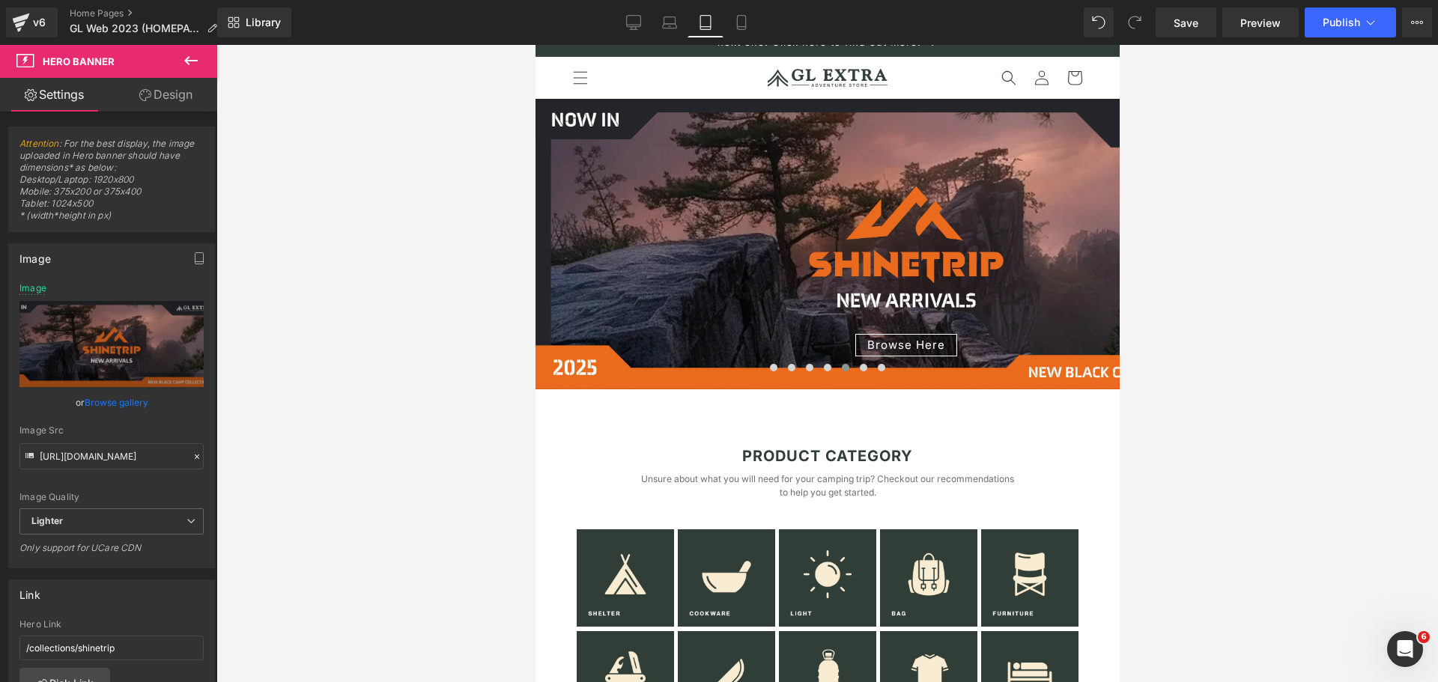
scroll to position [0, 0]
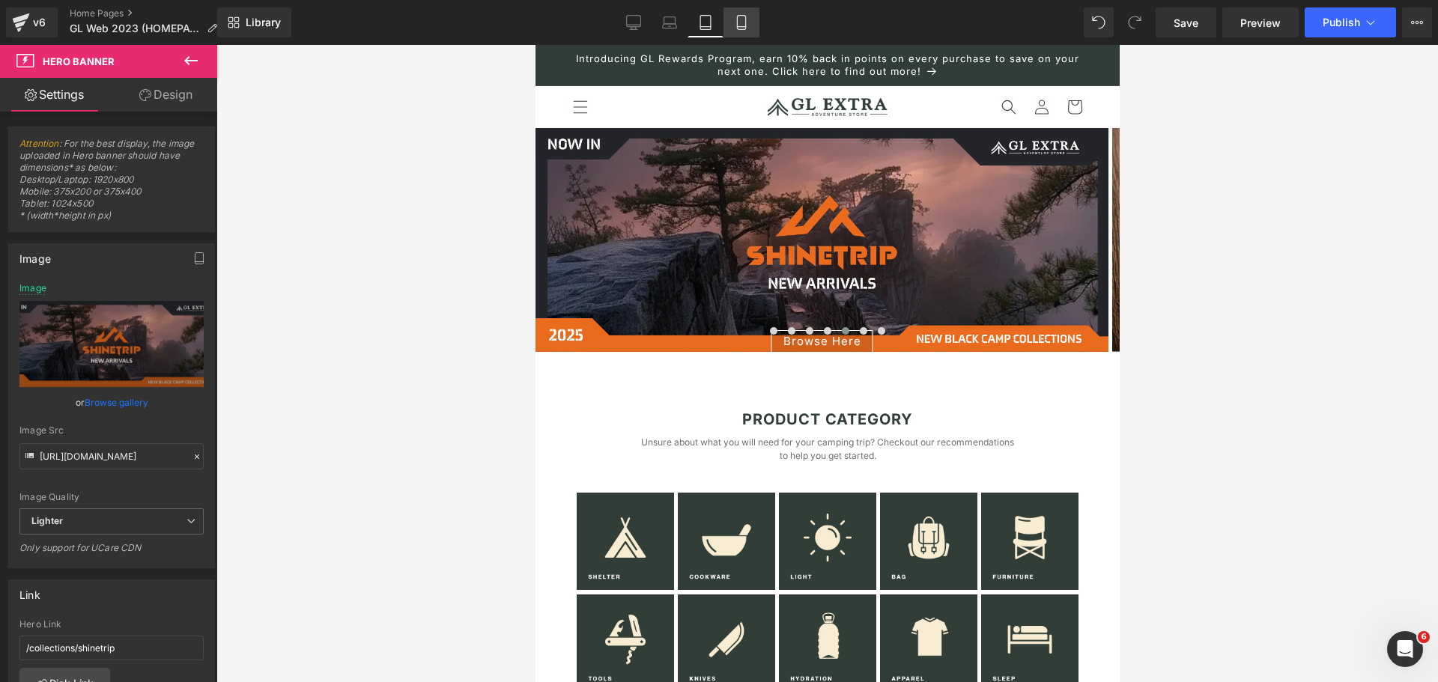
click at [736, 22] on icon at bounding box center [741, 22] width 15 height 15
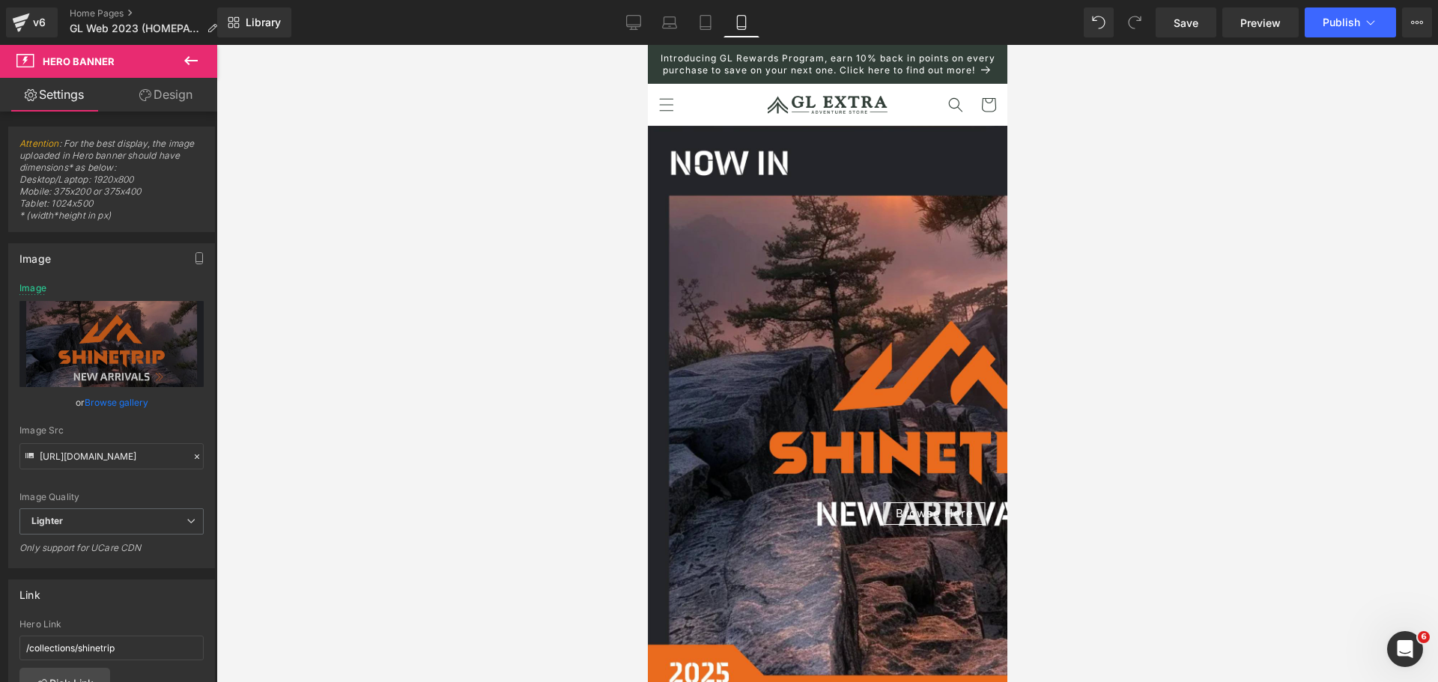
scroll to position [10, 0]
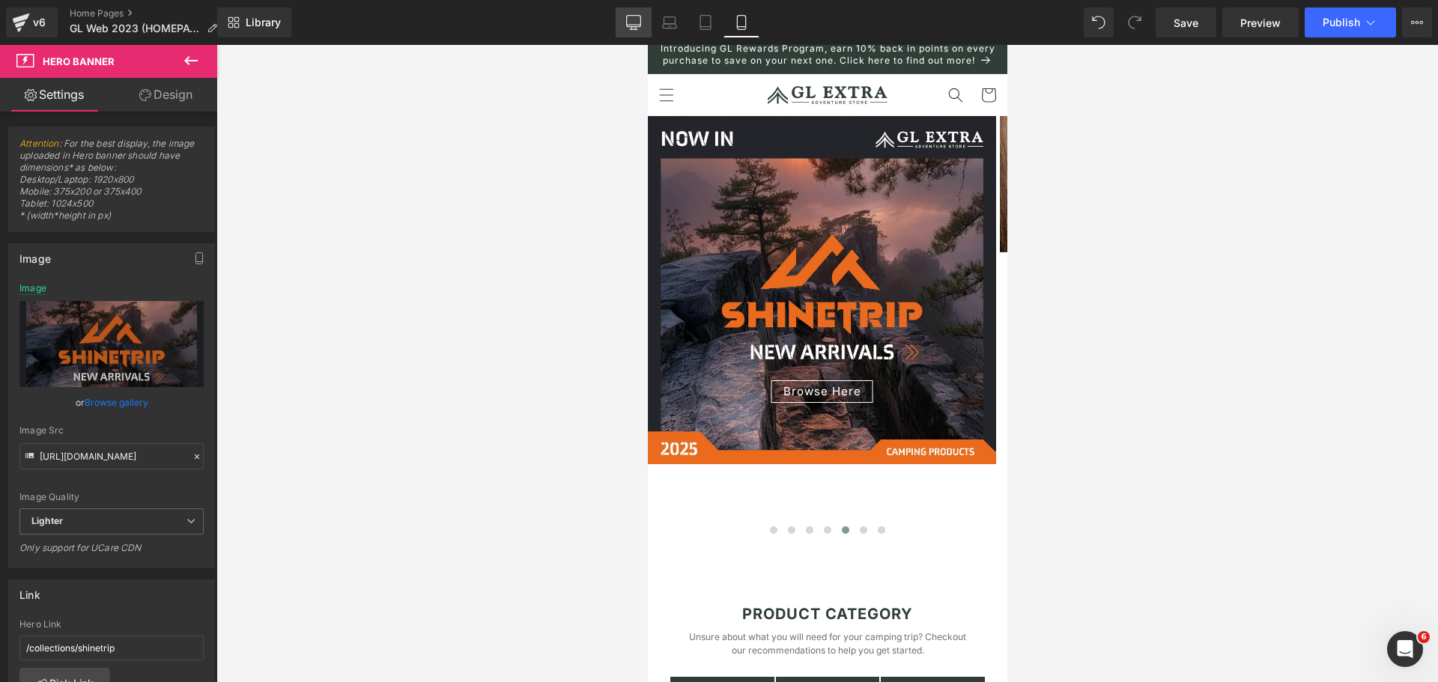
click at [635, 25] on icon at bounding box center [634, 25] width 14 height 0
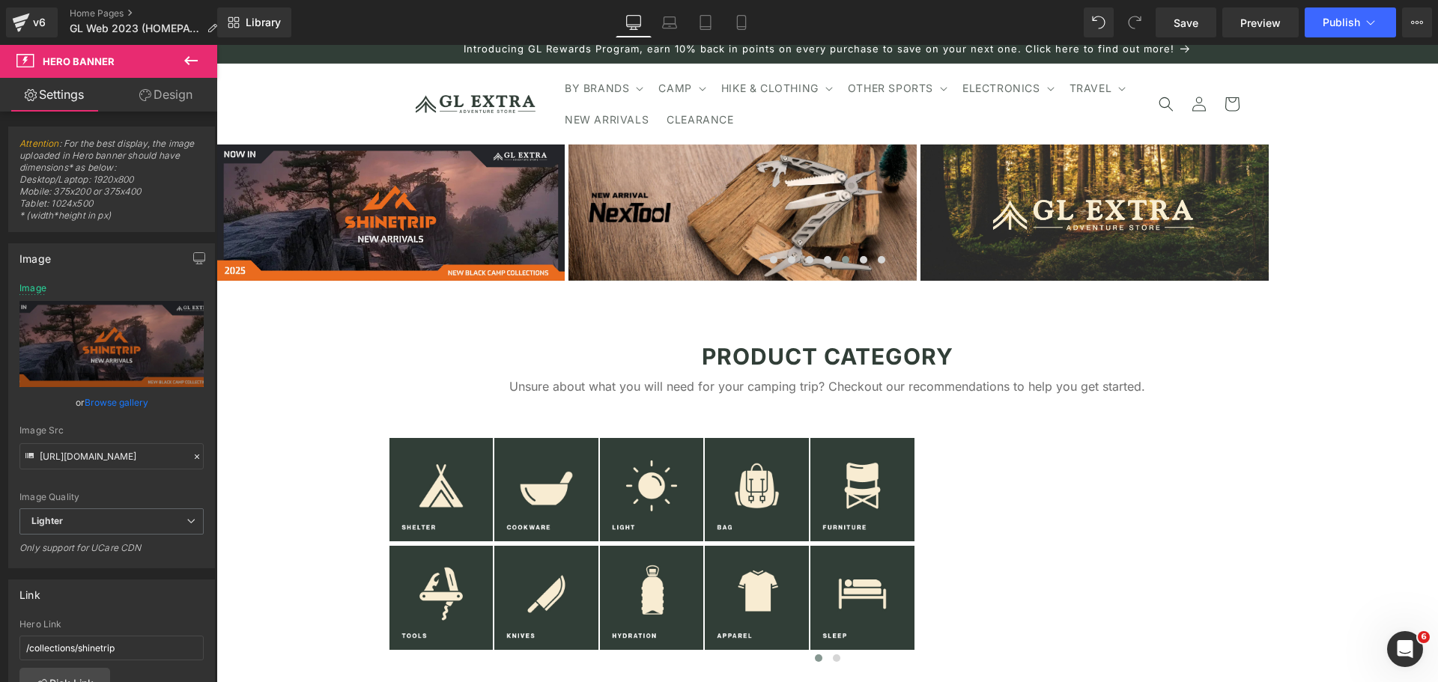
scroll to position [26, 0]
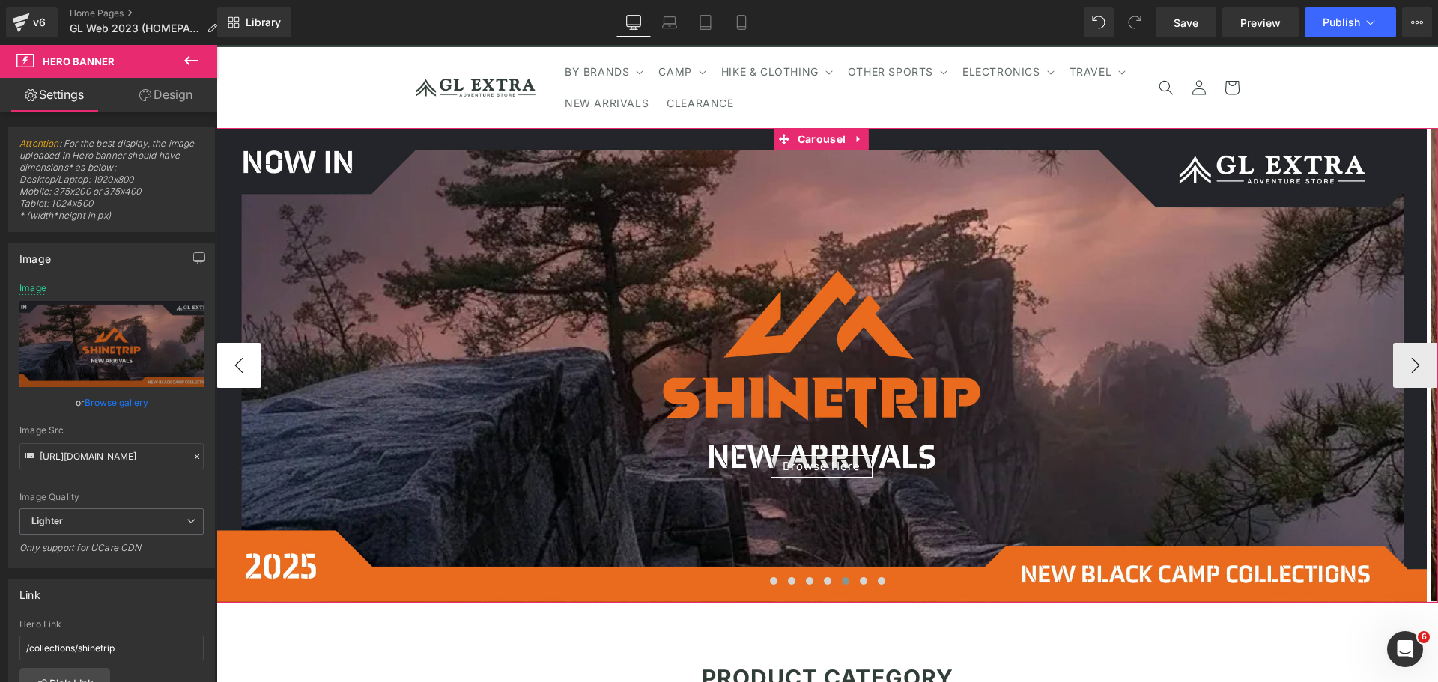
click at [239, 370] on button "‹" at bounding box center [238, 365] width 45 height 45
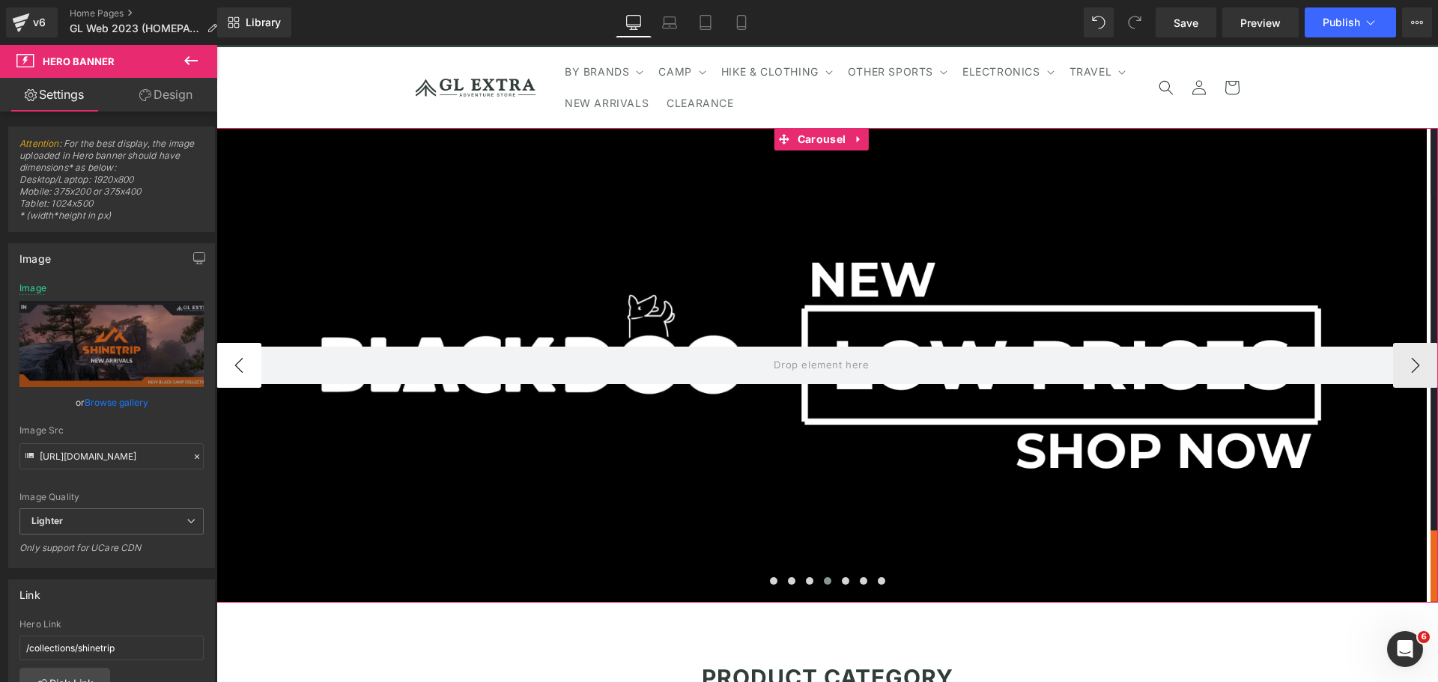
click at [239, 370] on button "‹" at bounding box center [238, 365] width 45 height 45
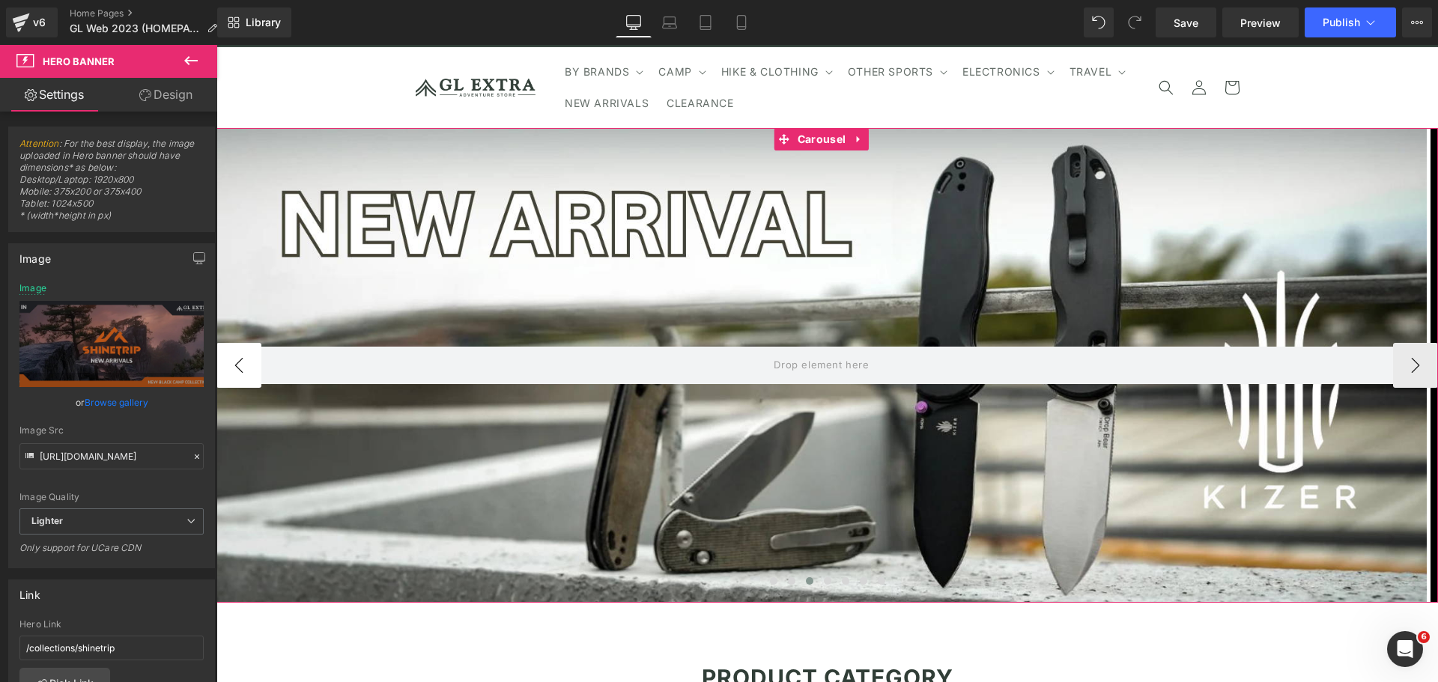
click at [239, 370] on button "‹" at bounding box center [238, 365] width 45 height 45
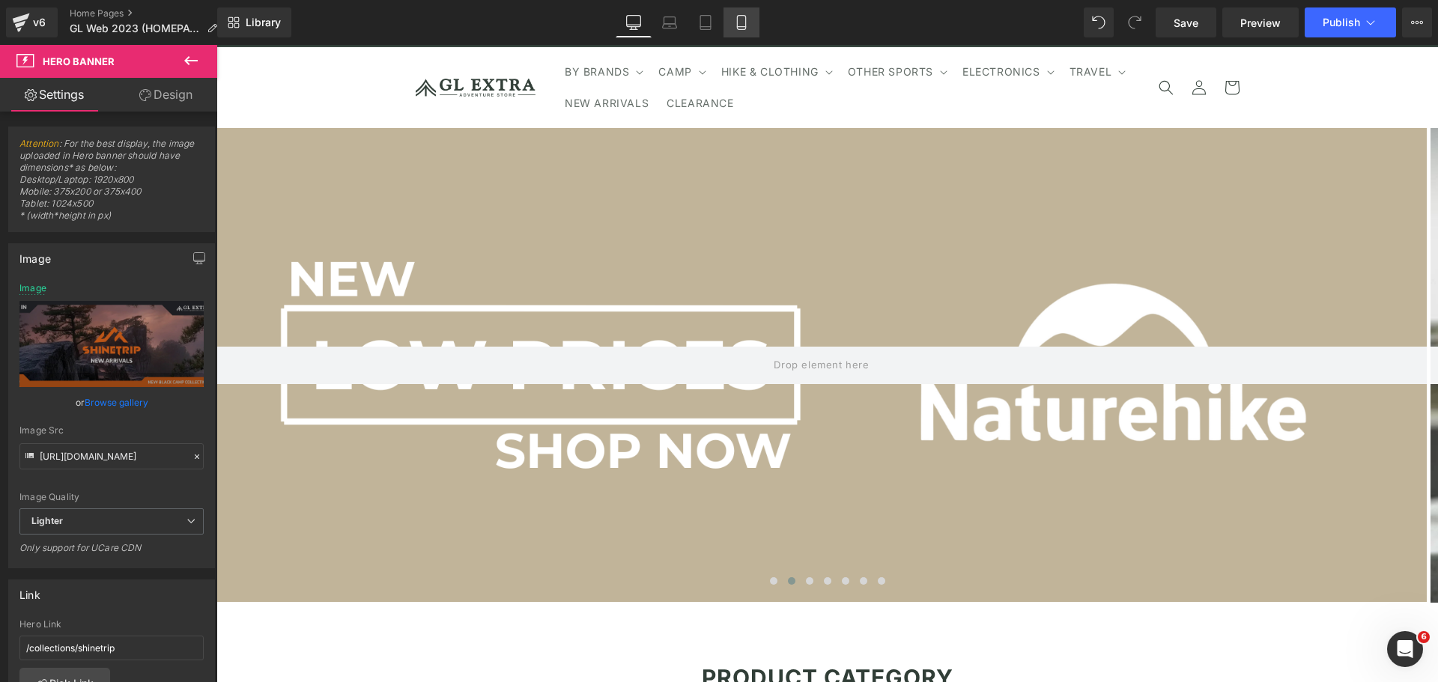
click at [745, 25] on icon at bounding box center [741, 22] width 15 height 15
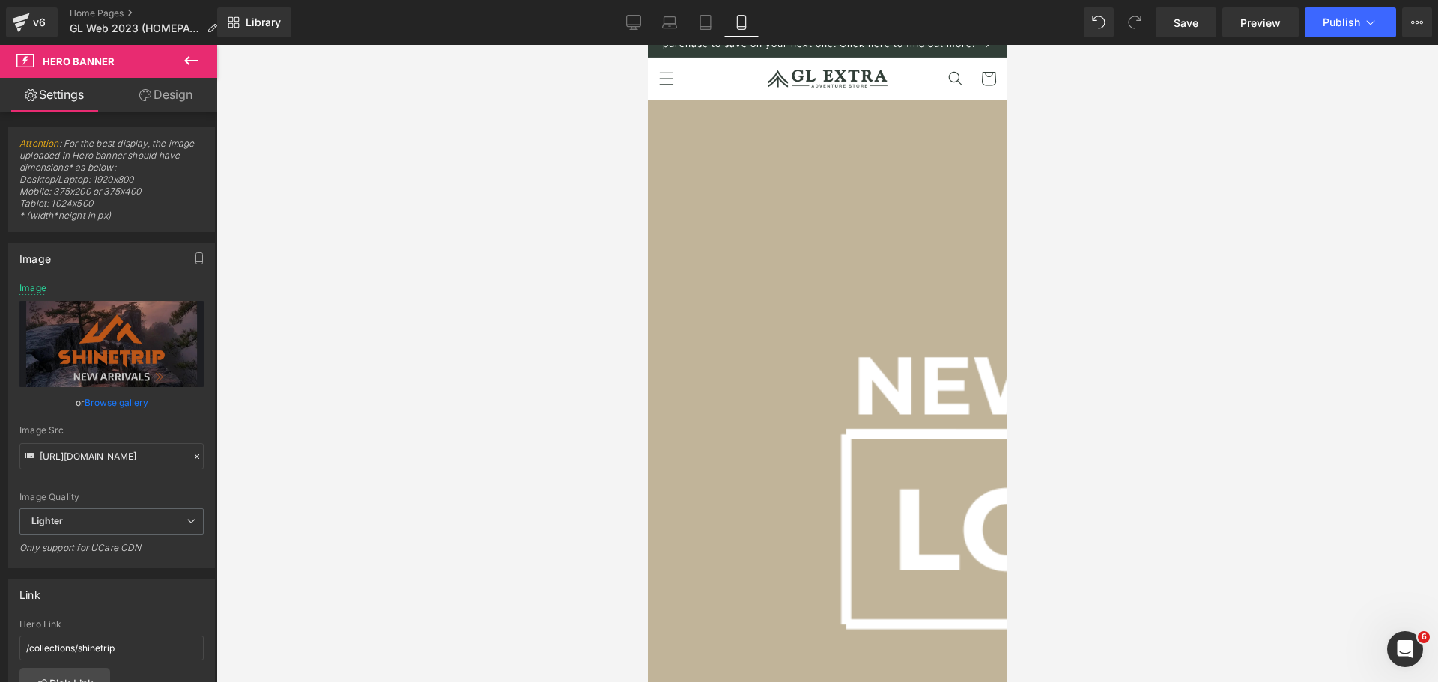
scroll to position [10, 0]
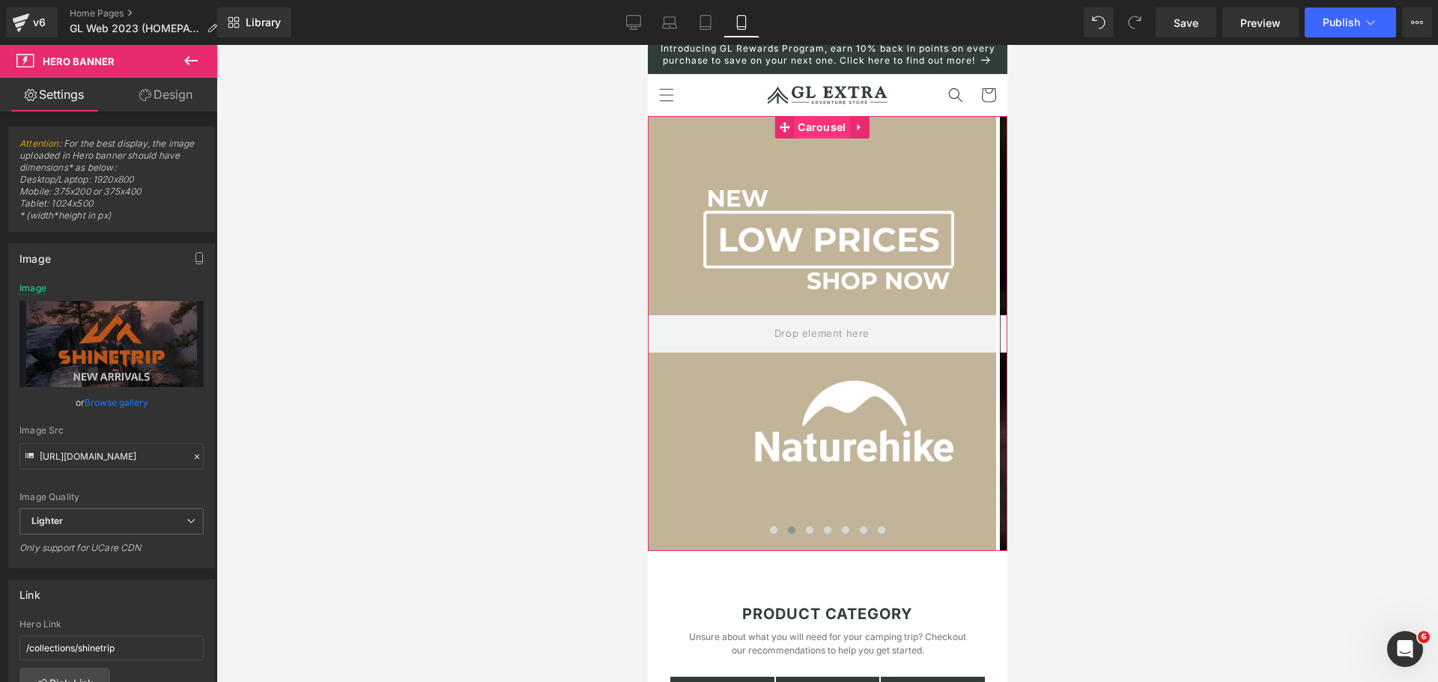
click at [829, 139] on span "Carousel" at bounding box center [820, 127] width 55 height 22
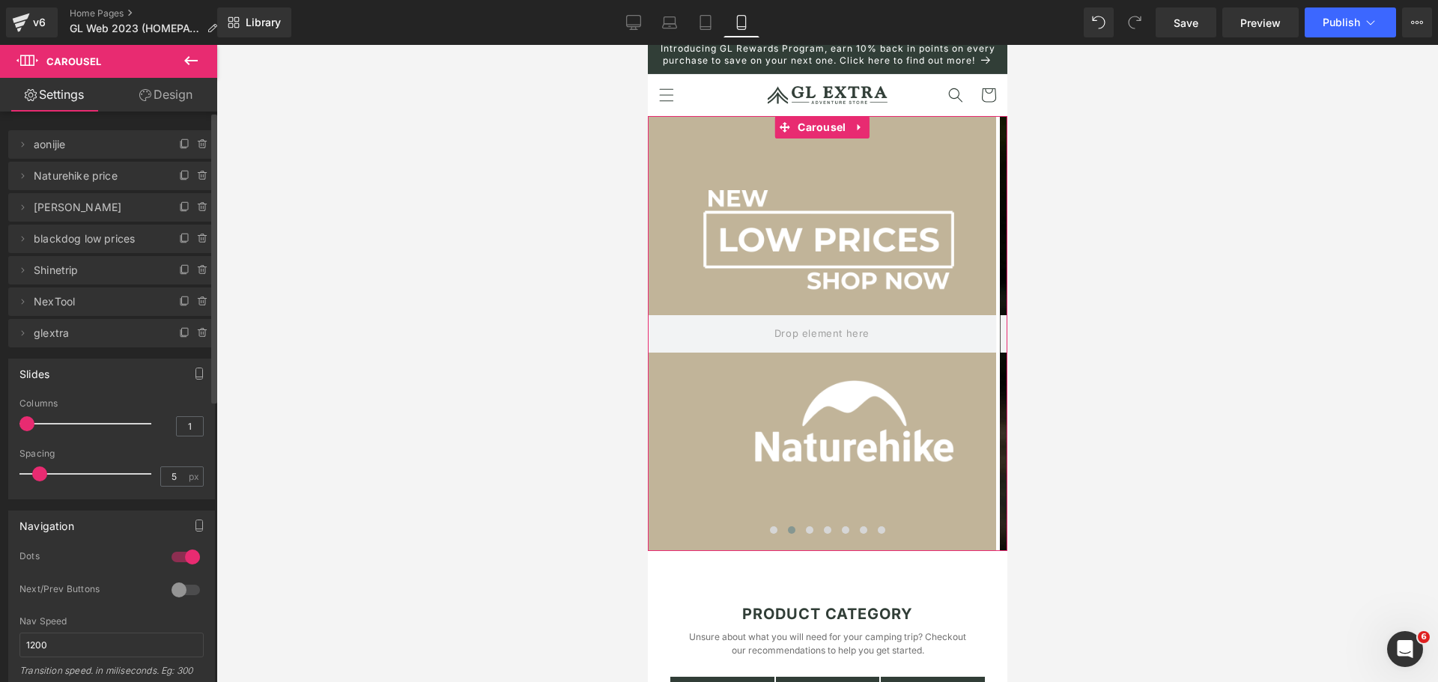
click at [87, 275] on span "Shinetrip" at bounding box center [97, 270] width 126 height 28
click at [841, 534] on span at bounding box center [844, 530] width 7 height 7
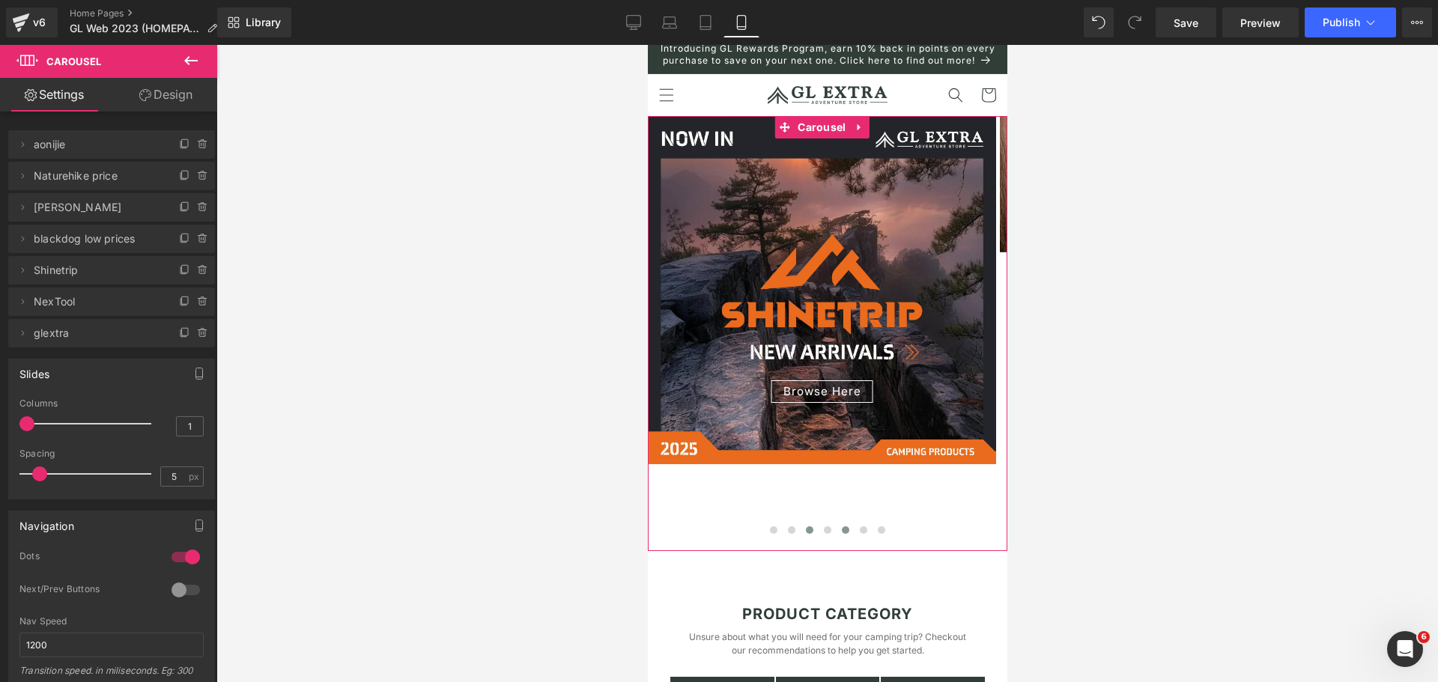
click at [810, 538] on button at bounding box center [809, 530] width 18 height 15
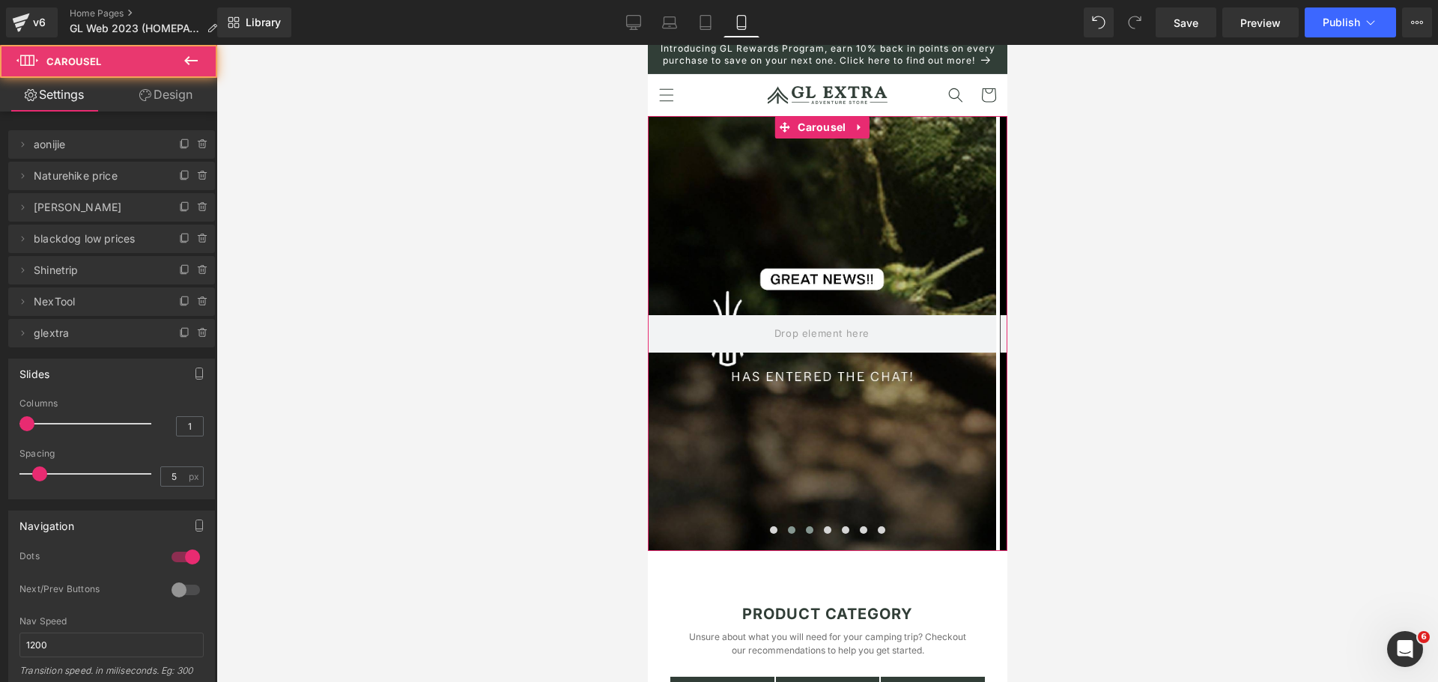
click at [788, 534] on span at bounding box center [790, 530] width 7 height 7
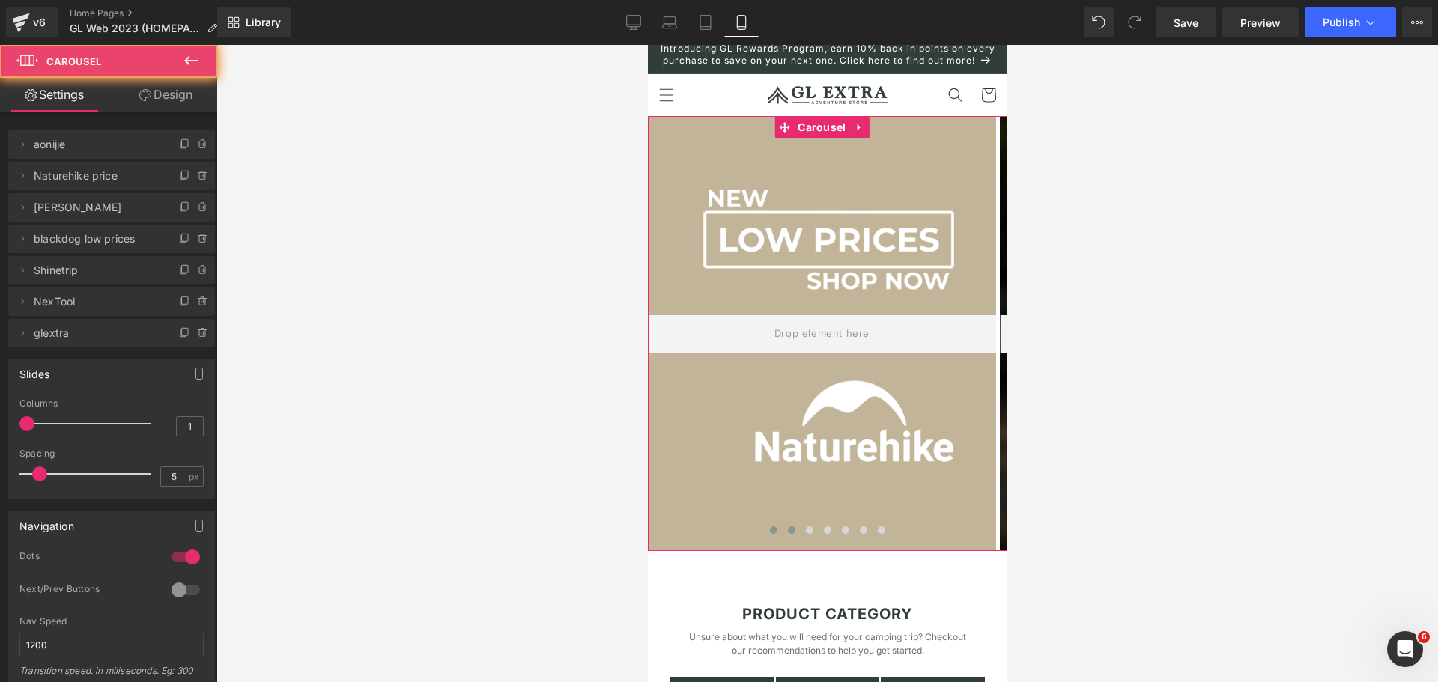
click at [772, 538] on button at bounding box center [773, 530] width 18 height 15
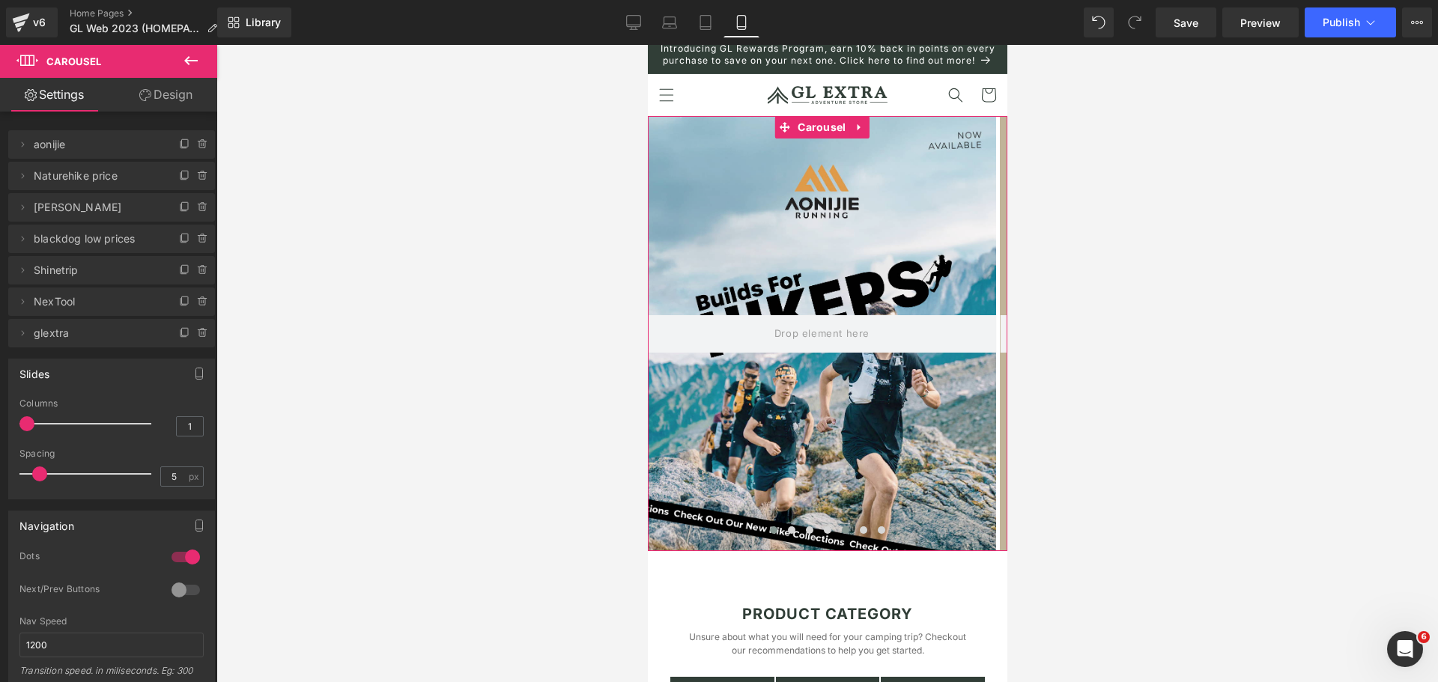
click at [841, 534] on span at bounding box center [844, 530] width 7 height 7
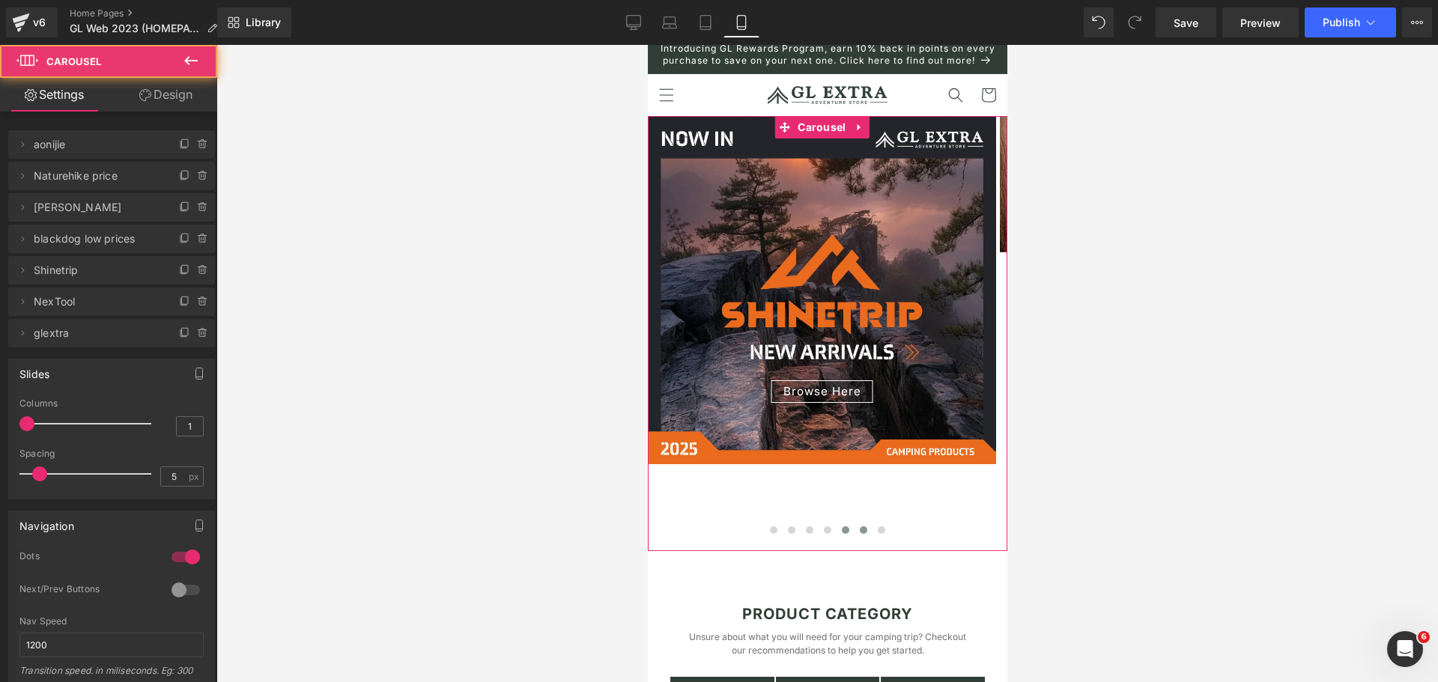
click at [859, 534] on span at bounding box center [862, 530] width 7 height 7
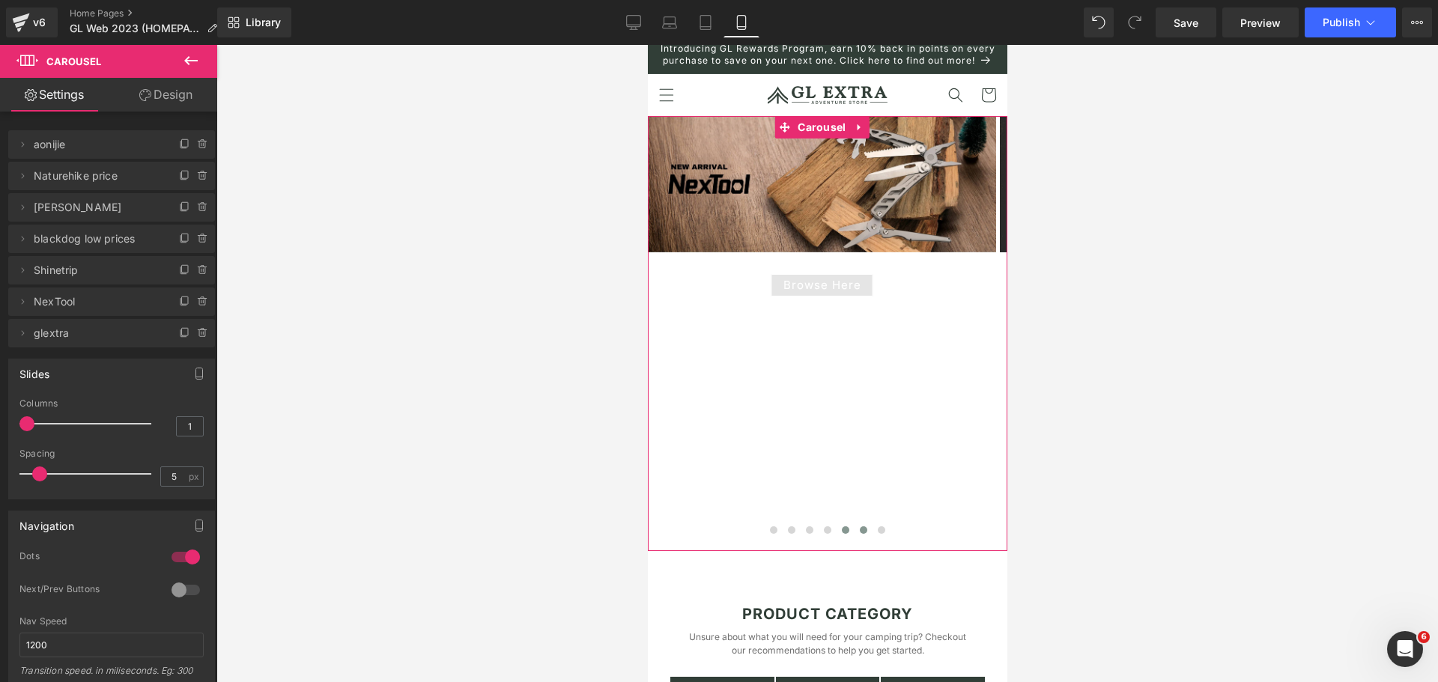
click at [841, 534] on span at bounding box center [844, 530] width 7 height 7
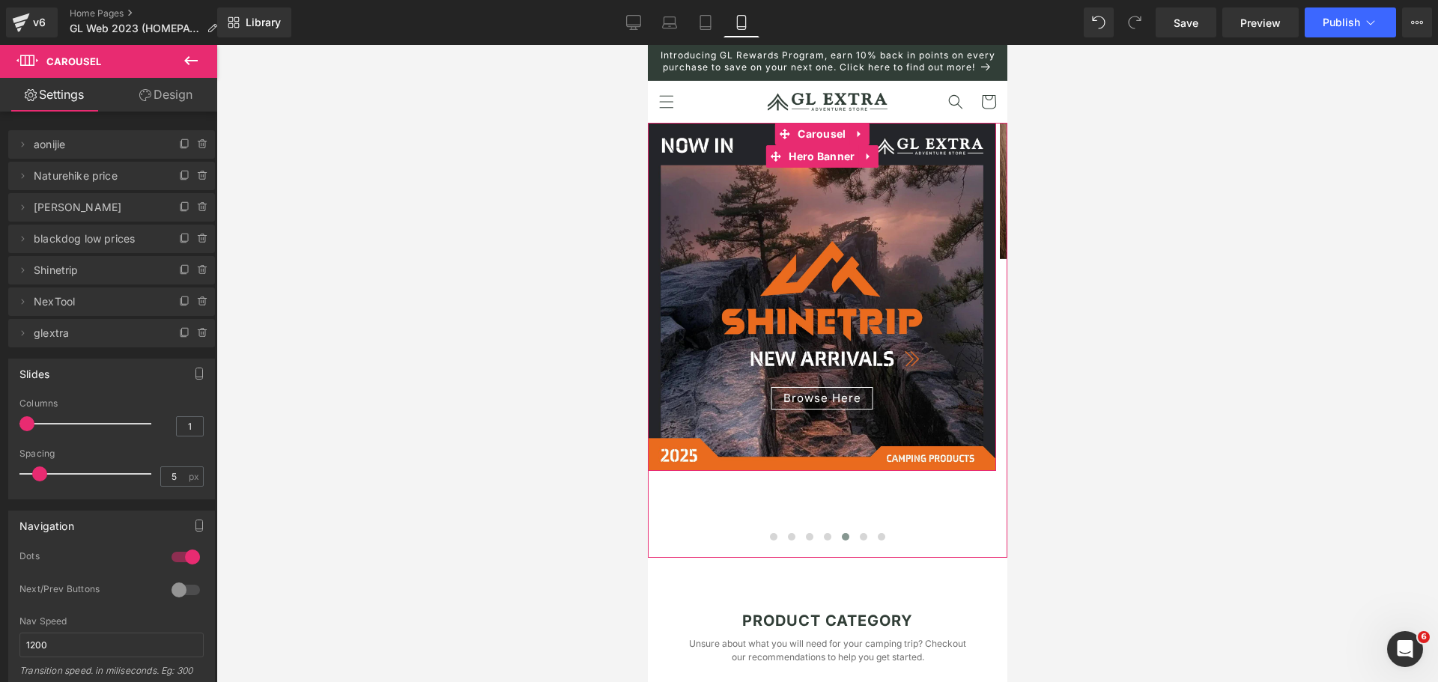
scroll to position [0, 0]
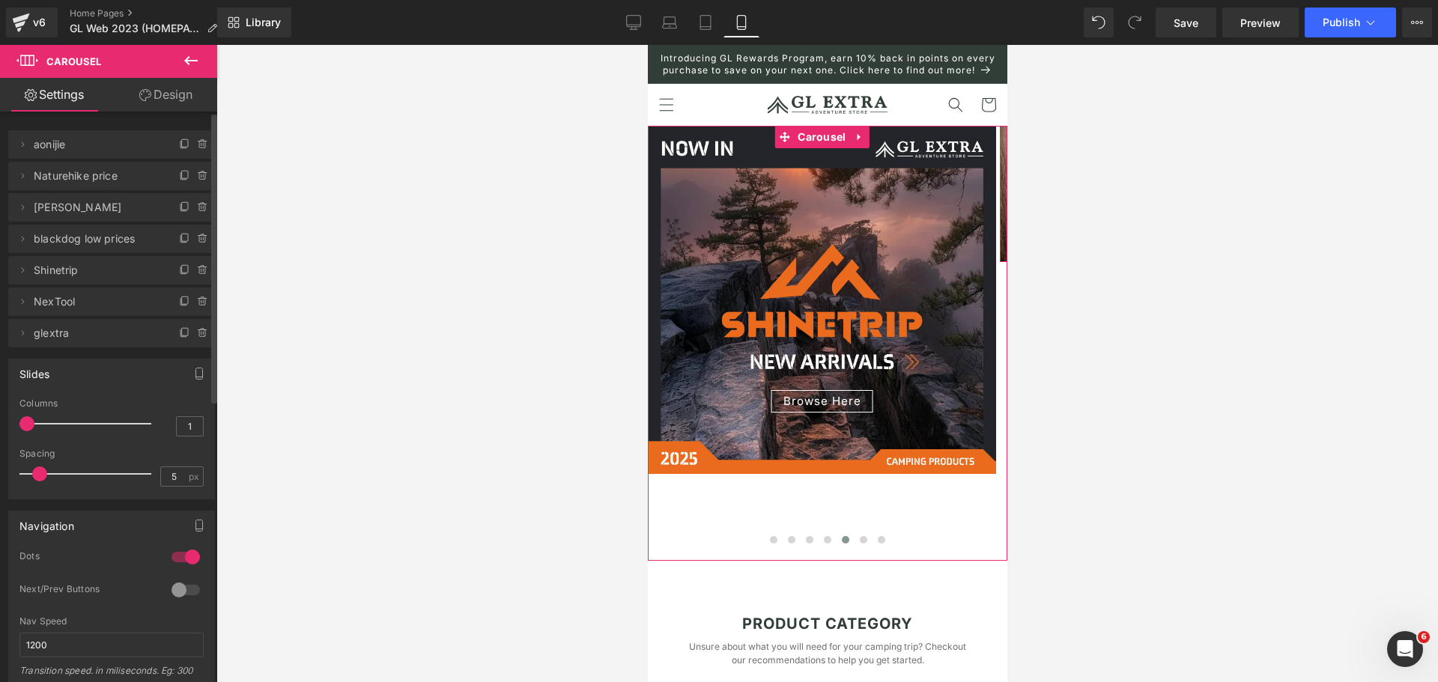
click at [132, 300] on span "NexTool" at bounding box center [97, 302] width 126 height 28
click at [861, 548] on button at bounding box center [863, 540] width 18 height 15
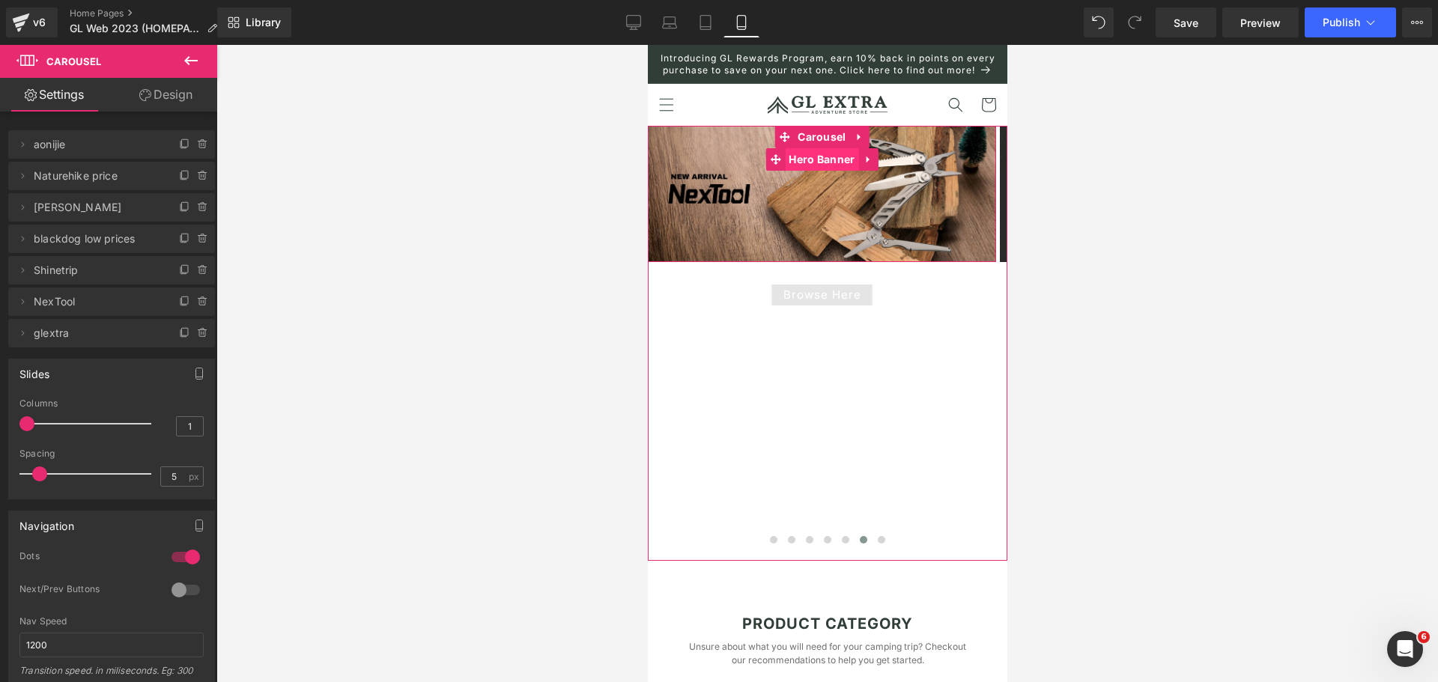
click at [819, 171] on span "Hero Banner" at bounding box center [820, 159] width 73 height 22
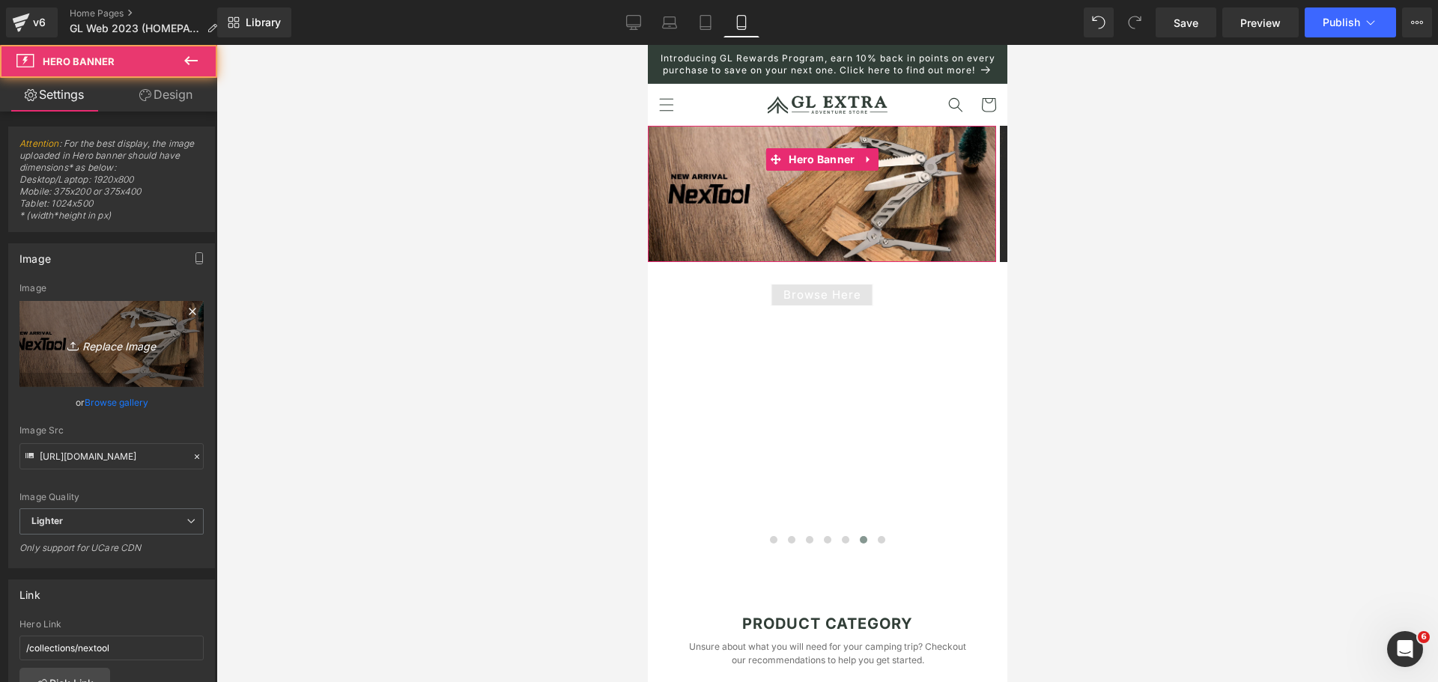
click at [92, 340] on icon "Replace Image" at bounding box center [112, 344] width 120 height 19
type input "C:\fakepath\website banner 1922x753 (1080 x 1350 px).png"
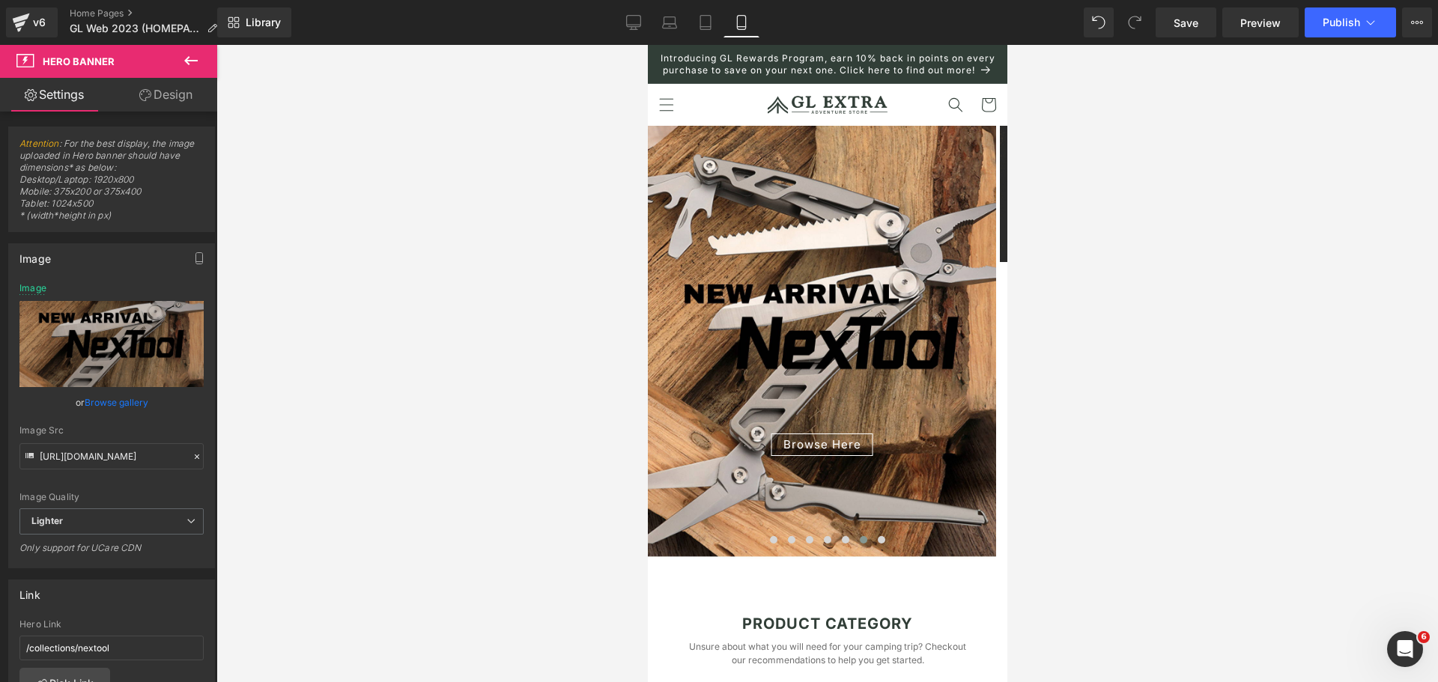
click at [196, 64] on icon at bounding box center [191, 61] width 18 height 18
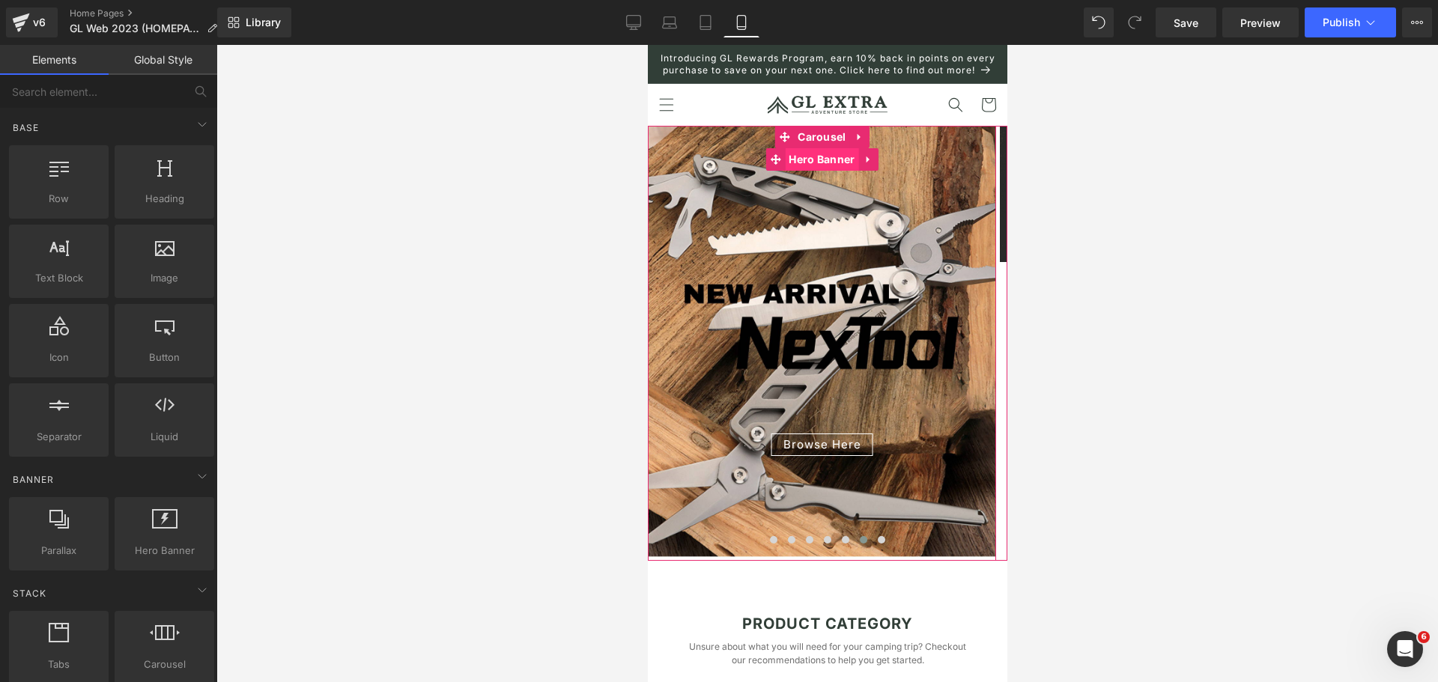
click at [817, 166] on span "Hero Banner" at bounding box center [820, 159] width 73 height 22
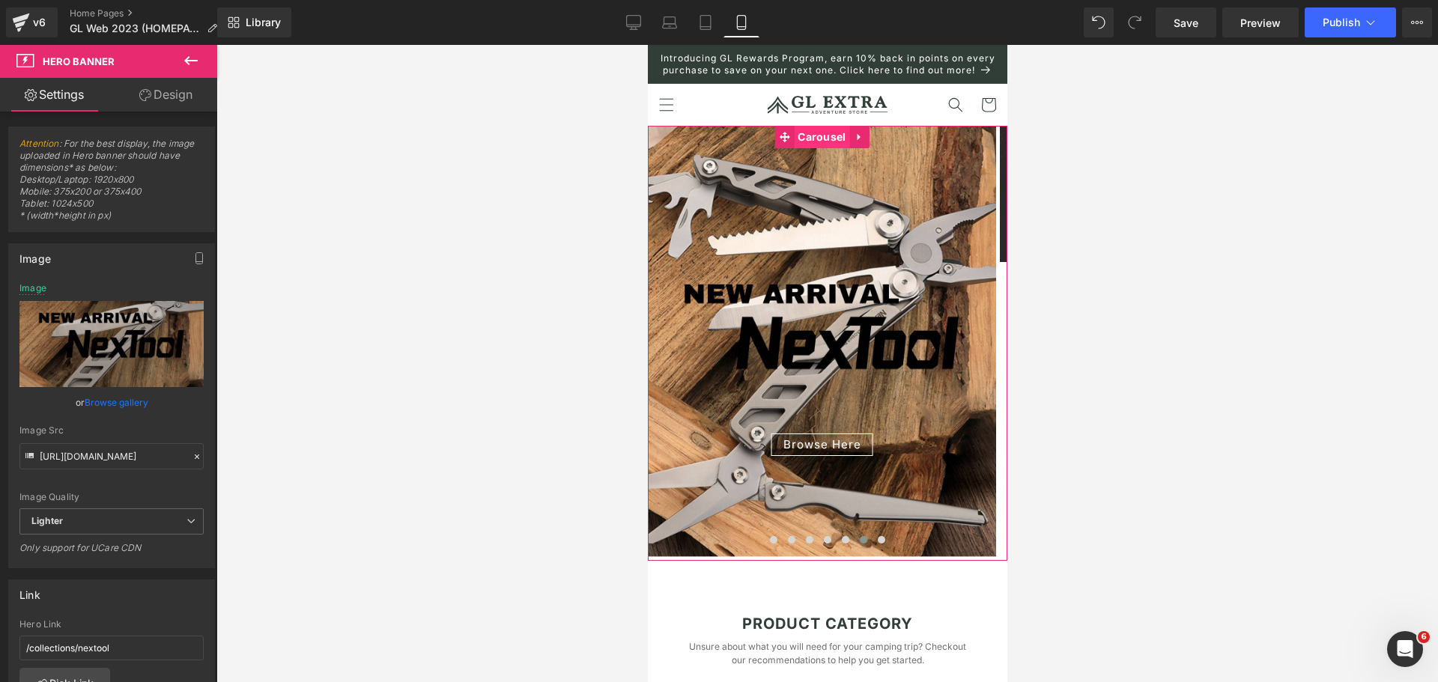
click at [825, 148] on span "Carousel" at bounding box center [820, 137] width 55 height 22
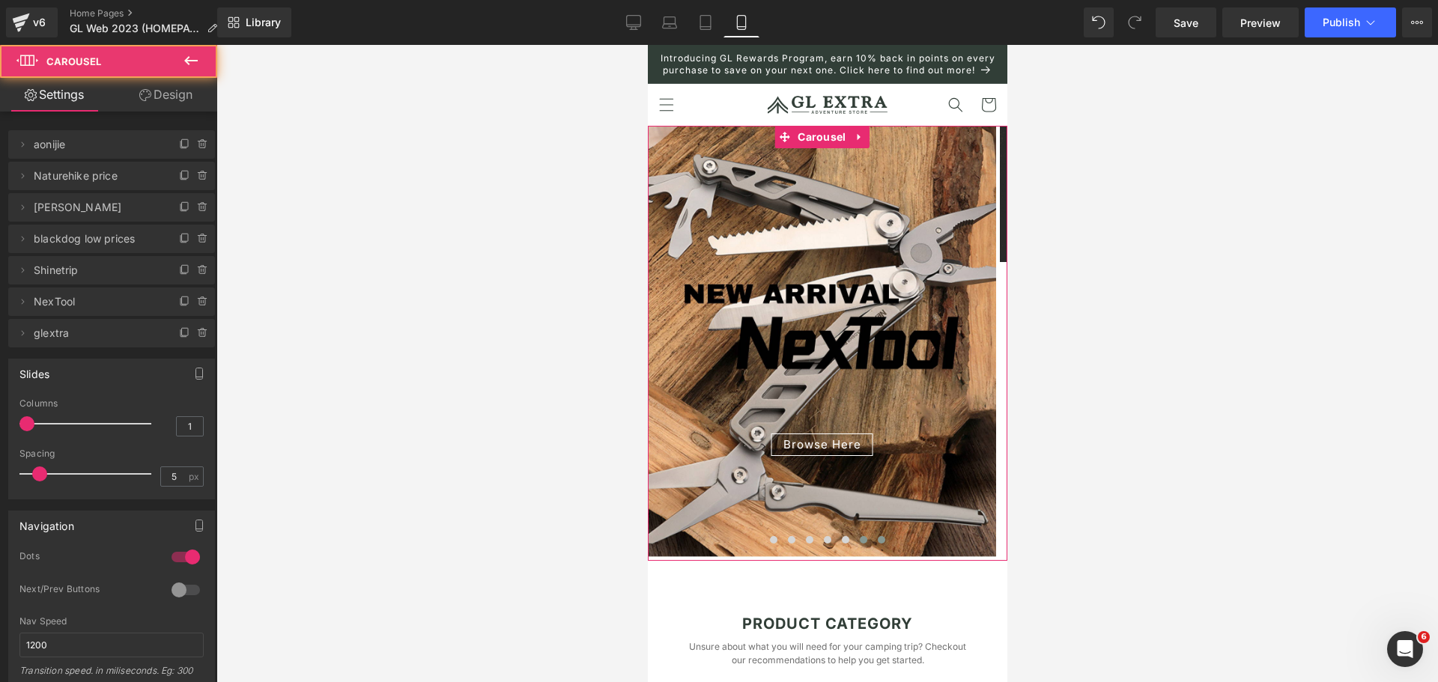
click at [877, 544] on span at bounding box center [880, 539] width 7 height 7
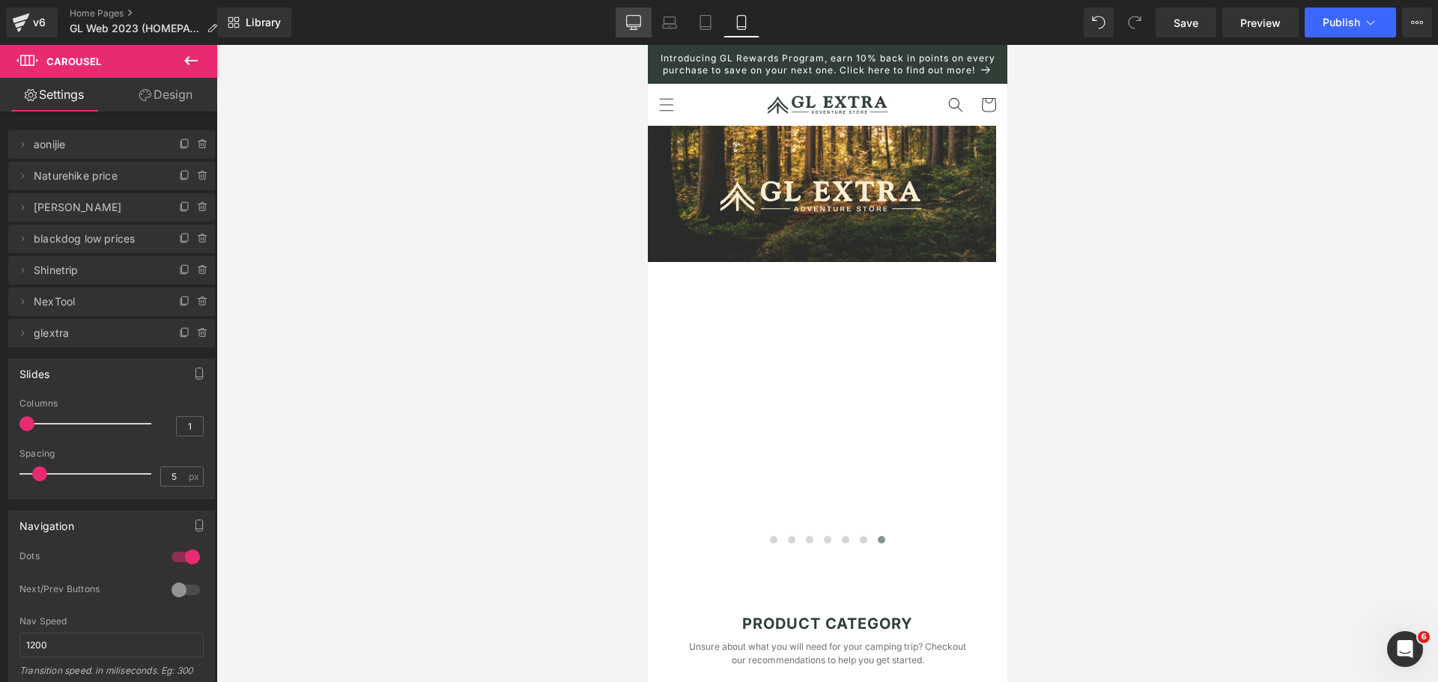
click at [641, 22] on icon at bounding box center [634, 21] width 14 height 11
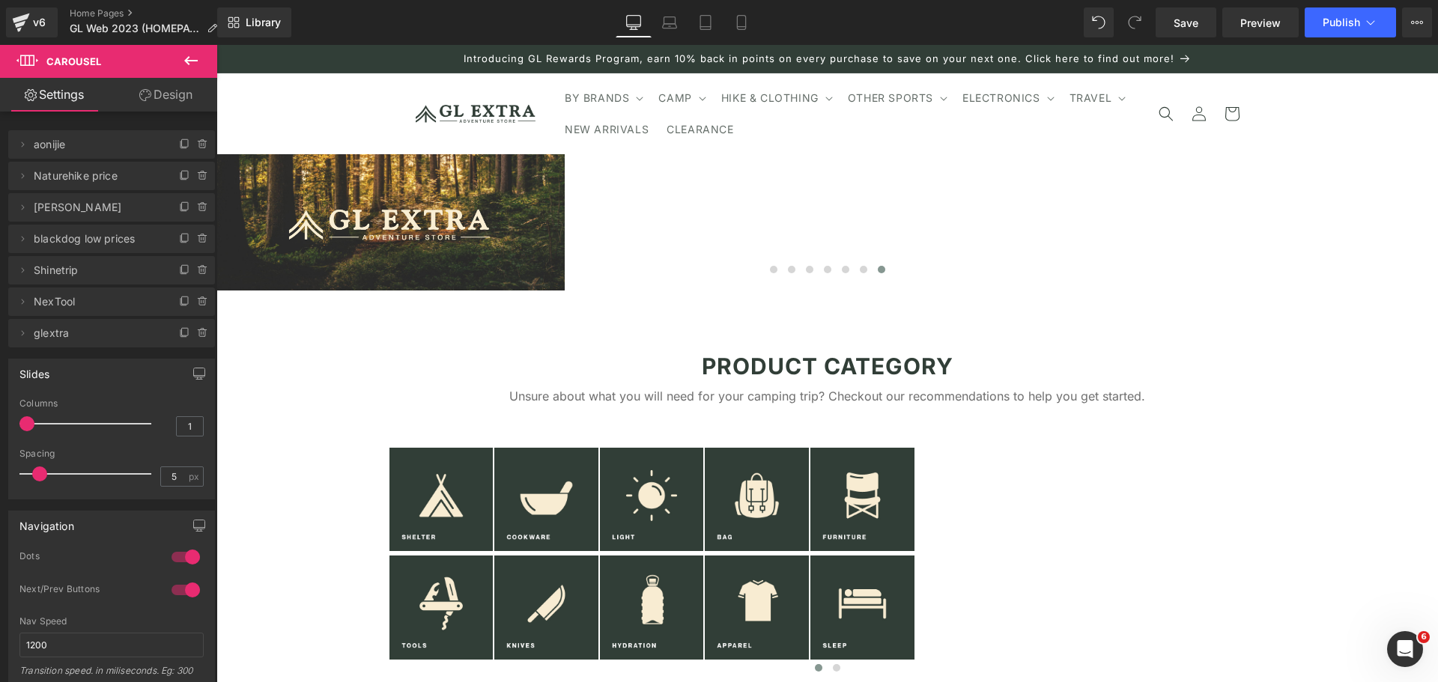
scroll to position [16, 0]
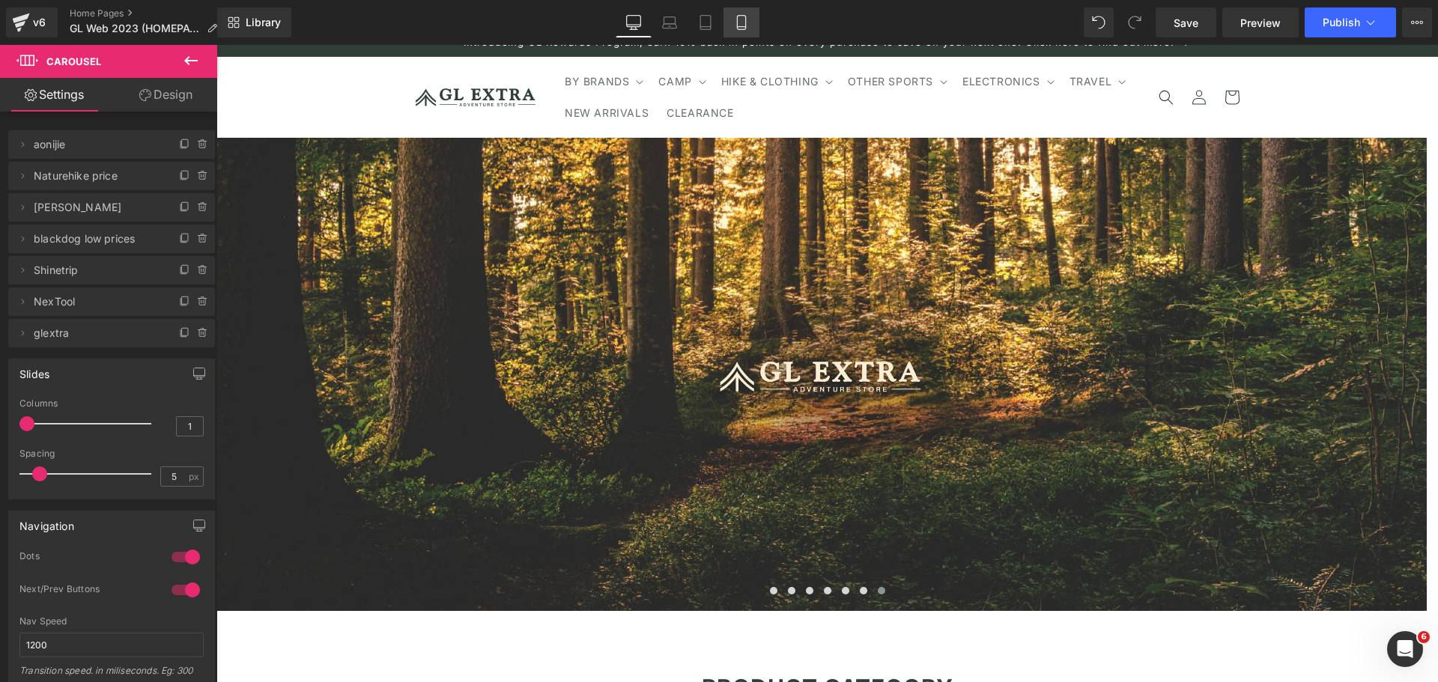
click at [740, 25] on icon at bounding box center [741, 22] width 15 height 15
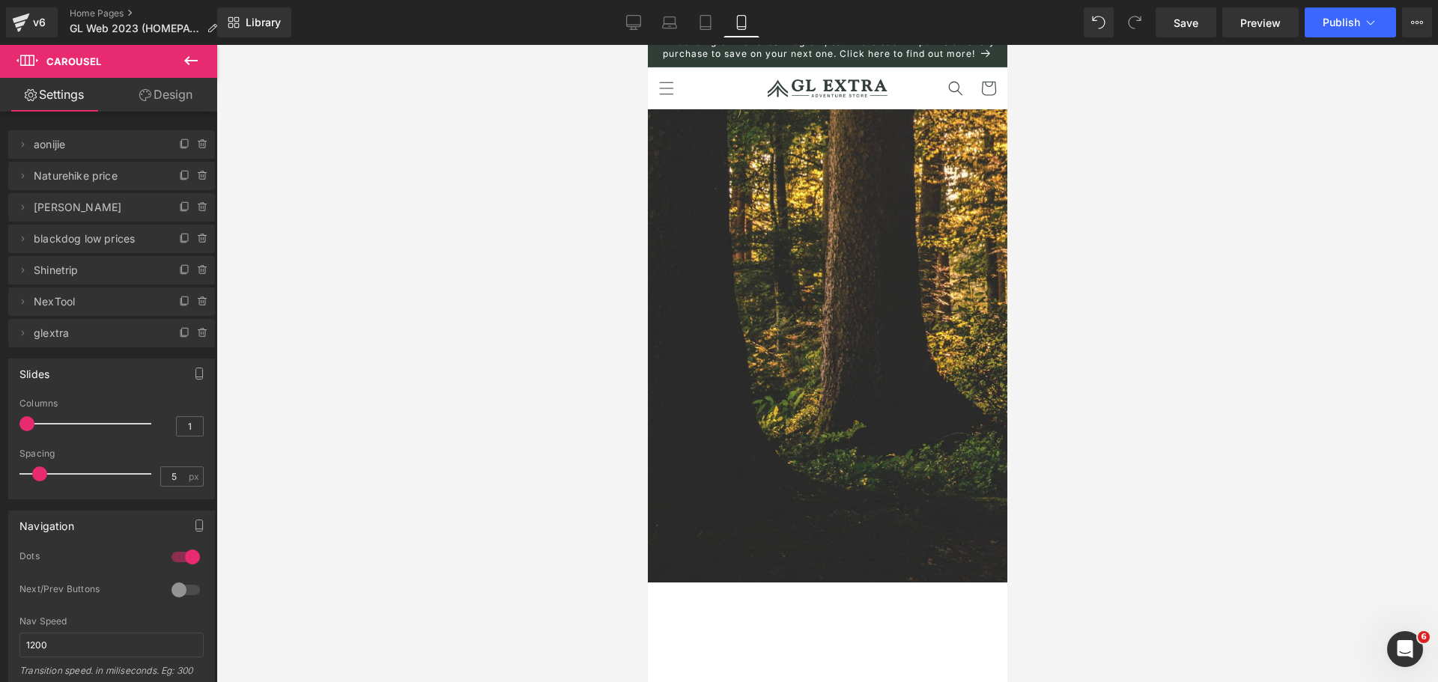
scroll to position [0, 0]
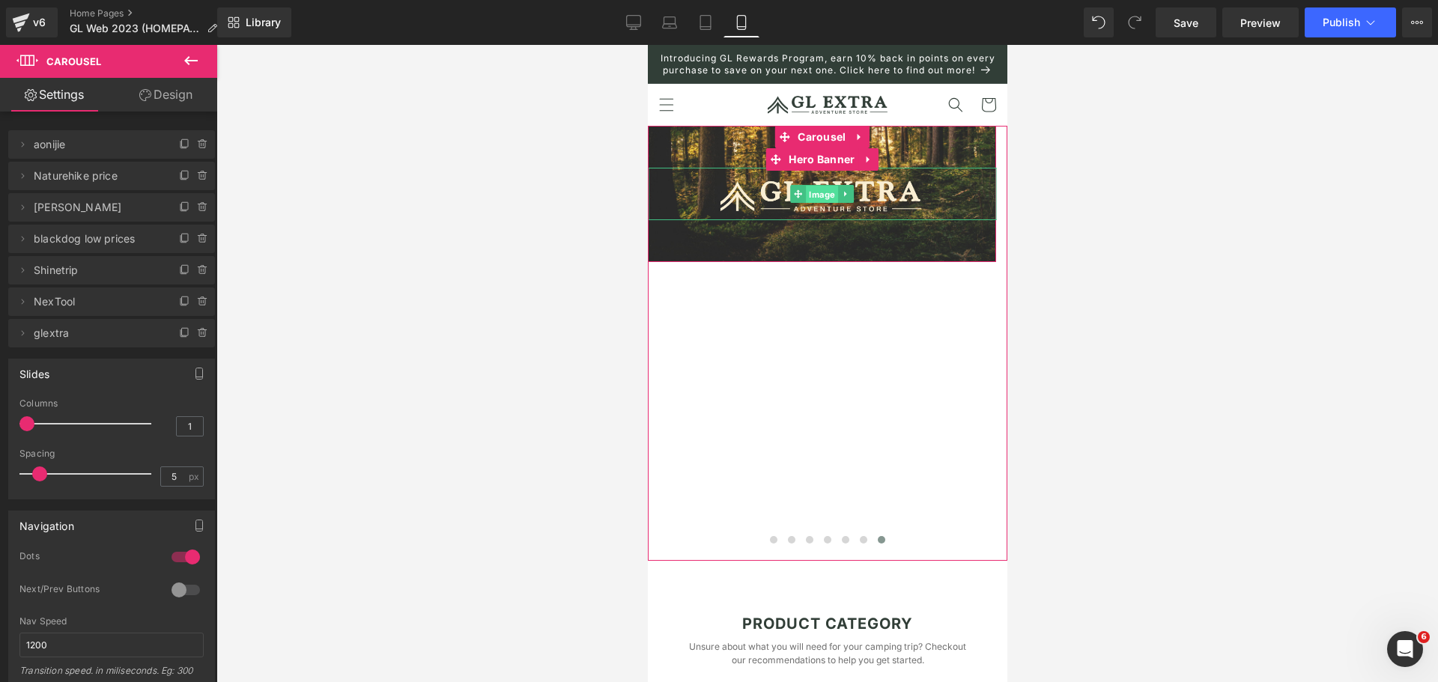
click at [823, 204] on span "Image" at bounding box center [821, 195] width 32 height 18
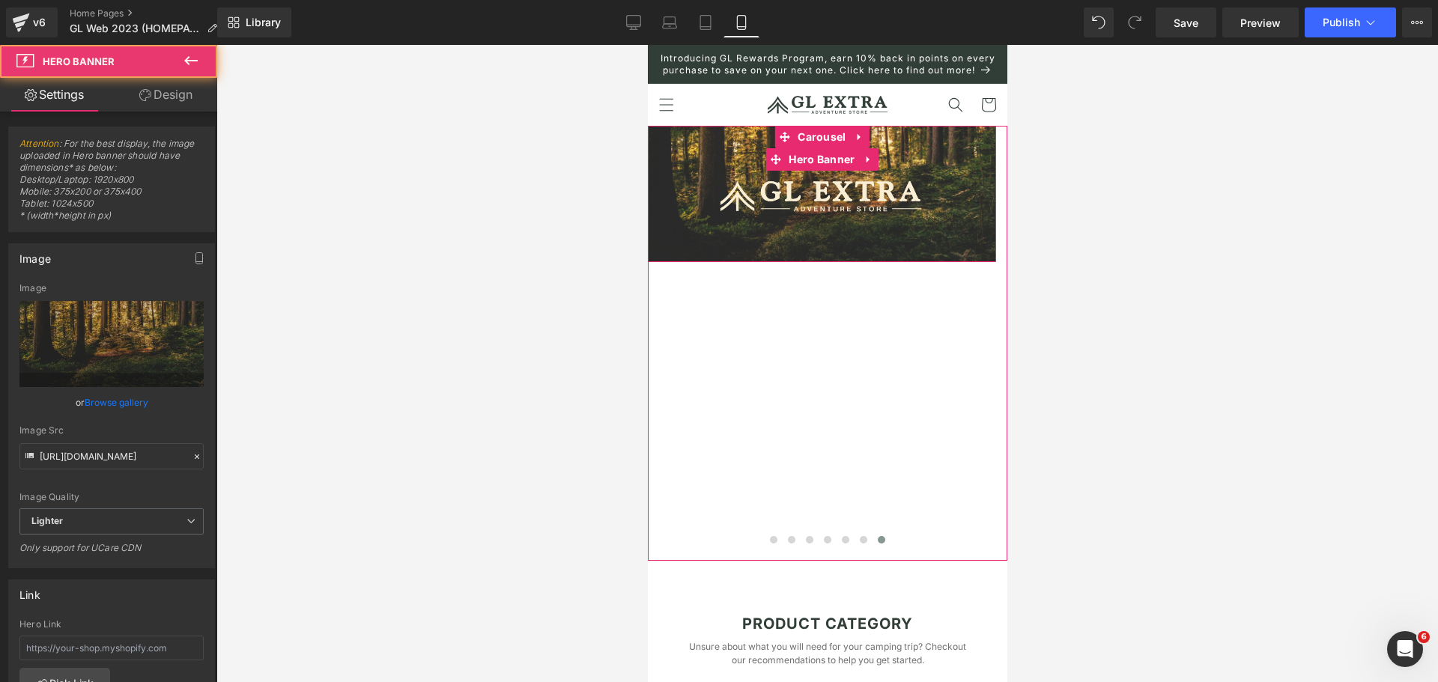
click at [817, 256] on div "Image" at bounding box center [821, 194] width 348 height 136
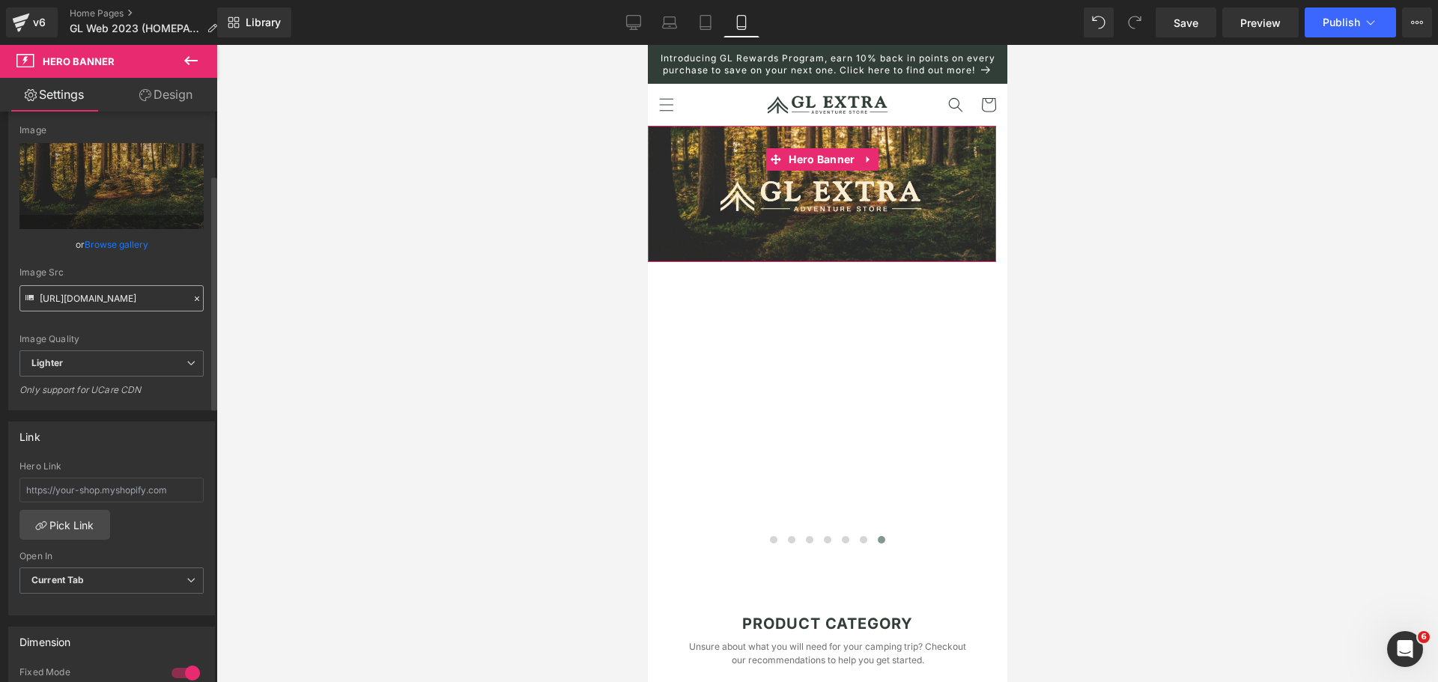
scroll to position [150, 0]
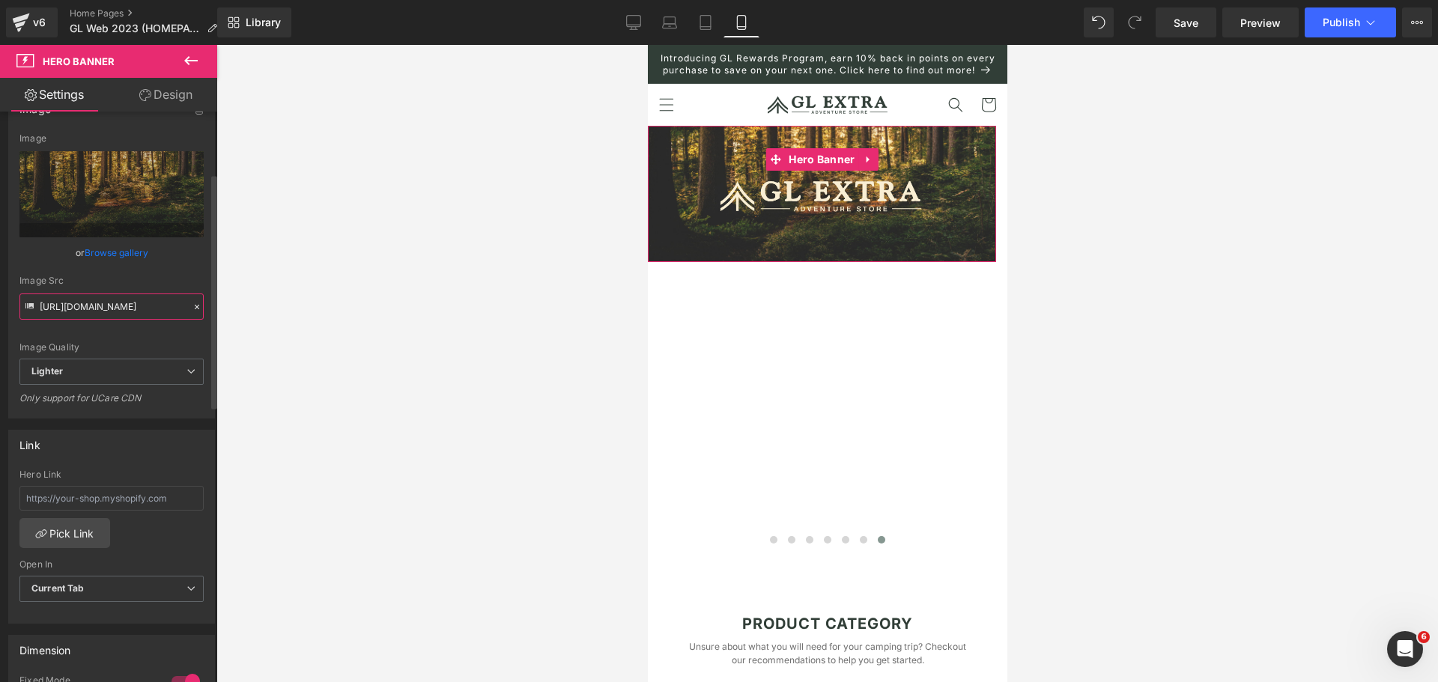
click at [130, 317] on input "[URL][DOMAIN_NAME]" at bounding box center [111, 307] width 184 height 26
click at [837, 255] on div "Image" at bounding box center [821, 194] width 348 height 136
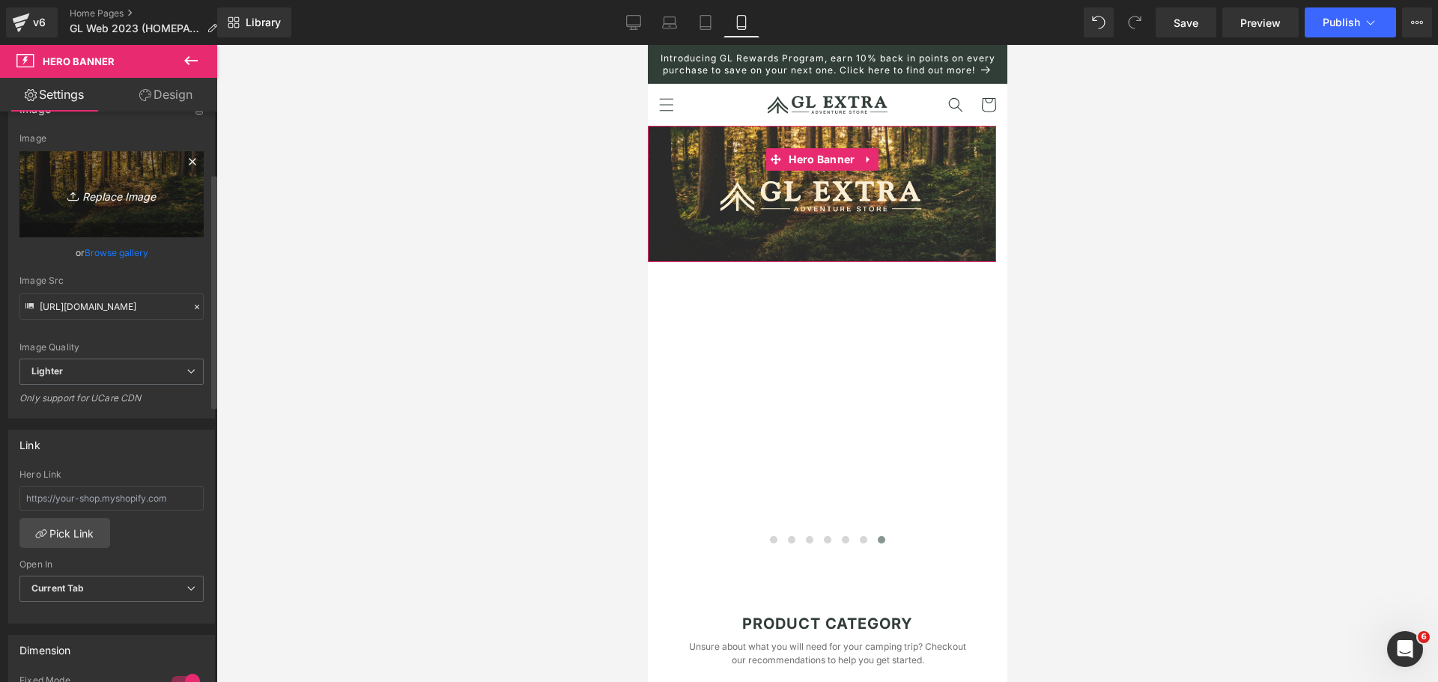
click at [112, 187] on icon "Replace Image" at bounding box center [112, 194] width 120 height 19
type input "C:\fakepath\website banner 1922x753 (1080 x 1350 px) (1).png"
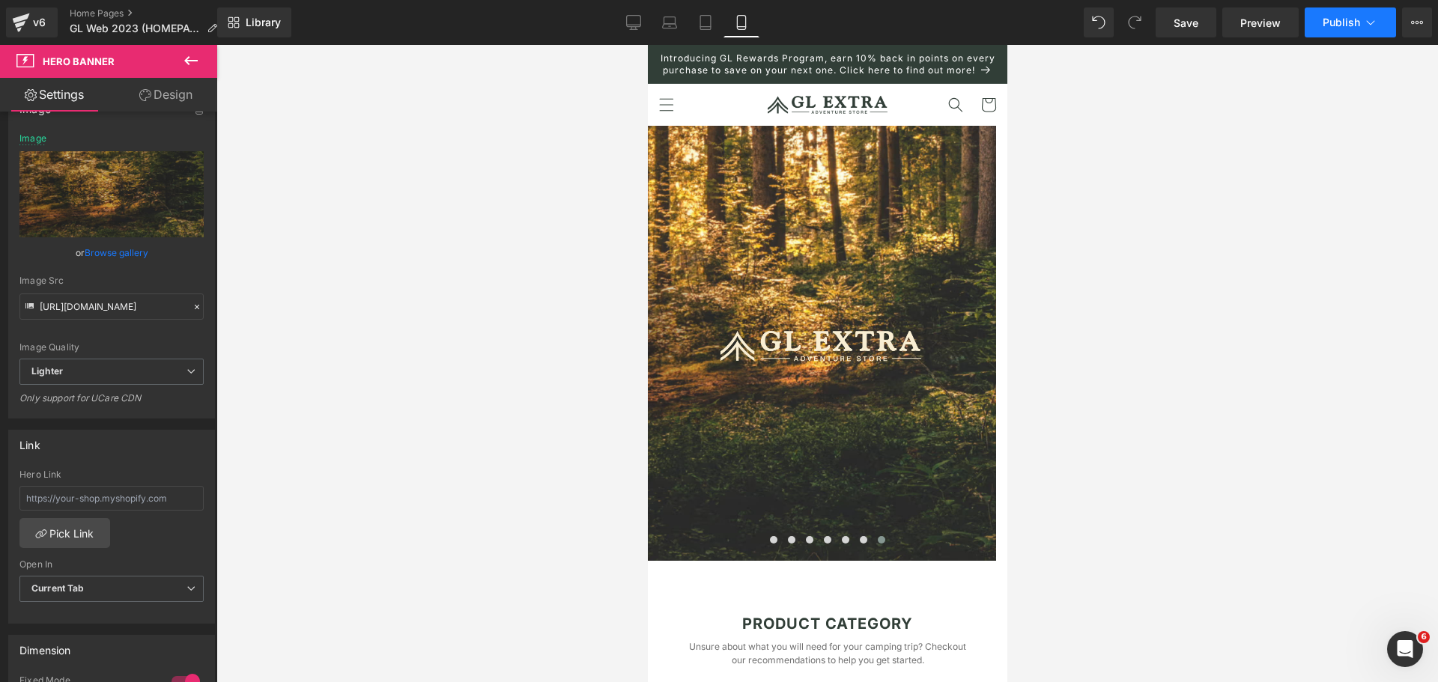
click at [1336, 19] on span "Publish" at bounding box center [1341, 22] width 37 height 12
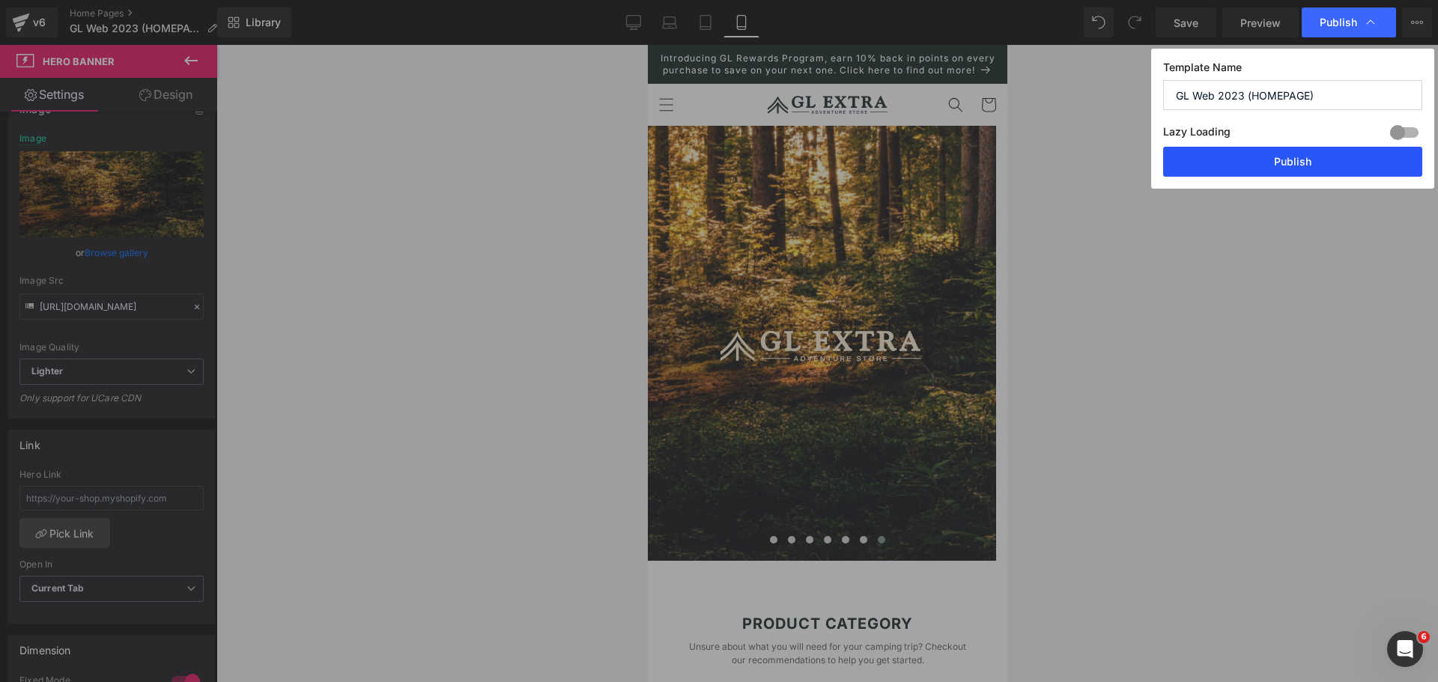
click at [1282, 156] on button "Publish" at bounding box center [1292, 162] width 259 height 30
